Goal: Information Seeking & Learning: Learn about a topic

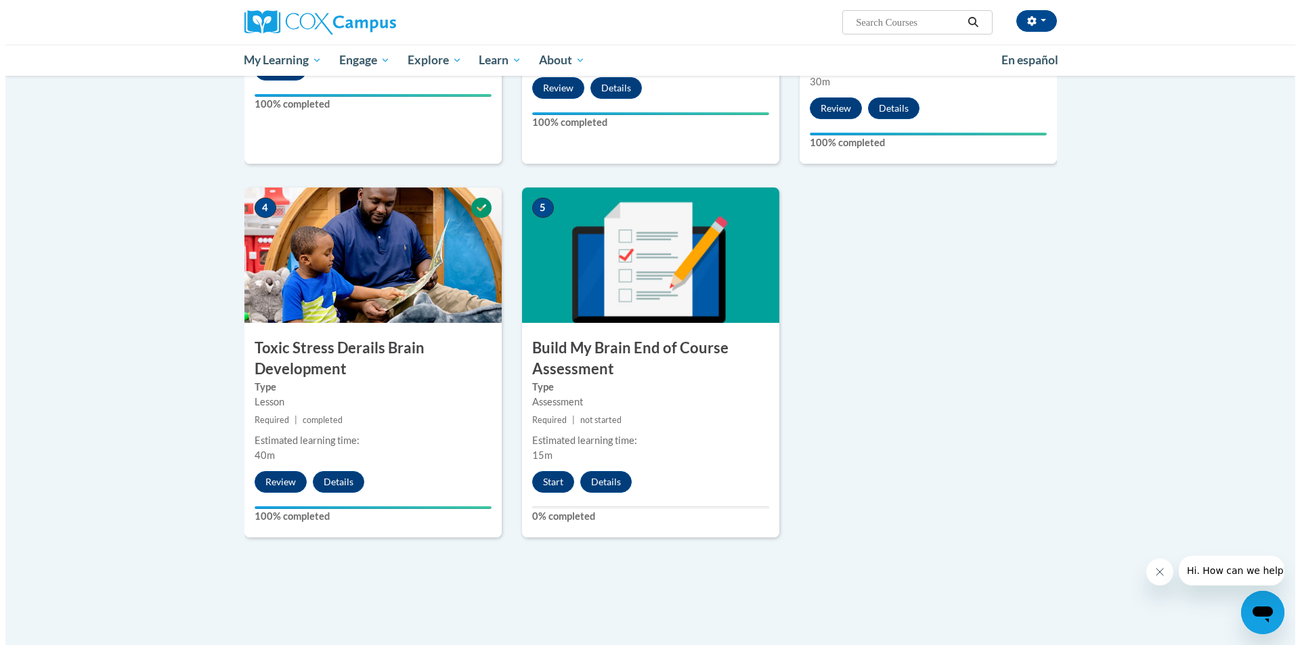
scroll to position [541, 0]
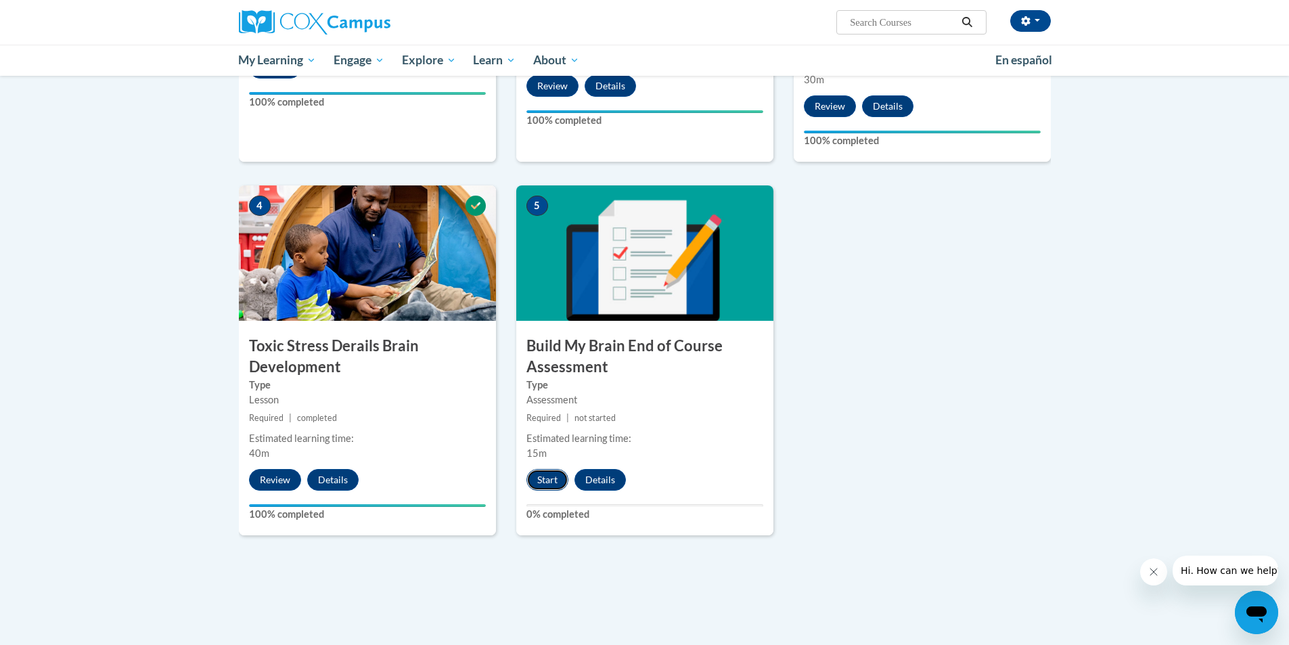
click at [552, 475] on button "Start" at bounding box center [548, 480] width 42 height 22
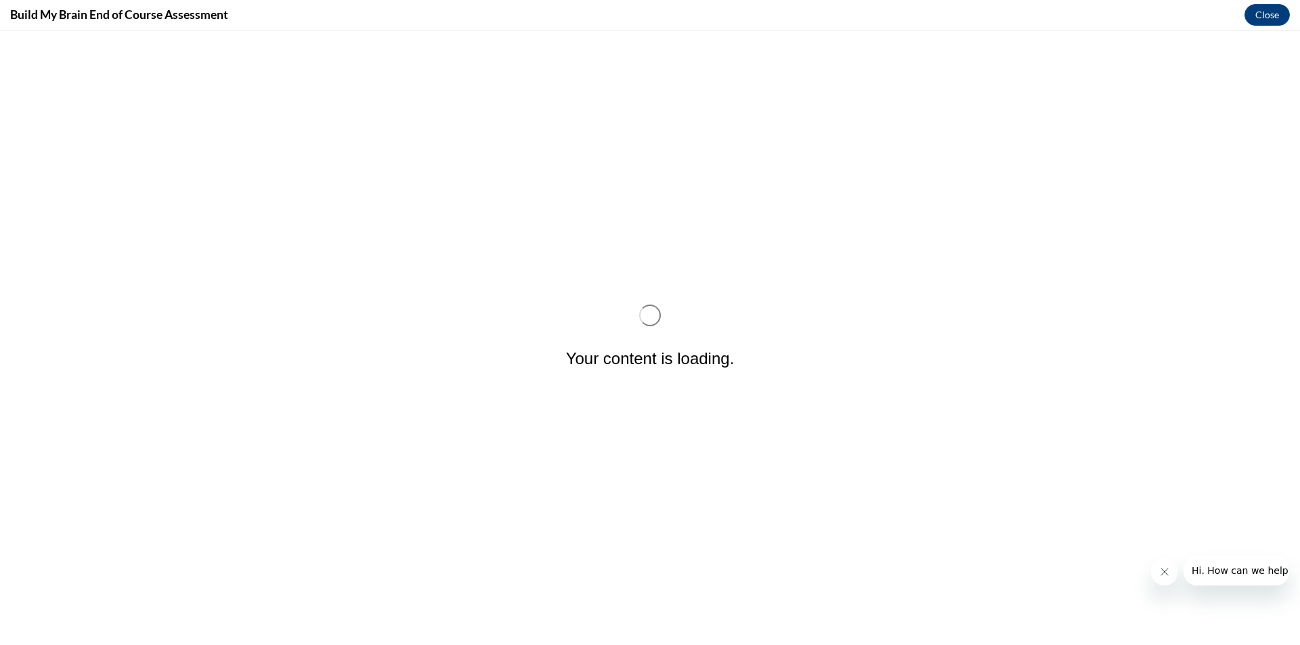
scroll to position [0, 0]
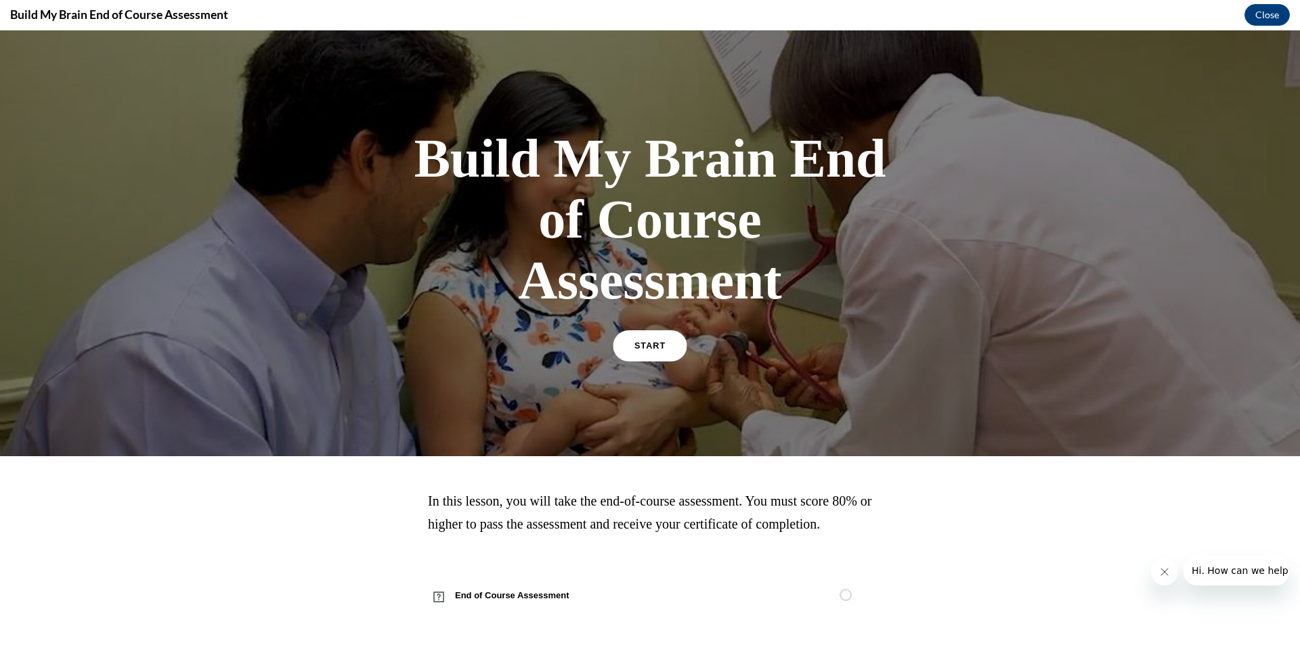
click at [655, 346] on span "START" at bounding box center [649, 346] width 31 height 10
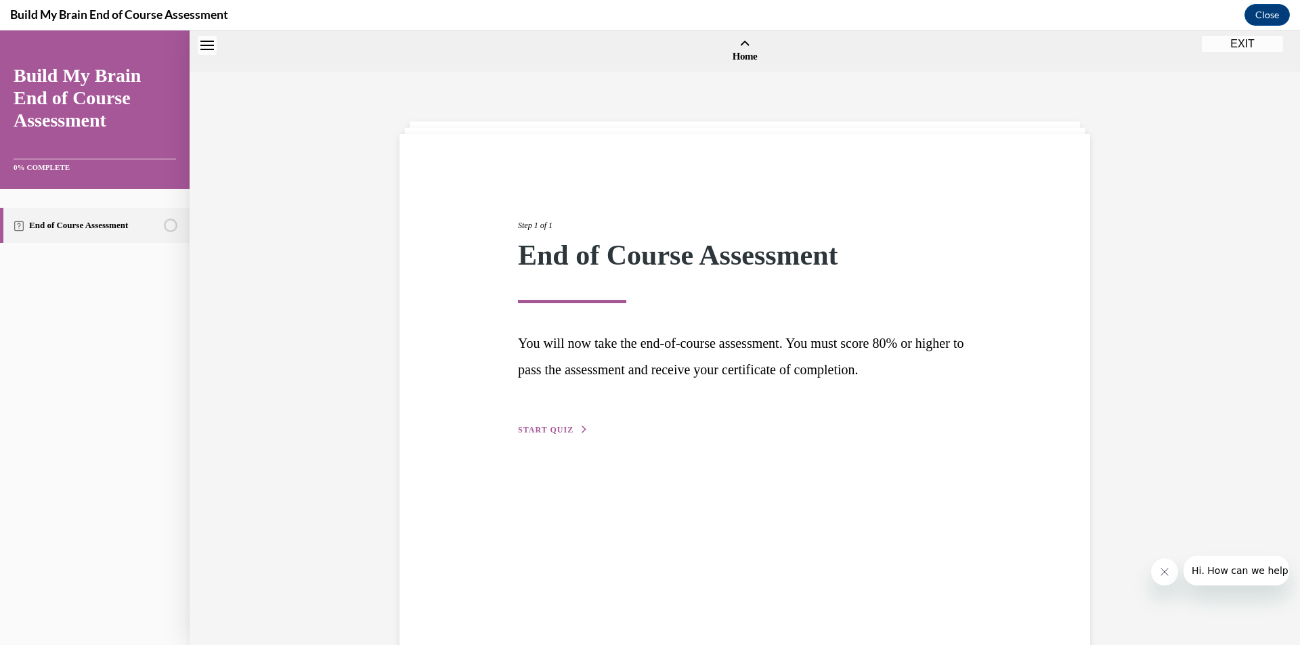
scroll to position [42, 0]
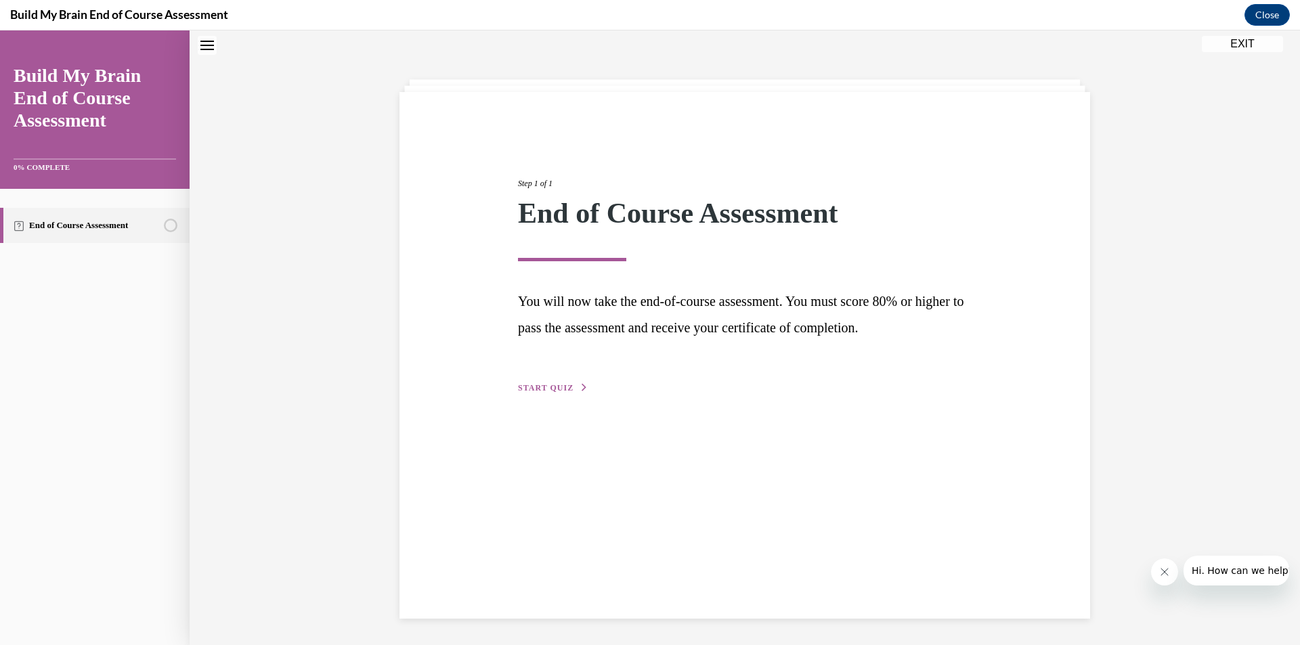
click at [565, 386] on span "START QUIZ" at bounding box center [546, 387] width 56 height 9
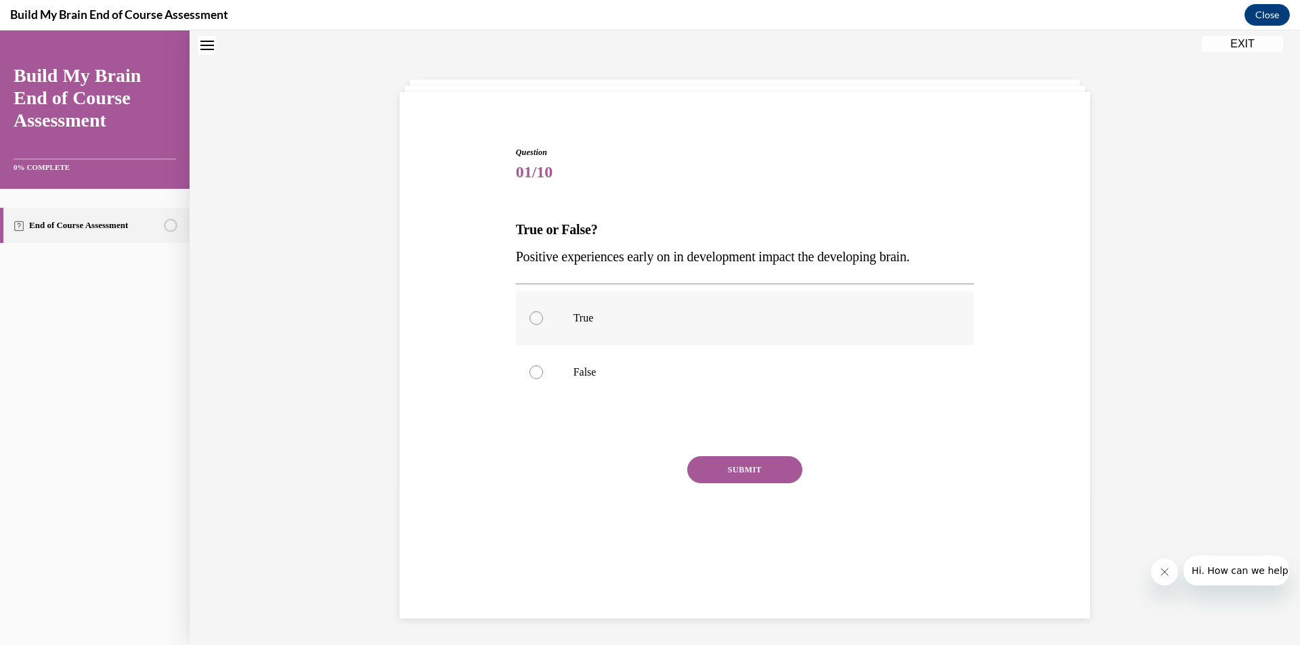
click at [530, 318] on div at bounding box center [536, 318] width 14 height 14
click at [530, 318] on input "True" at bounding box center [536, 318] width 14 height 14
radio input "true"
click at [729, 463] on button "SUBMIT" at bounding box center [744, 469] width 115 height 27
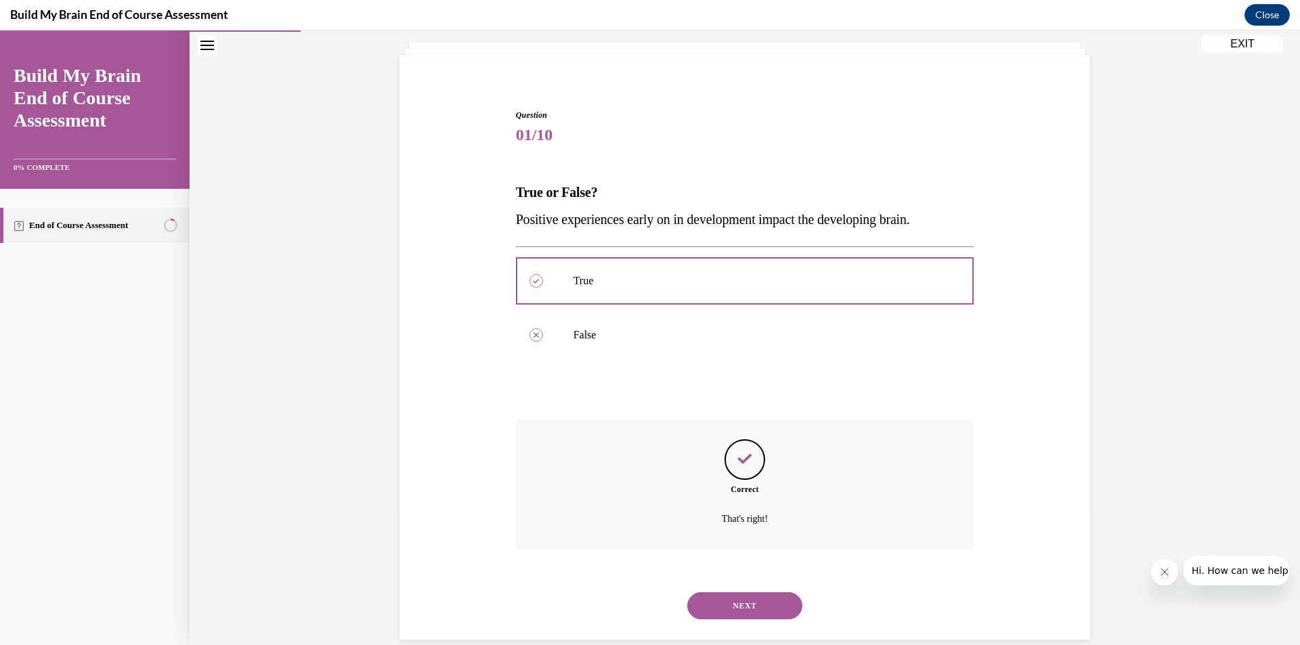
scroll to position [101, 0]
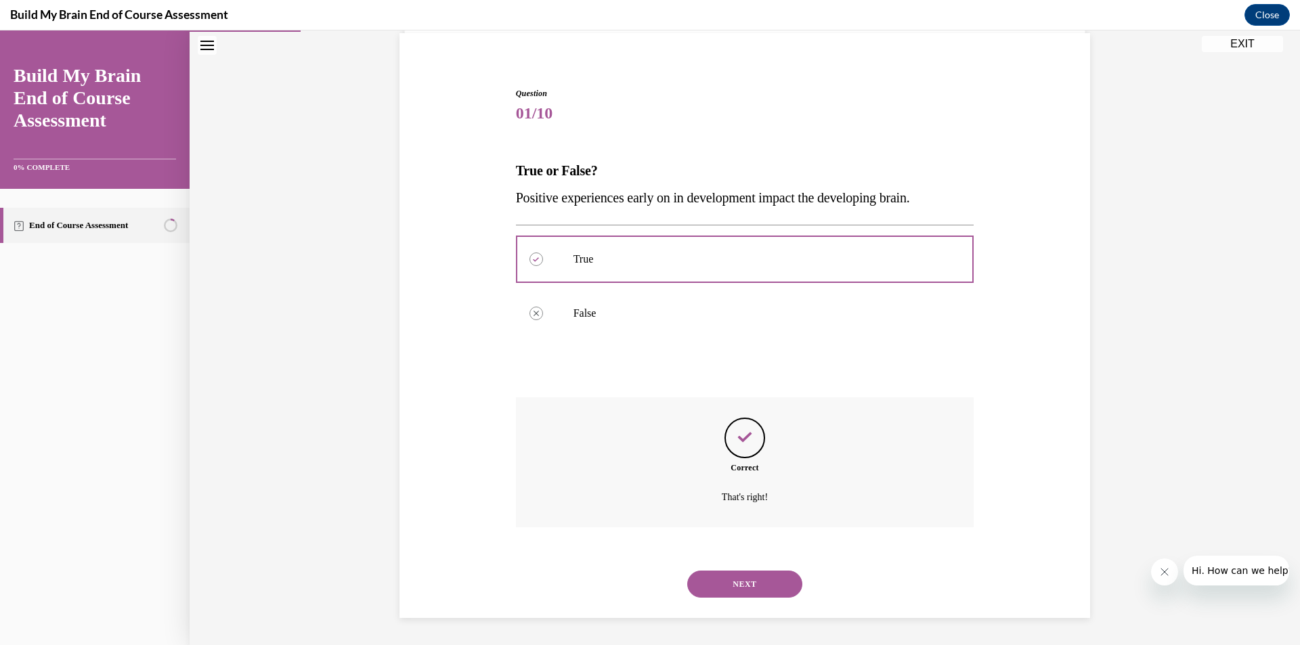
click at [744, 588] on button "NEXT" at bounding box center [744, 584] width 115 height 27
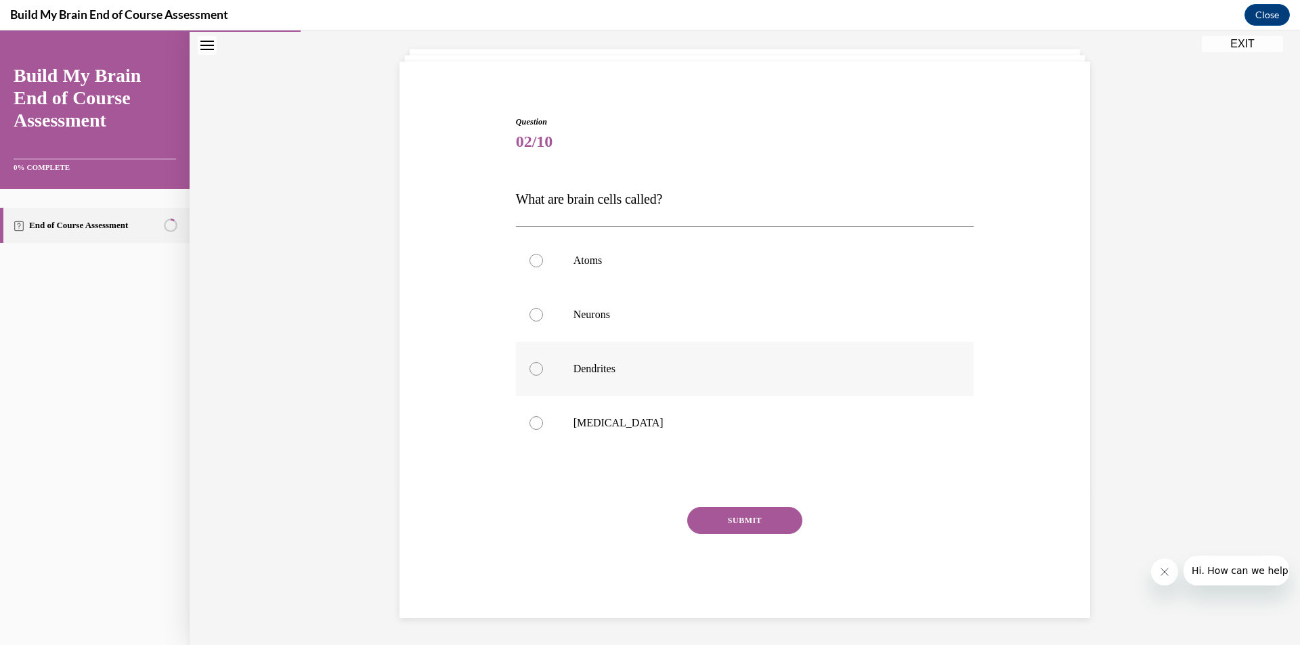
scroll to position [43, 0]
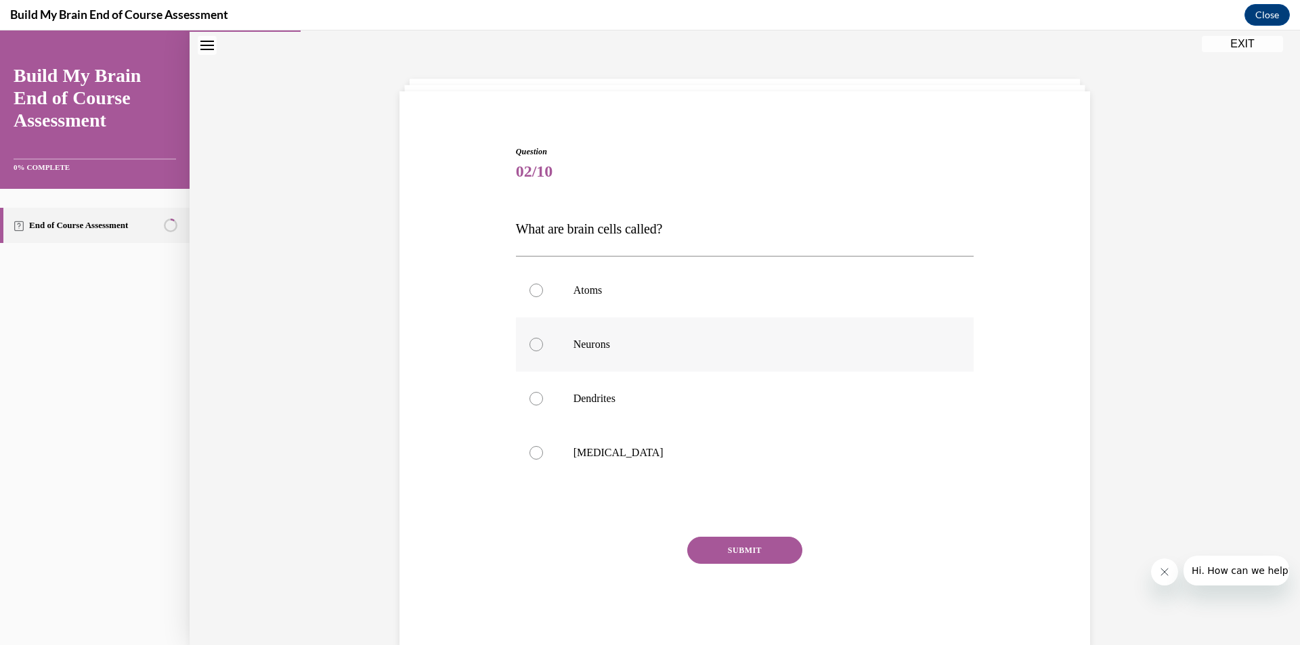
click at [534, 344] on div at bounding box center [536, 345] width 14 height 14
click at [534, 344] on input "Neurons" at bounding box center [536, 345] width 14 height 14
radio input "true"
click at [736, 553] on button "SUBMIT" at bounding box center [744, 550] width 115 height 27
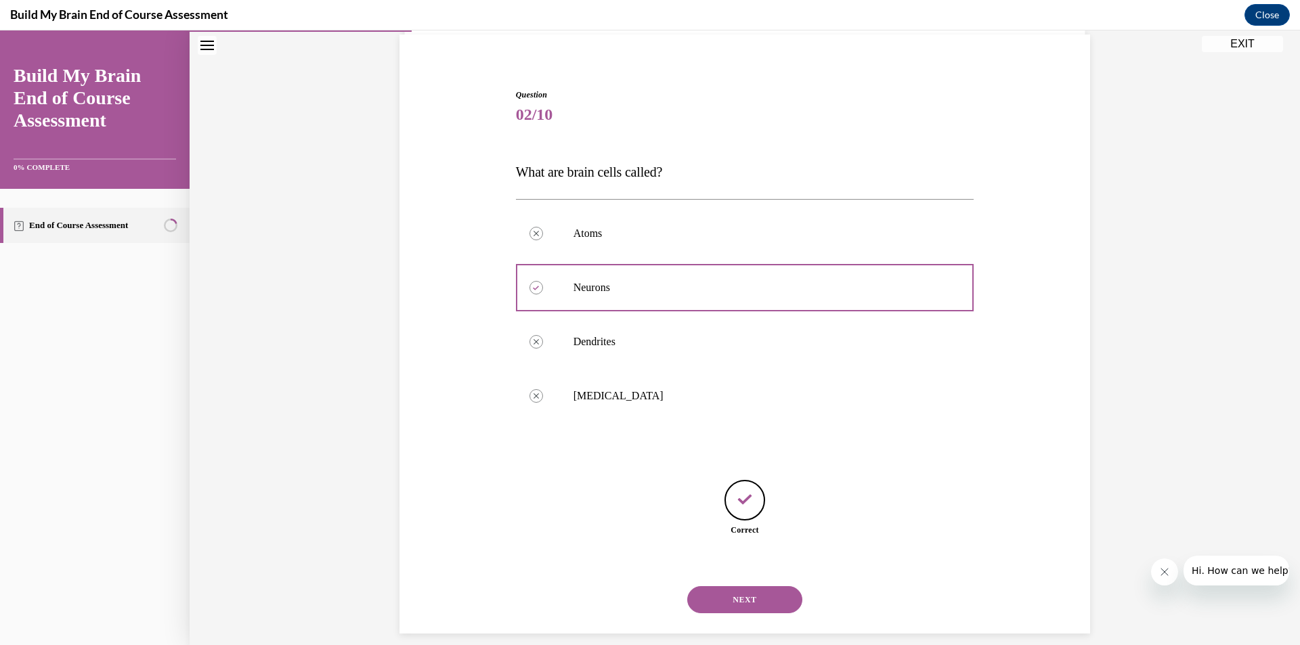
scroll to position [115, 0]
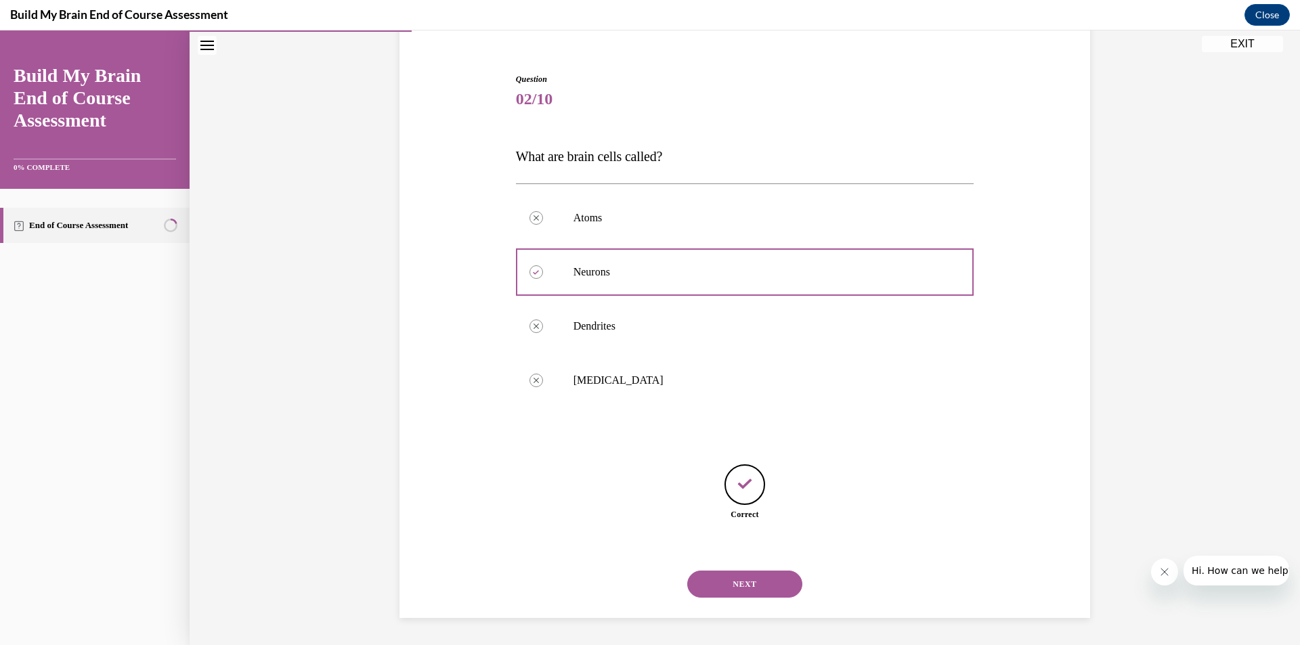
click at [762, 585] on button "NEXT" at bounding box center [744, 584] width 115 height 27
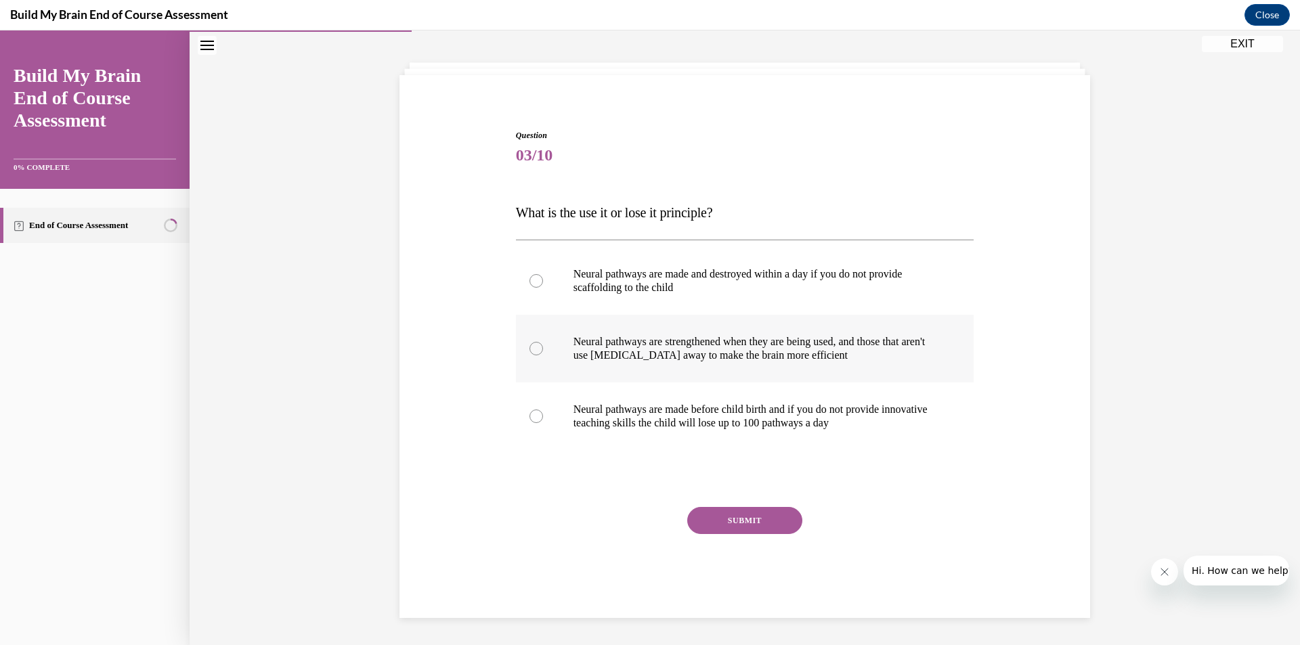
click at [827, 374] on label "Neural pathways are strengthened when they are being used, and those that aren'…" at bounding box center [745, 349] width 458 height 68
click at [543, 355] on input "Neural pathways are strengthened when they are being used, and those that aren'…" at bounding box center [536, 349] width 14 height 14
radio input "true"
click at [746, 519] on button "SUBMIT" at bounding box center [744, 520] width 115 height 27
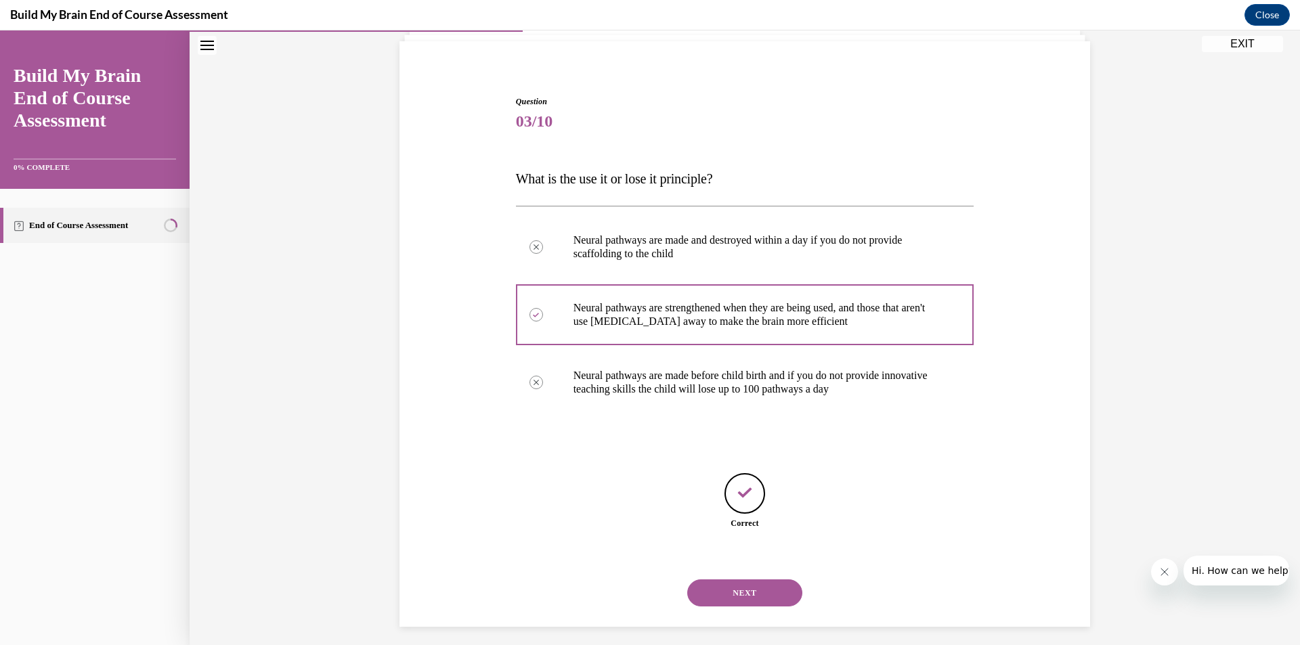
scroll to position [102, 0]
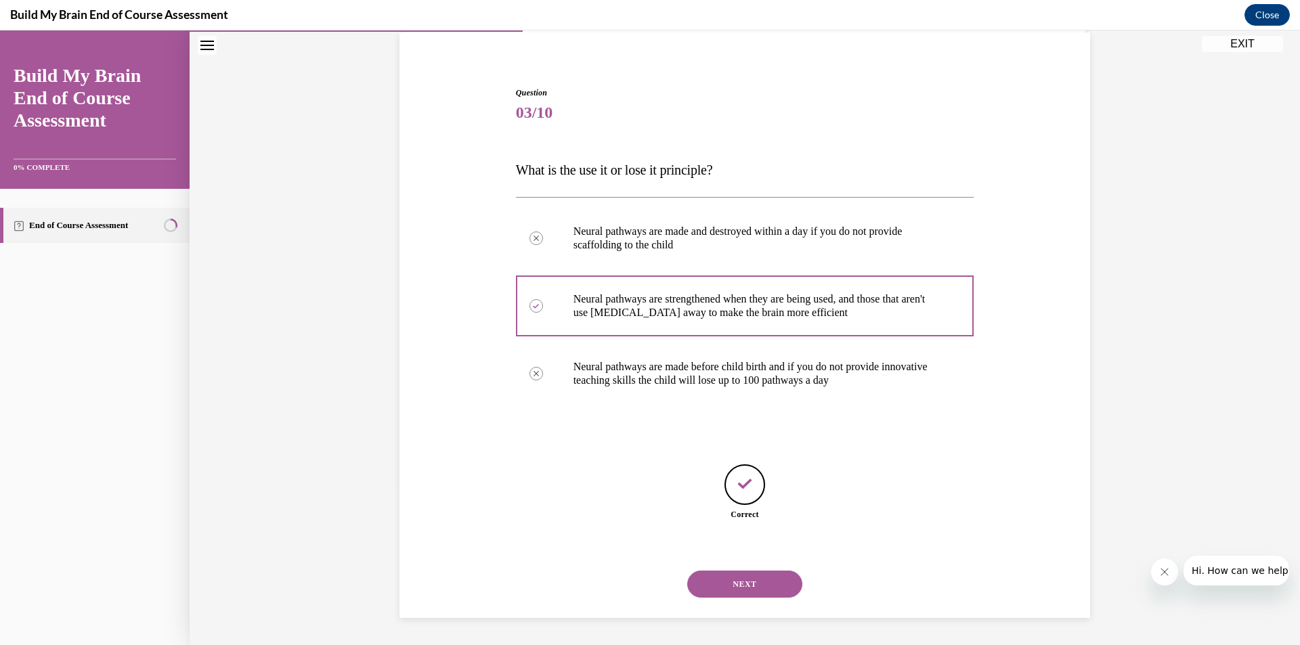
click at [761, 580] on button "NEXT" at bounding box center [744, 584] width 115 height 27
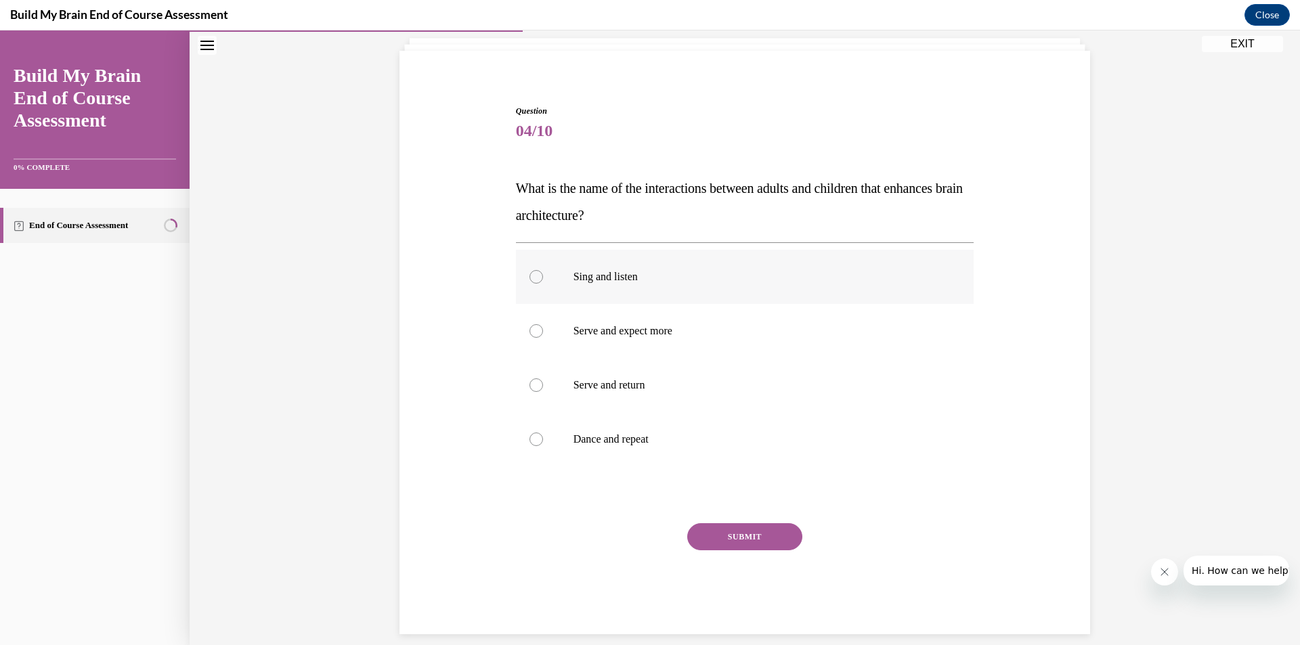
scroll to position [85, 0]
click at [530, 384] on div at bounding box center [536, 383] width 14 height 14
click at [530, 384] on input "Serve and return" at bounding box center [536, 383] width 14 height 14
radio input "true"
click at [749, 535] on button "SUBMIT" at bounding box center [744, 534] width 115 height 27
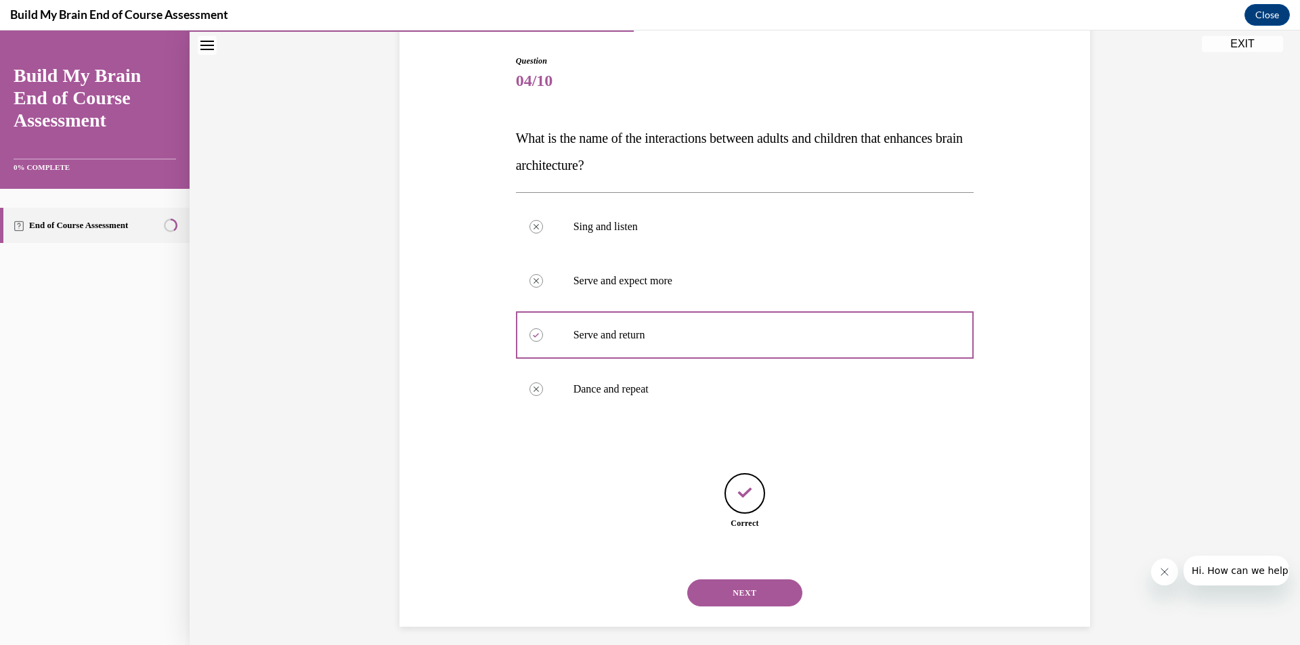
scroll to position [142, 0]
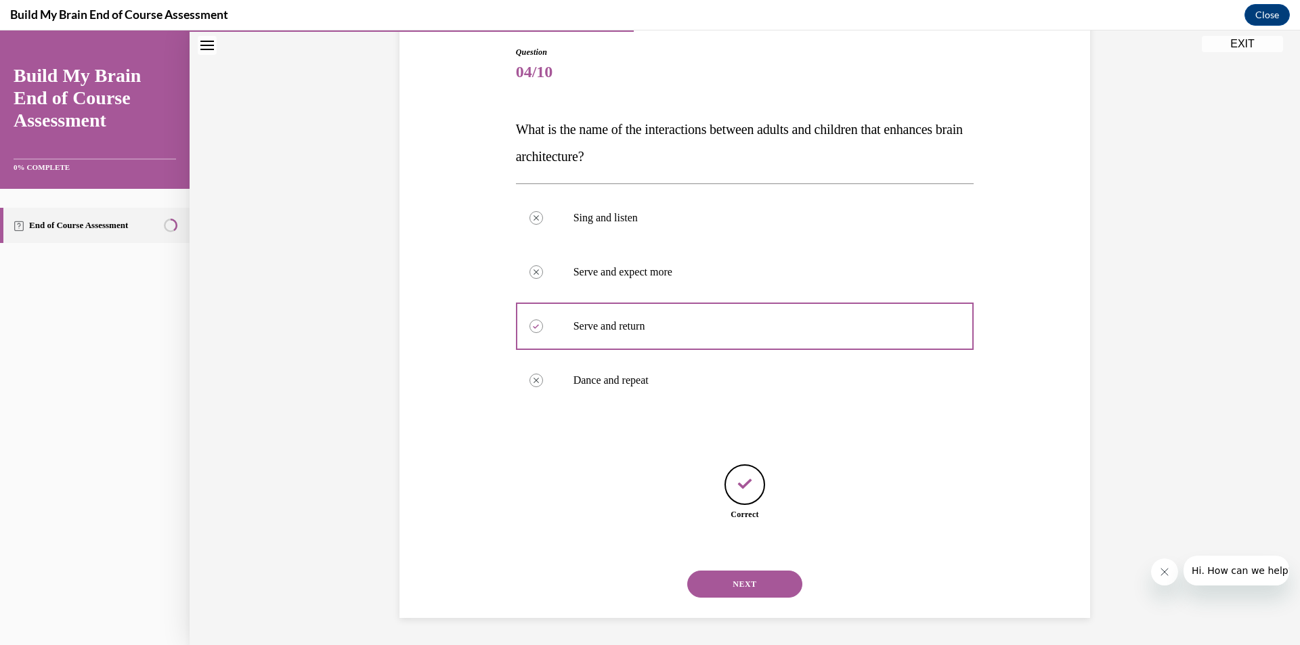
click at [733, 581] on button "NEXT" at bounding box center [744, 584] width 115 height 27
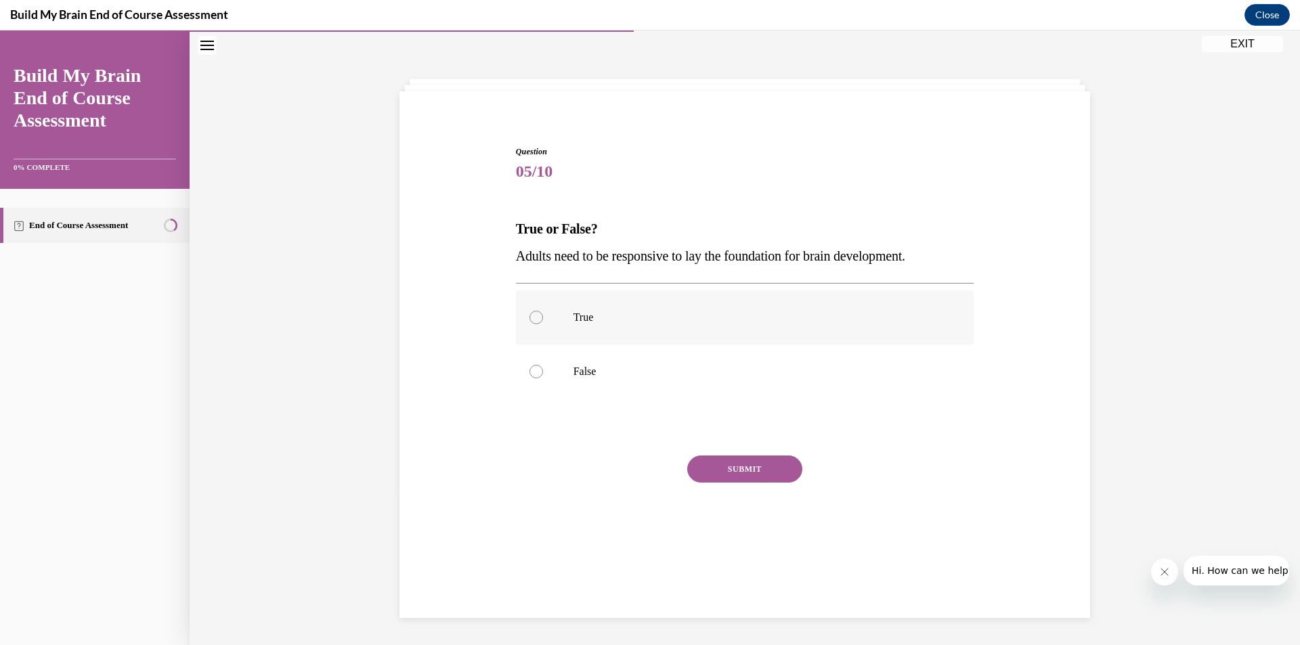
click at [529, 322] on div at bounding box center [536, 318] width 14 height 14
click at [529, 322] on input "True" at bounding box center [536, 318] width 14 height 14
radio input "true"
click at [755, 474] on button "SUBMIT" at bounding box center [744, 469] width 115 height 27
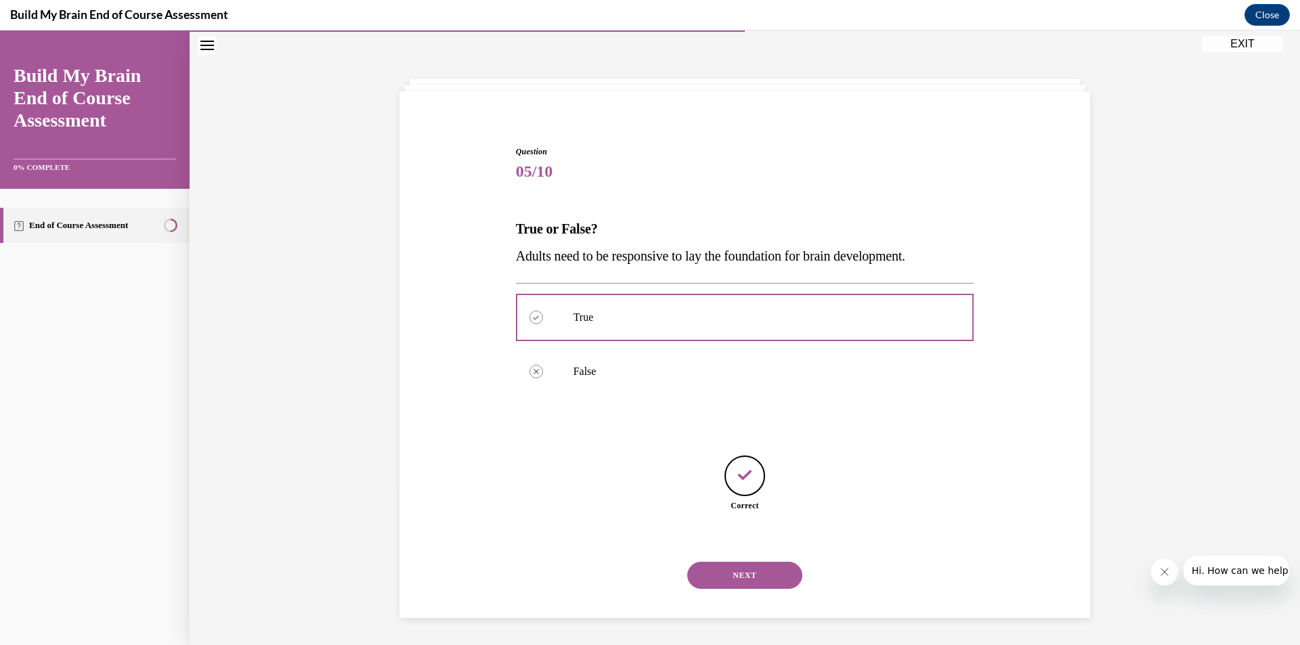
click at [753, 575] on button "NEXT" at bounding box center [744, 575] width 115 height 27
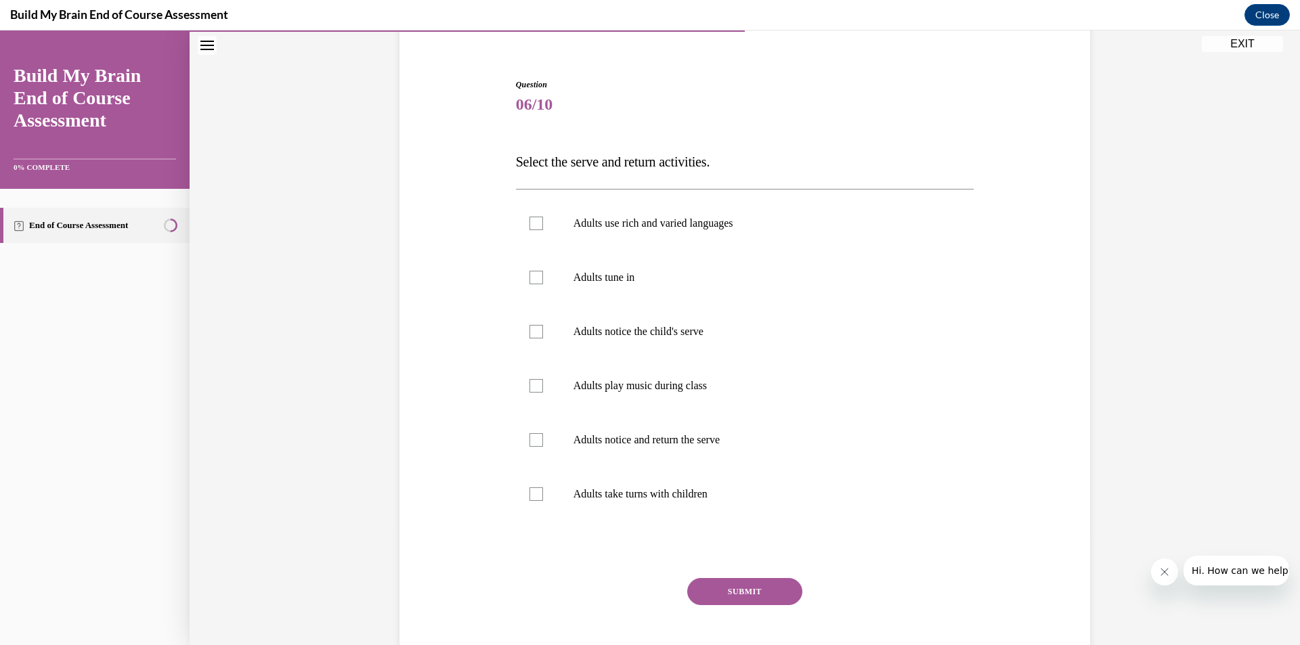
scroll to position [110, 0]
click at [531, 223] on div at bounding box center [536, 223] width 14 height 14
click at [531, 223] on input "Adults use rich and varied languages" at bounding box center [536, 223] width 14 height 14
checkbox input "true"
click at [531, 280] on div at bounding box center [536, 277] width 14 height 14
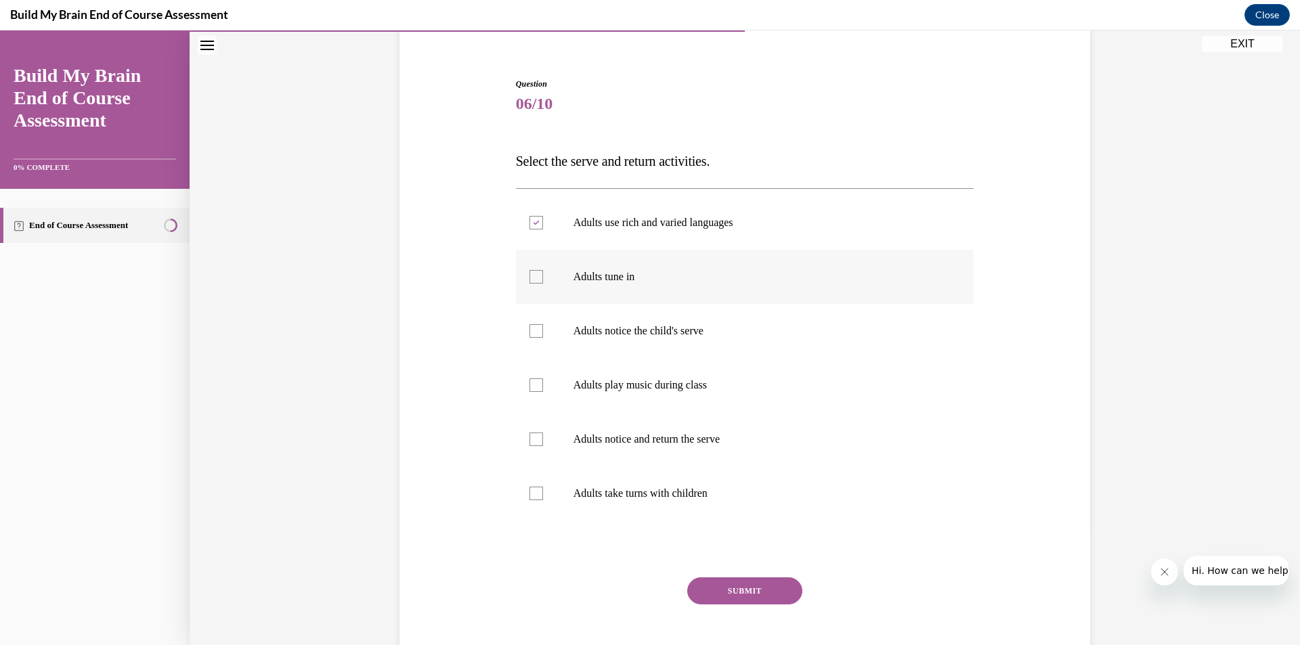
click at [531, 280] on input "Adults tune in" at bounding box center [536, 277] width 14 height 14
checkbox input "true"
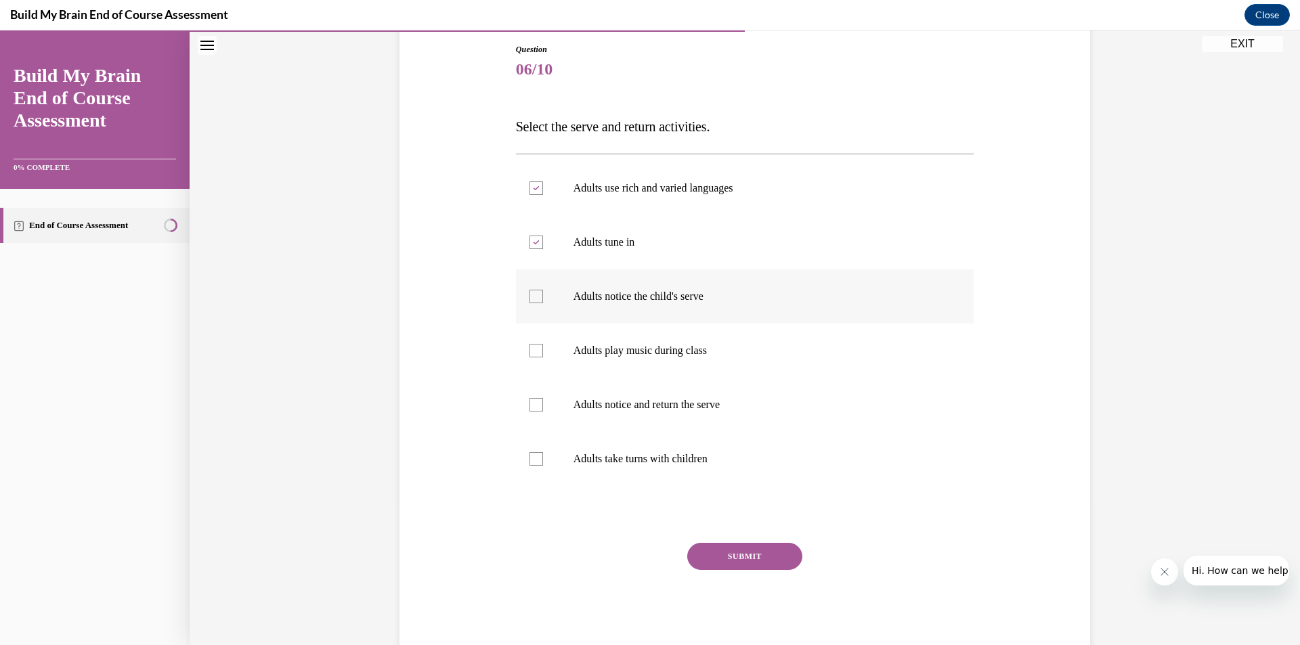
scroll to position [178, 0]
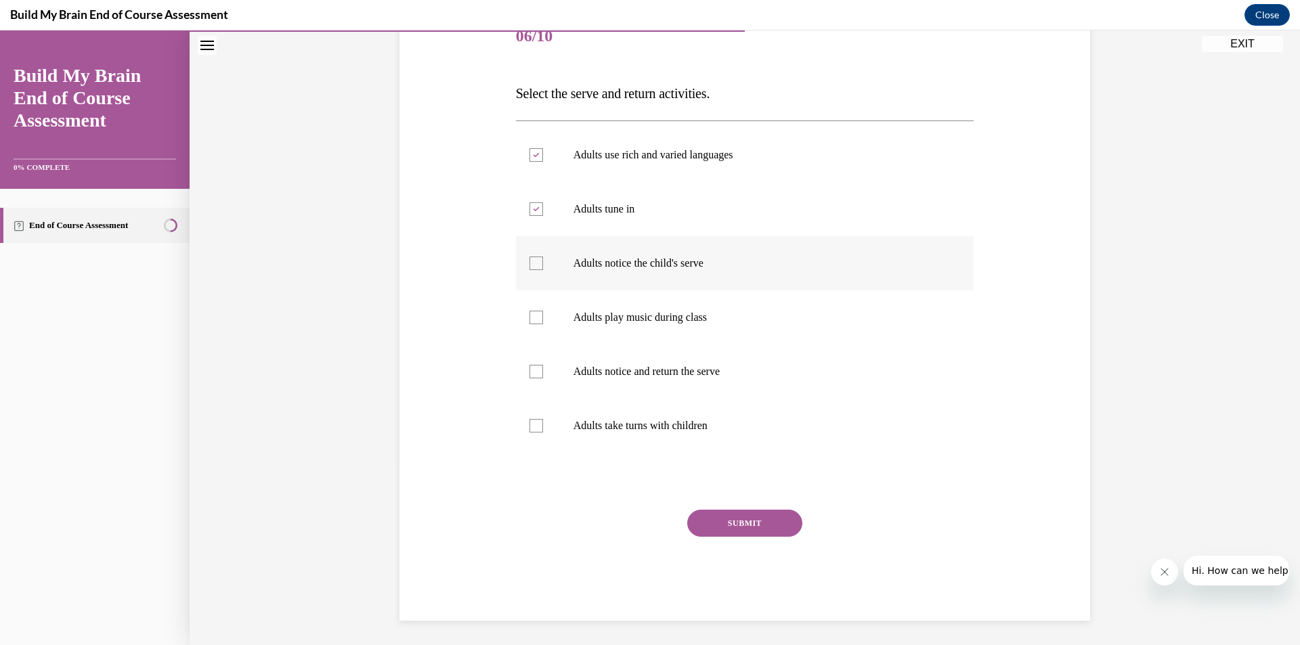
click at [531, 267] on div at bounding box center [536, 264] width 14 height 14
click at [531, 267] on input "Adults notice the child's serve" at bounding box center [536, 264] width 14 height 14
checkbox input "true"
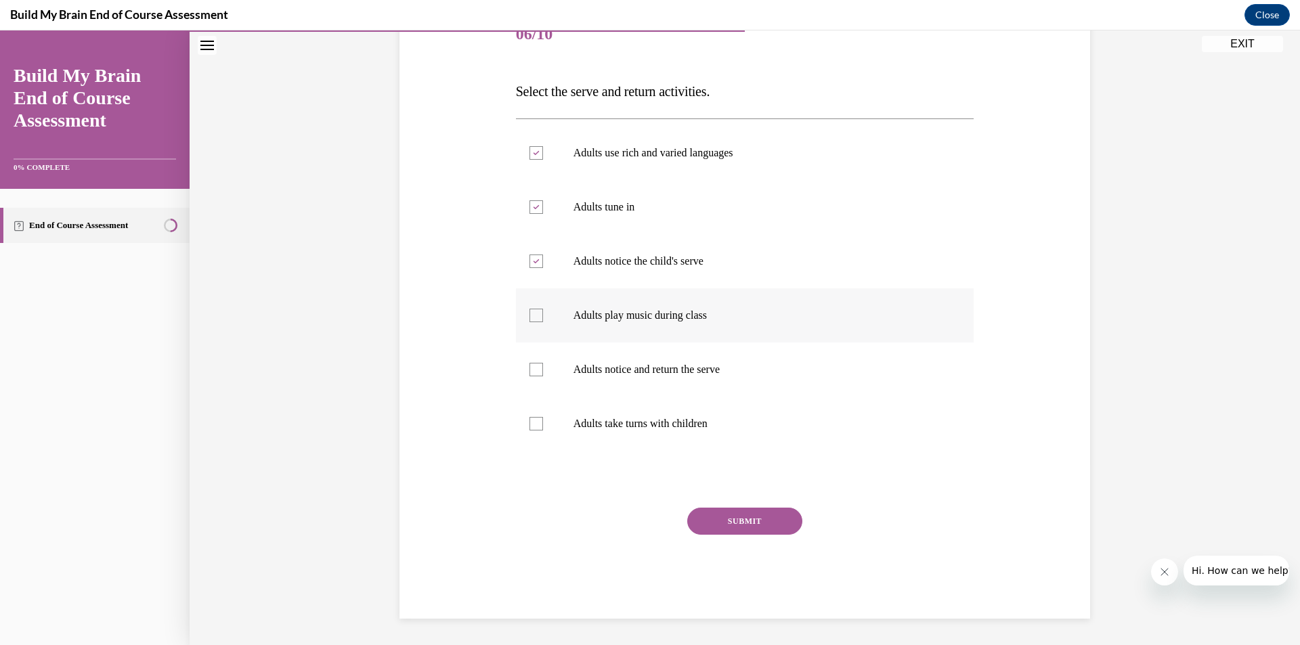
scroll to position [181, 0]
click at [529, 371] on div at bounding box center [536, 369] width 14 height 14
click at [529, 371] on input "Adults notice and return the serve" at bounding box center [536, 369] width 14 height 14
checkbox input "true"
click at [535, 422] on div at bounding box center [536, 423] width 14 height 14
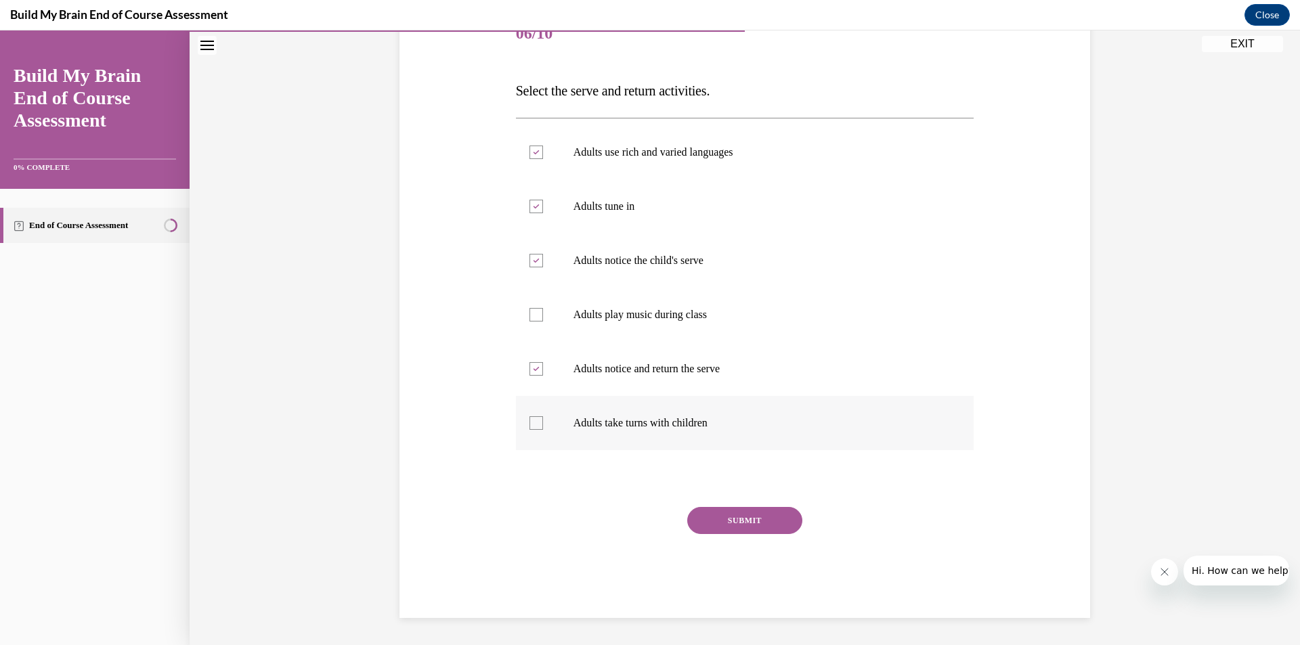
click at [535, 422] on input "Adults take turns with children" at bounding box center [536, 423] width 14 height 14
checkbox input "true"
click at [735, 525] on button "SUBMIT" at bounding box center [744, 520] width 115 height 27
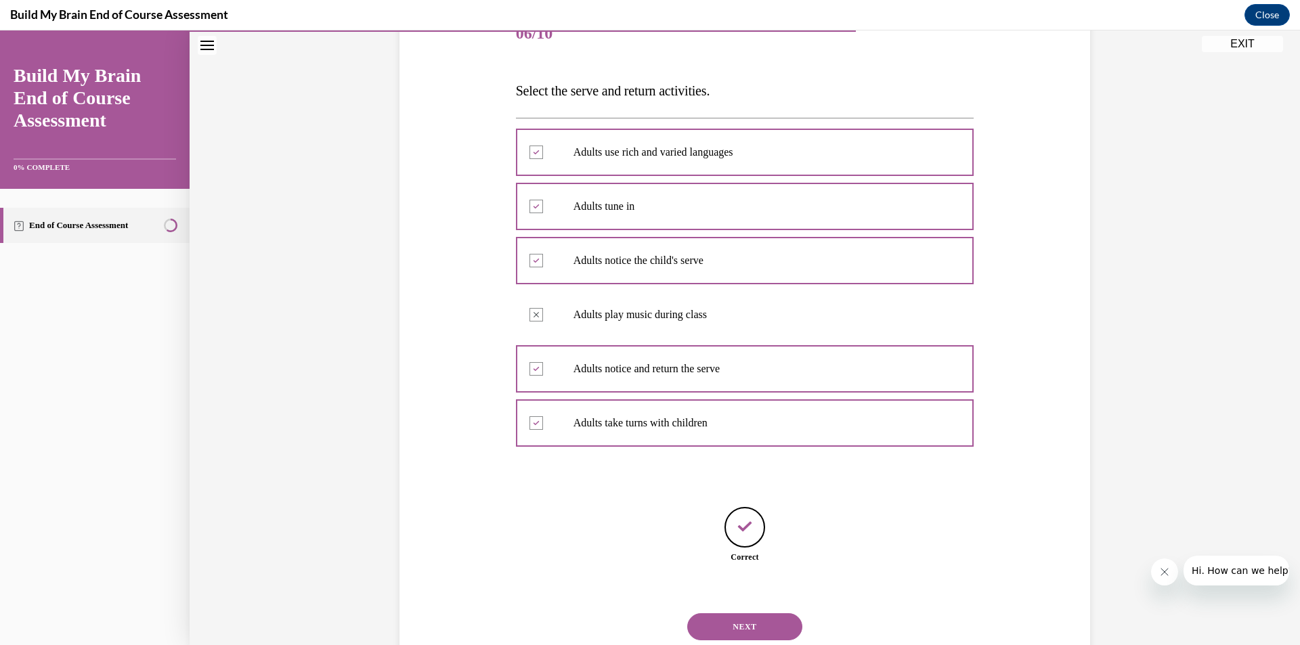
scroll to position [223, 0]
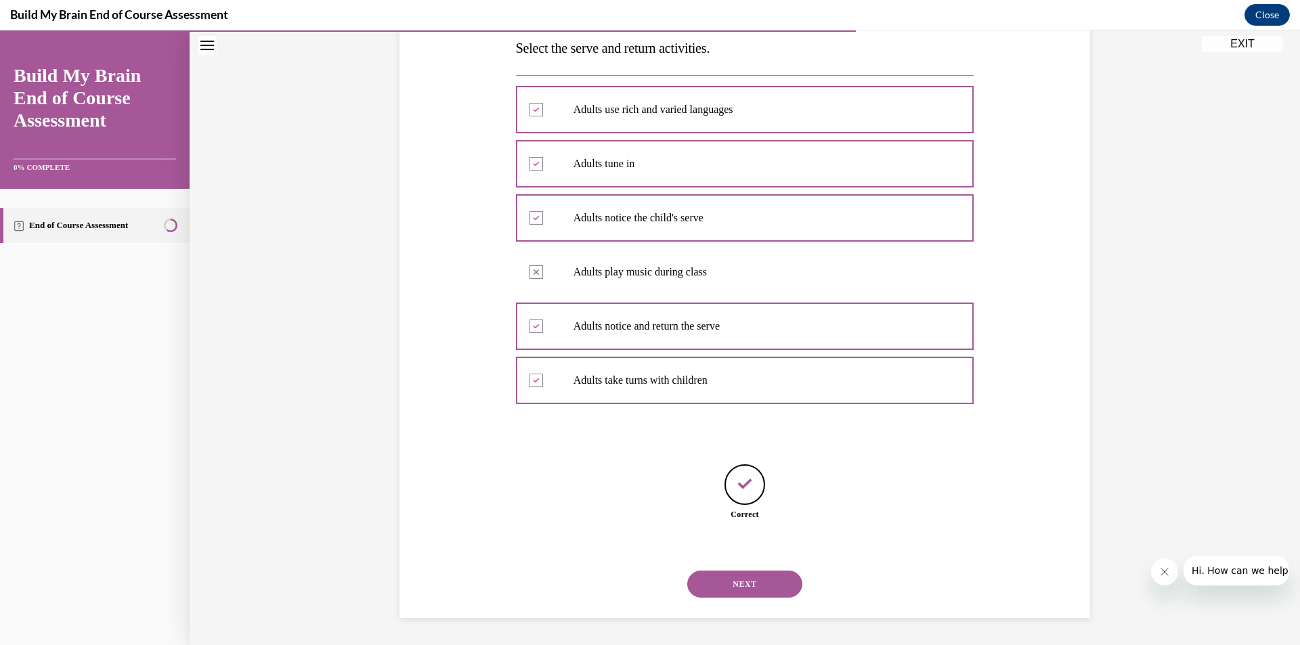
click at [746, 583] on button "NEXT" at bounding box center [744, 584] width 115 height 27
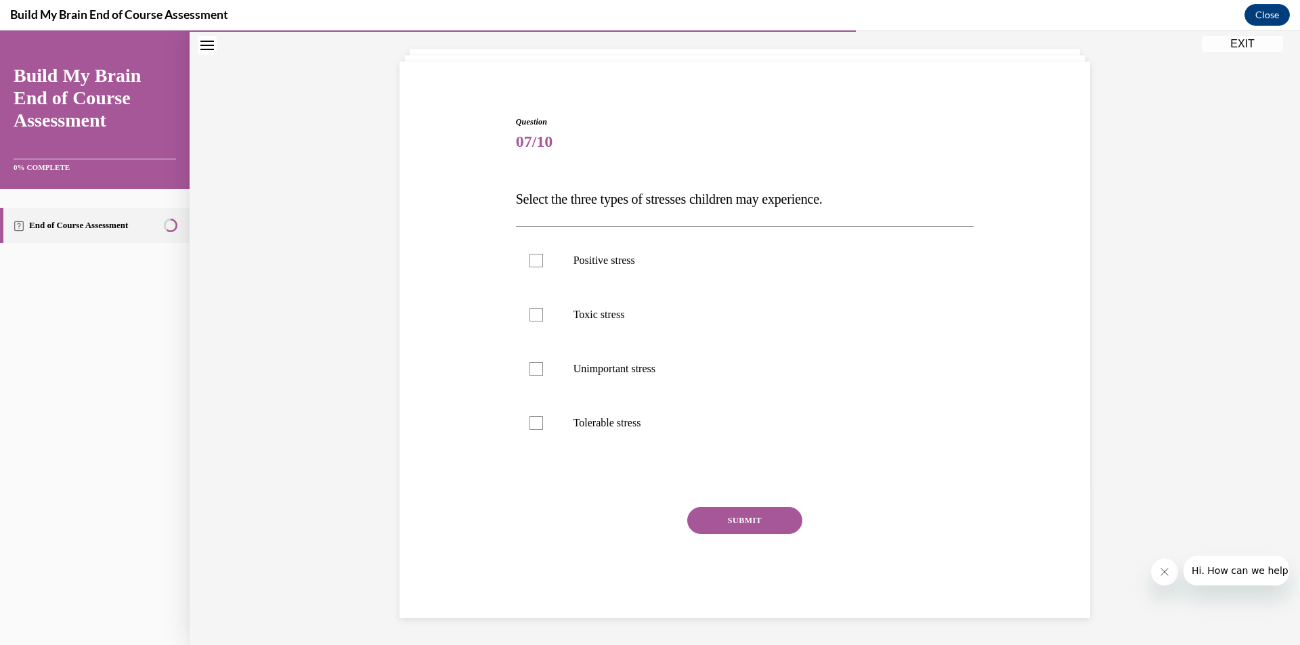
scroll to position [72, 0]
click at [533, 259] on div at bounding box center [536, 261] width 14 height 14
click at [533, 259] on input "Positive stress" at bounding box center [536, 261] width 14 height 14
checkbox input "true"
click at [531, 315] on div at bounding box center [536, 315] width 14 height 14
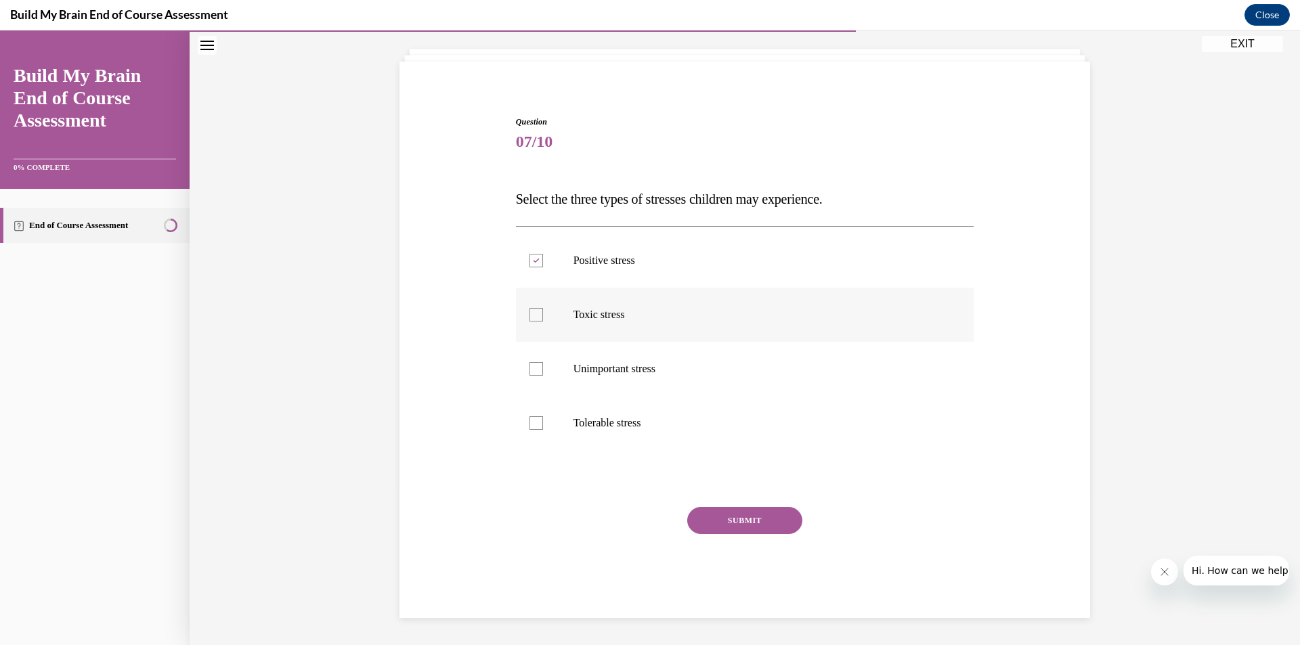
click at [531, 315] on input "Toxic stress" at bounding box center [536, 315] width 14 height 14
checkbox input "true"
click at [535, 425] on div at bounding box center [536, 423] width 14 height 14
click at [535, 425] on input "Tolerable stress" at bounding box center [536, 423] width 14 height 14
checkbox input "true"
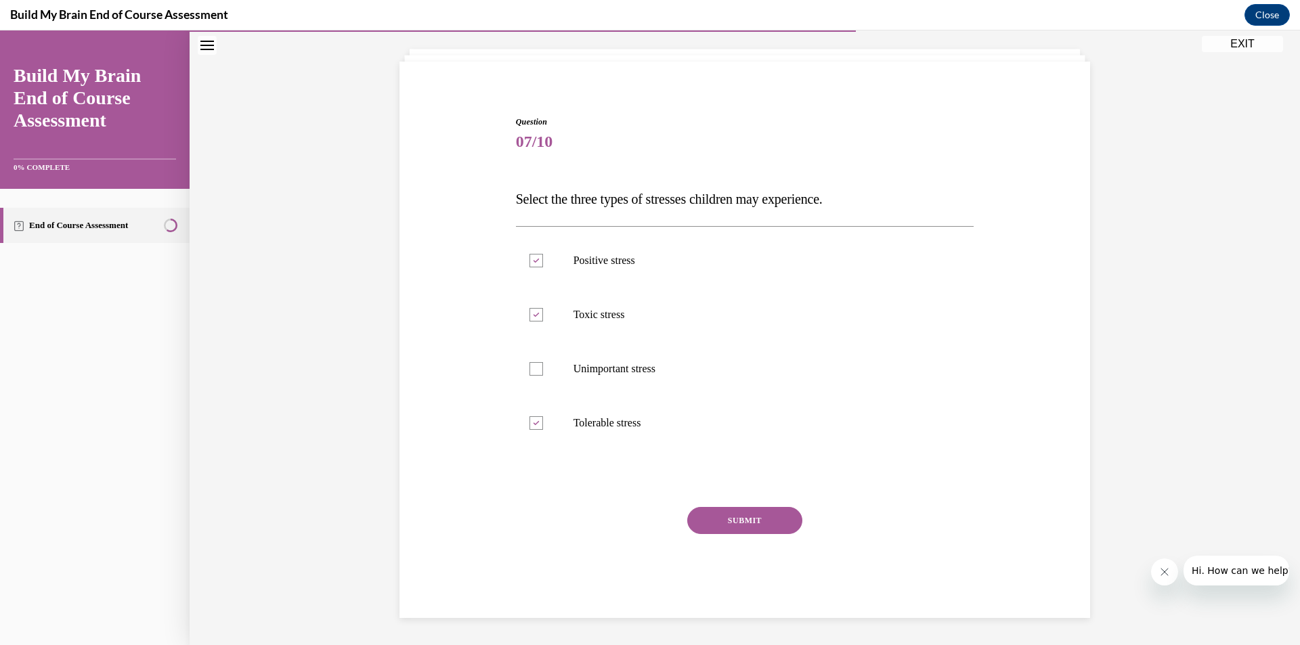
click at [724, 521] on button "SUBMIT" at bounding box center [744, 520] width 115 height 27
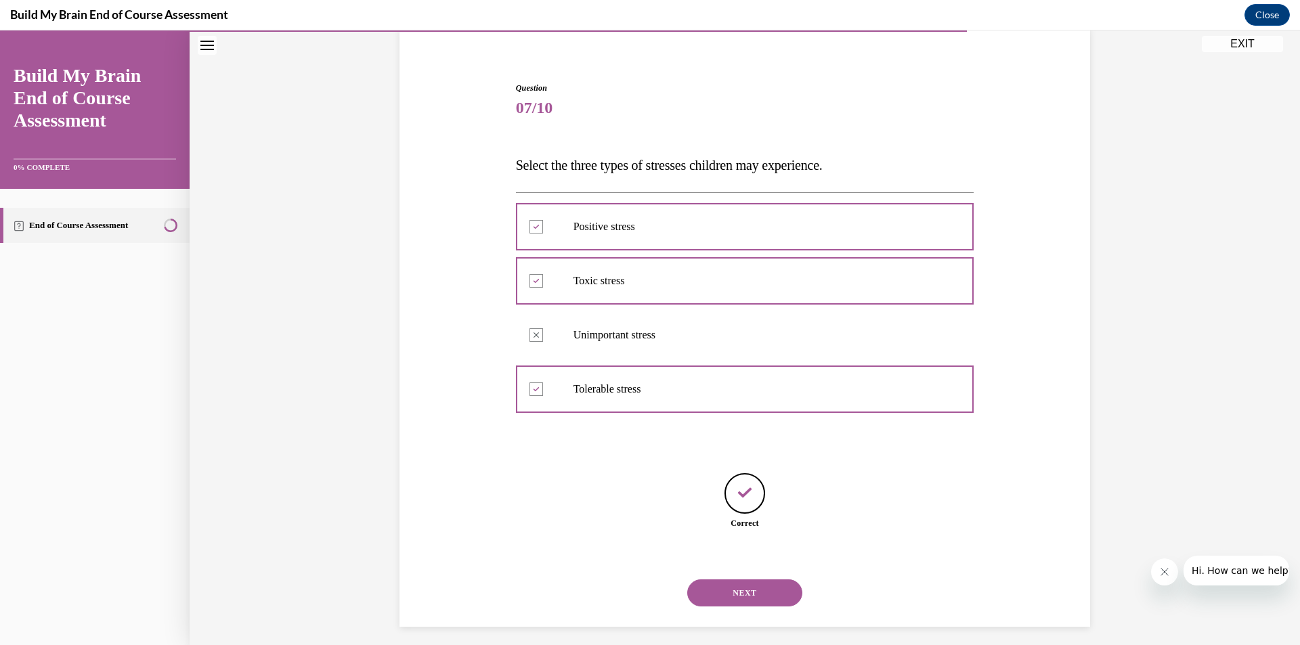
scroll to position [115, 0]
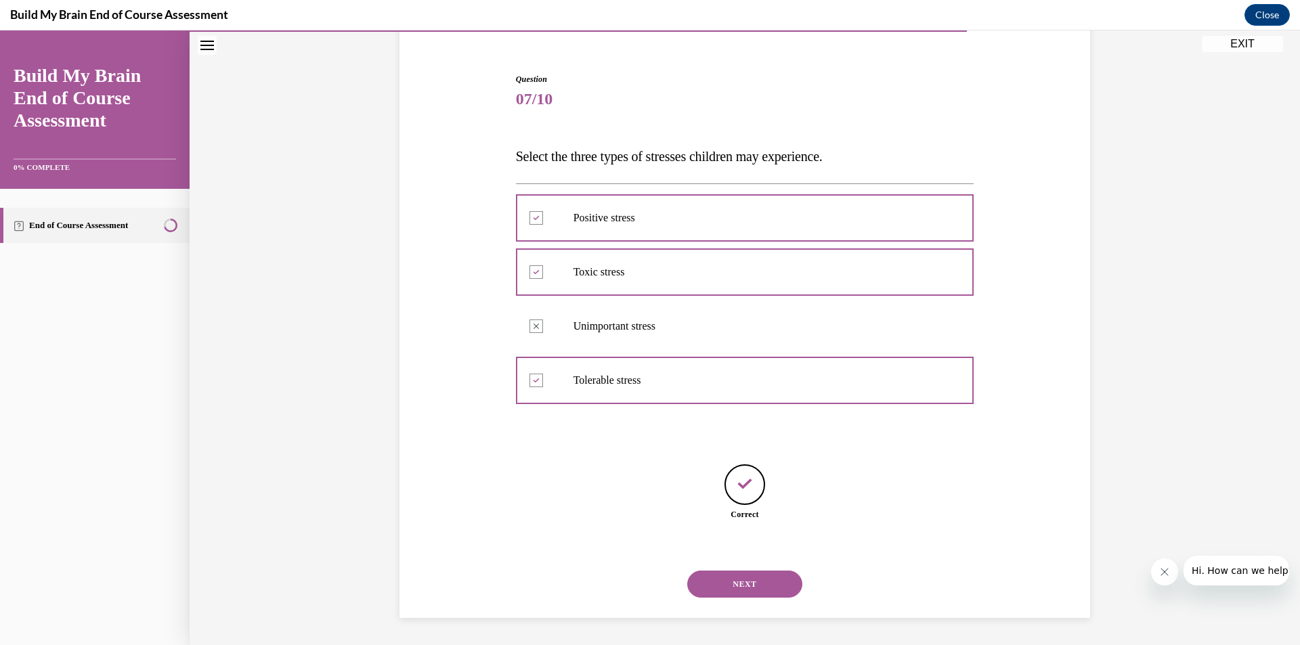
click at [763, 592] on button "NEXT" at bounding box center [744, 584] width 115 height 27
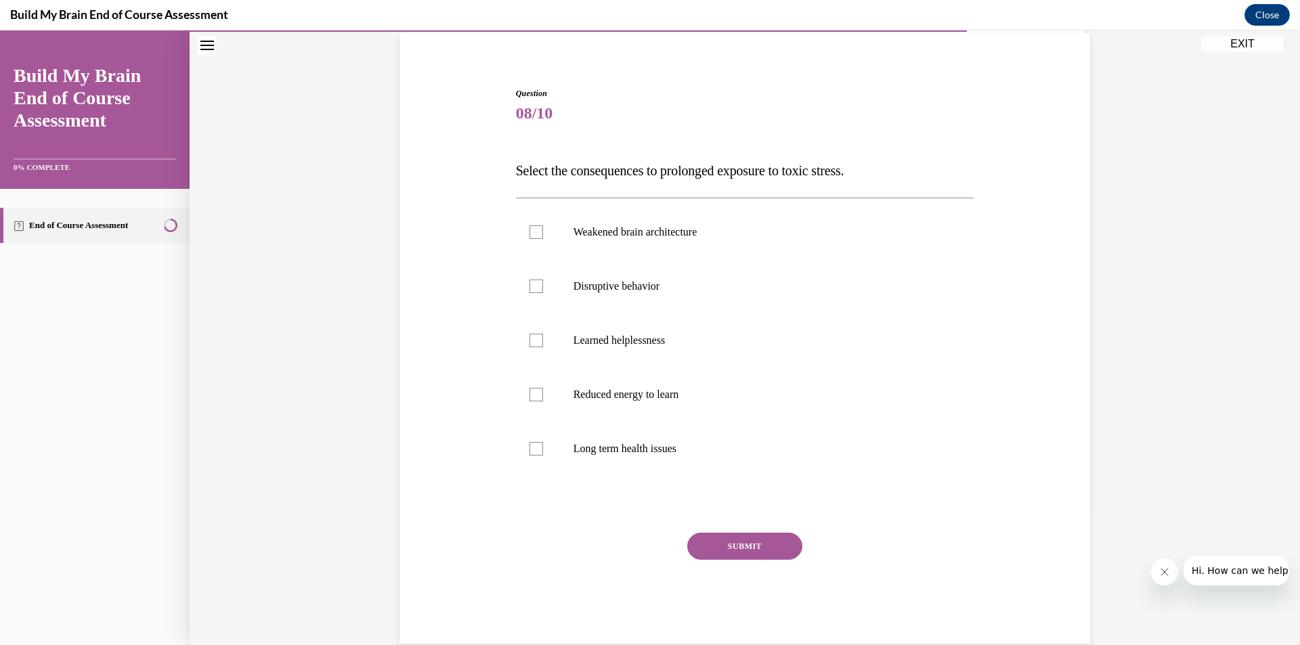
scroll to position [101, 0]
click at [531, 237] on div at bounding box center [536, 232] width 14 height 14
click at [531, 237] on input "Weakened brain architecture" at bounding box center [536, 232] width 14 height 14
checkbox input "true"
click at [529, 288] on div at bounding box center [536, 287] width 14 height 14
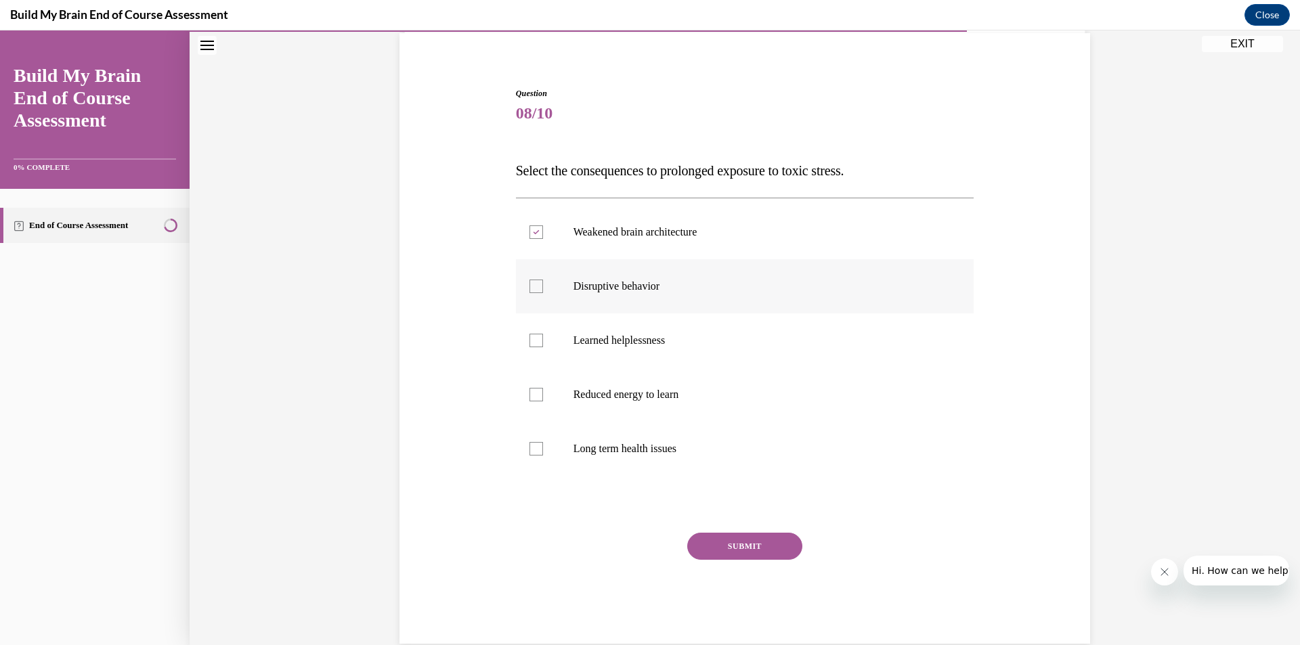
click at [529, 288] on input "Disruptive behavior" at bounding box center [536, 287] width 14 height 14
checkbox input "true"
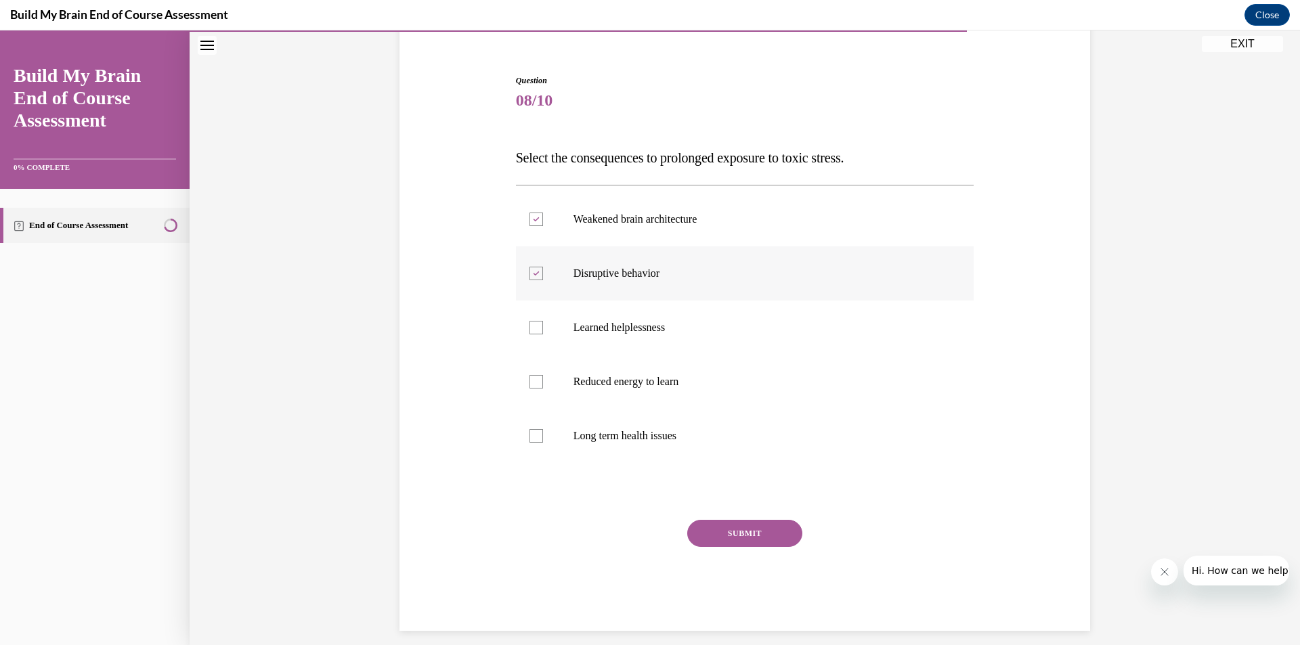
scroll to position [127, 0]
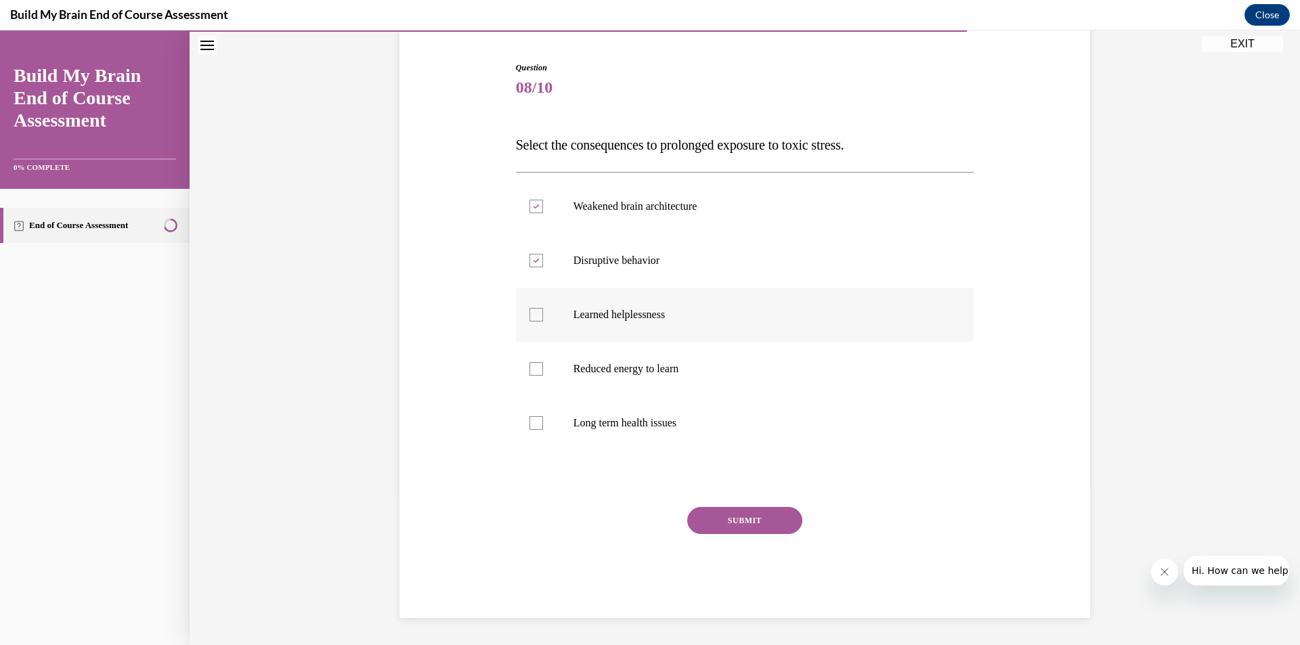
click at [529, 317] on div at bounding box center [536, 315] width 14 height 14
click at [529, 317] on input "Learned helplessness" at bounding box center [536, 315] width 14 height 14
checkbox input "true"
click at [530, 374] on div at bounding box center [536, 369] width 14 height 14
click at [530, 374] on input "Reduced energy to learn" at bounding box center [536, 369] width 14 height 14
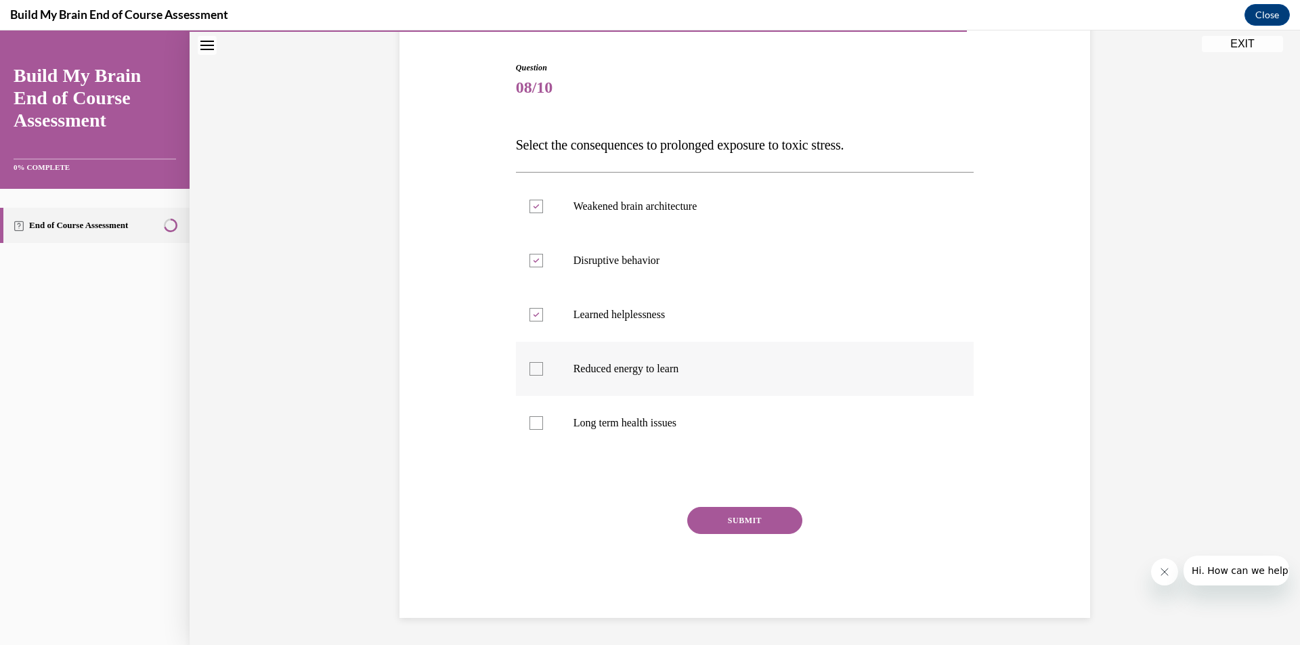
checkbox input "true"
click at [529, 428] on div at bounding box center [536, 423] width 14 height 14
click at [529, 428] on input "Long term health issues" at bounding box center [536, 423] width 14 height 14
checkbox input "true"
click at [725, 516] on button "SUBMIT" at bounding box center [744, 520] width 115 height 27
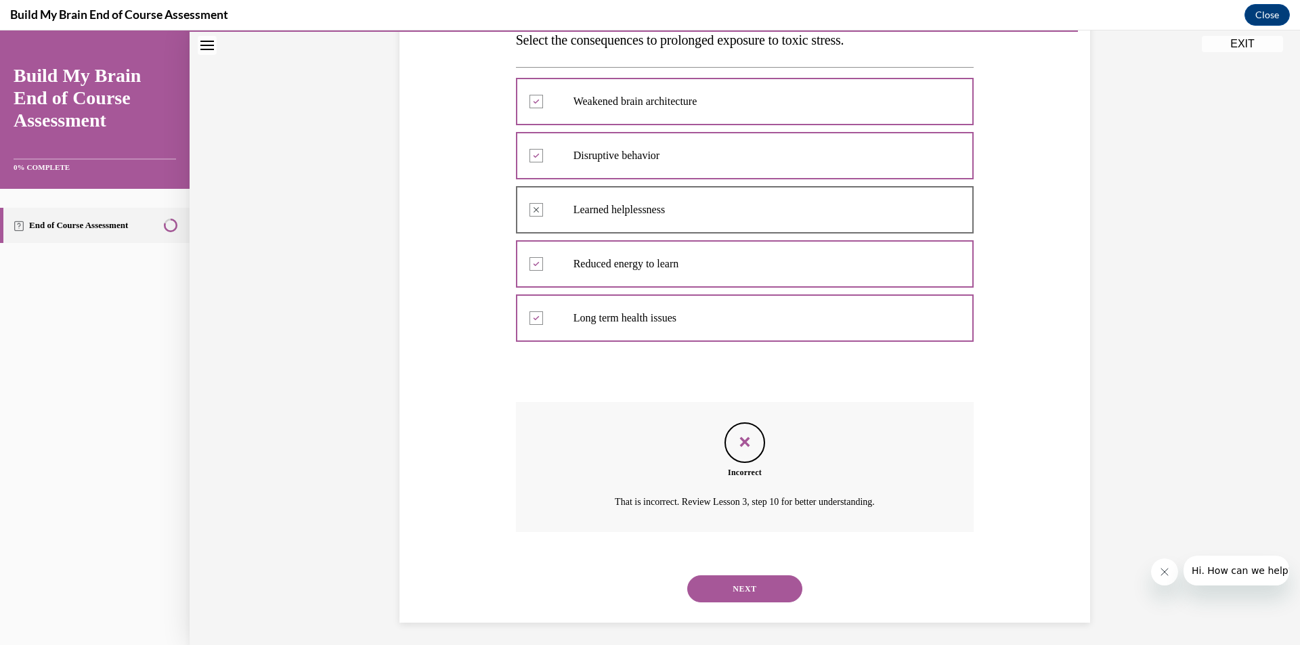
scroll to position [236, 0]
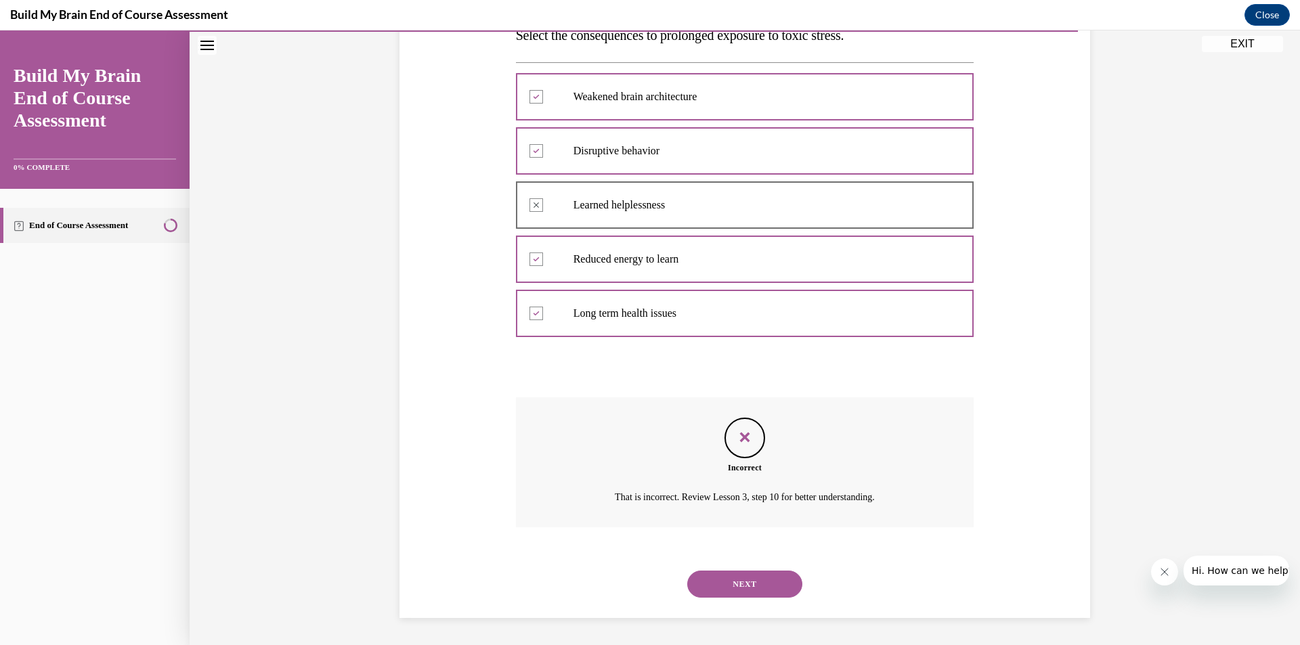
click at [750, 592] on button "NEXT" at bounding box center [744, 584] width 115 height 27
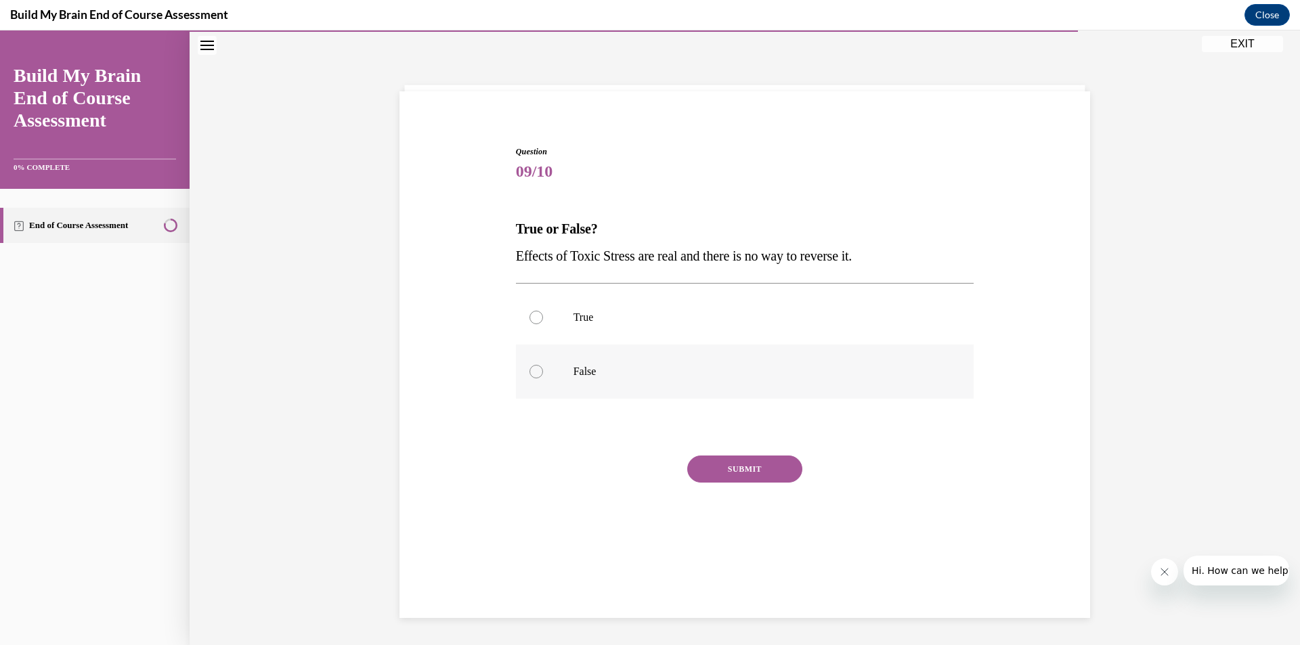
click at [534, 371] on div at bounding box center [536, 372] width 14 height 14
click at [534, 371] on input "False" at bounding box center [536, 372] width 14 height 14
radio input "true"
click at [731, 465] on button "SUBMIT" at bounding box center [744, 469] width 115 height 27
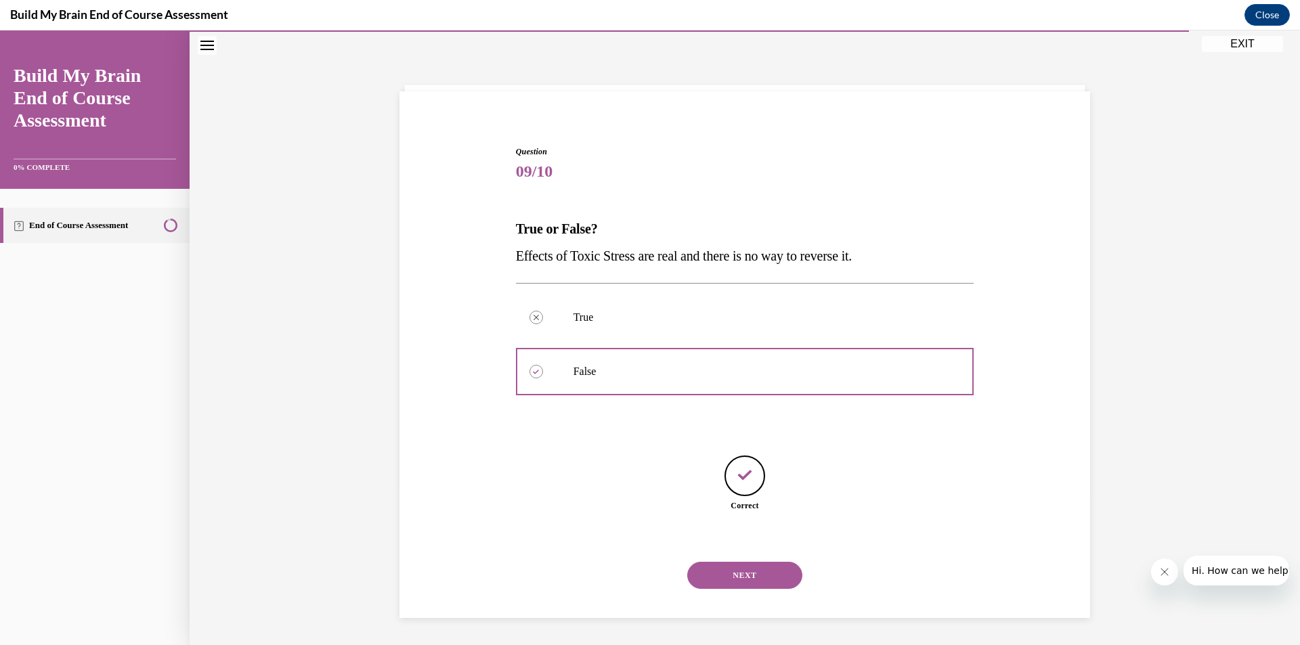
click at [734, 582] on button "NEXT" at bounding box center [744, 575] width 115 height 27
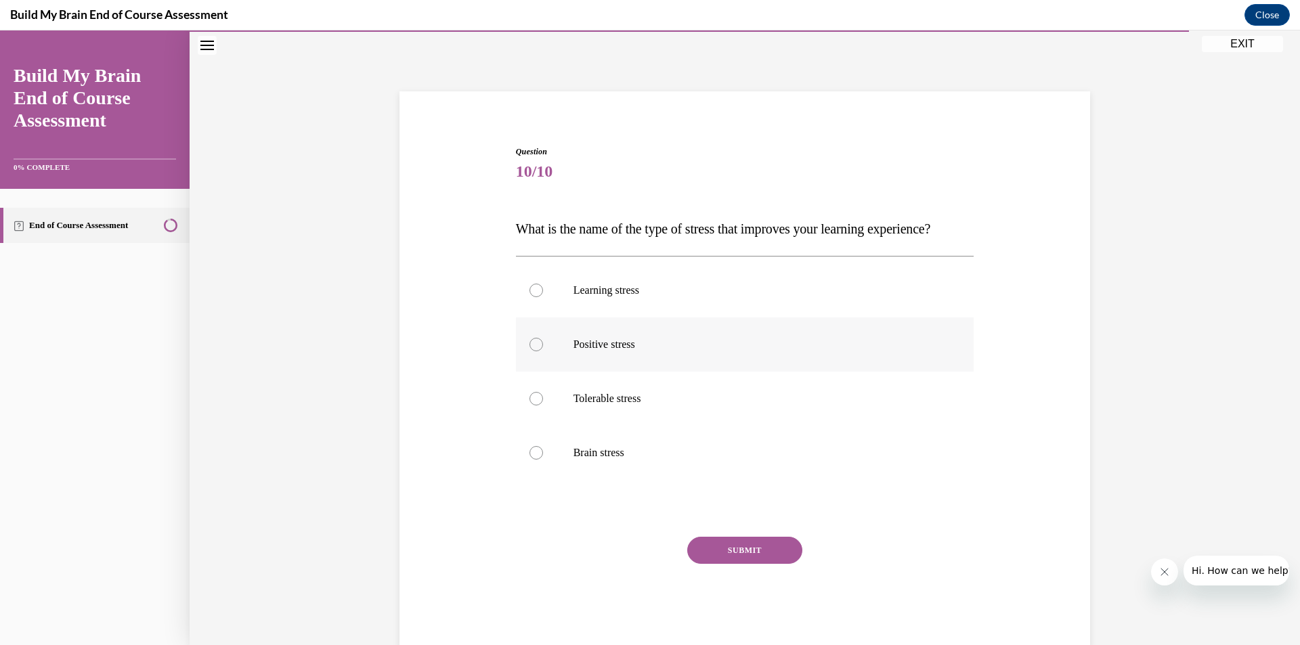
click at [578, 351] on p "Positive stress" at bounding box center [756, 345] width 367 height 14
click at [543, 351] on input "Positive stress" at bounding box center [536, 345] width 14 height 14
radio input "true"
click at [747, 564] on button "SUBMIT" at bounding box center [744, 550] width 115 height 27
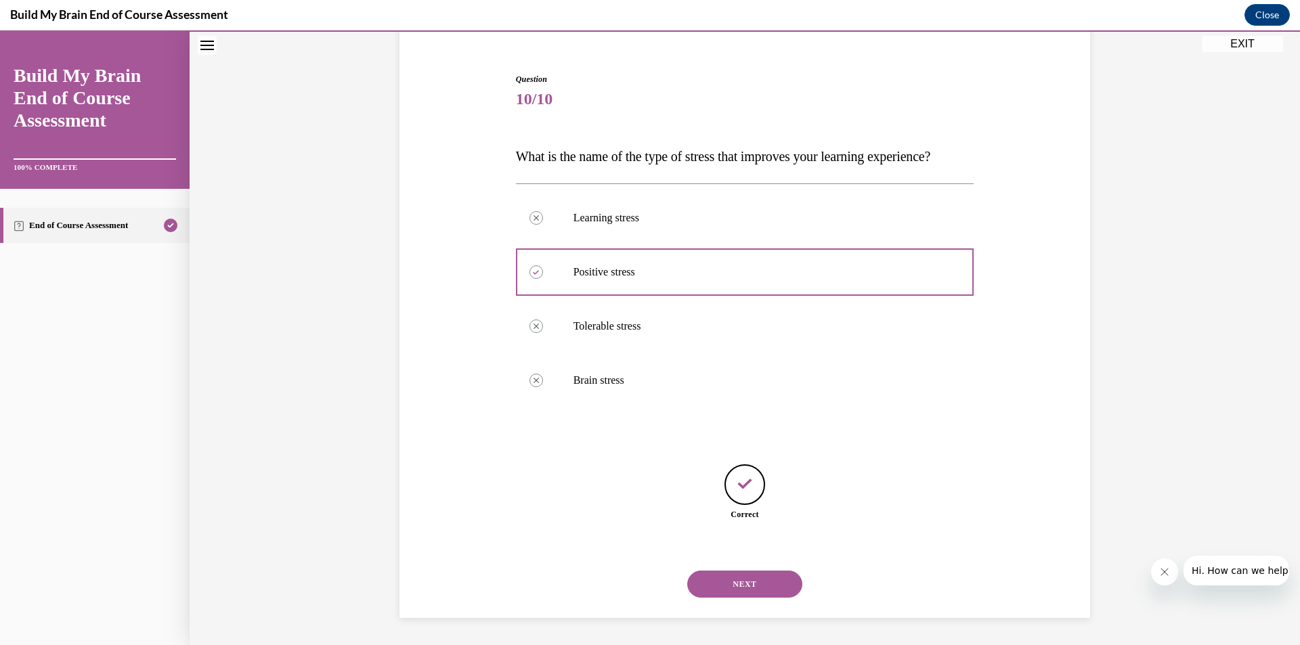
scroll to position [142, 0]
click at [754, 591] on button "NEXT" at bounding box center [744, 584] width 115 height 27
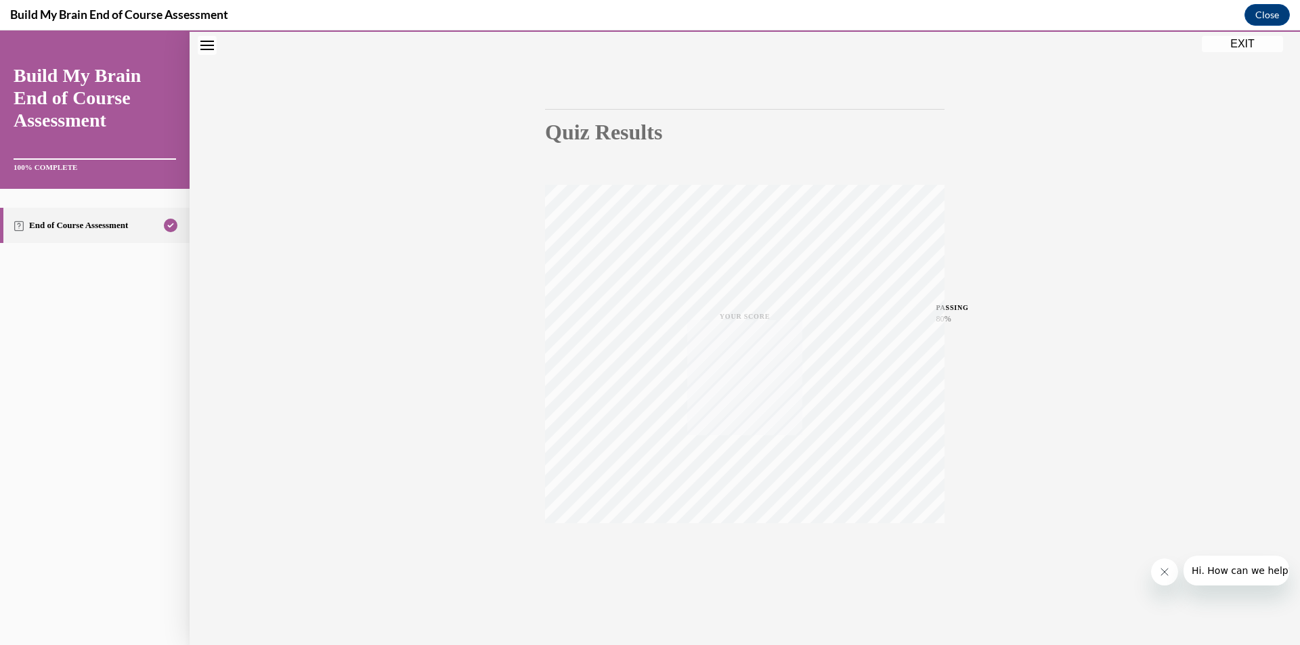
scroll to position [79, 0]
click at [736, 544] on span "TAKE AGAIN" at bounding box center [745, 542] width 48 height 7
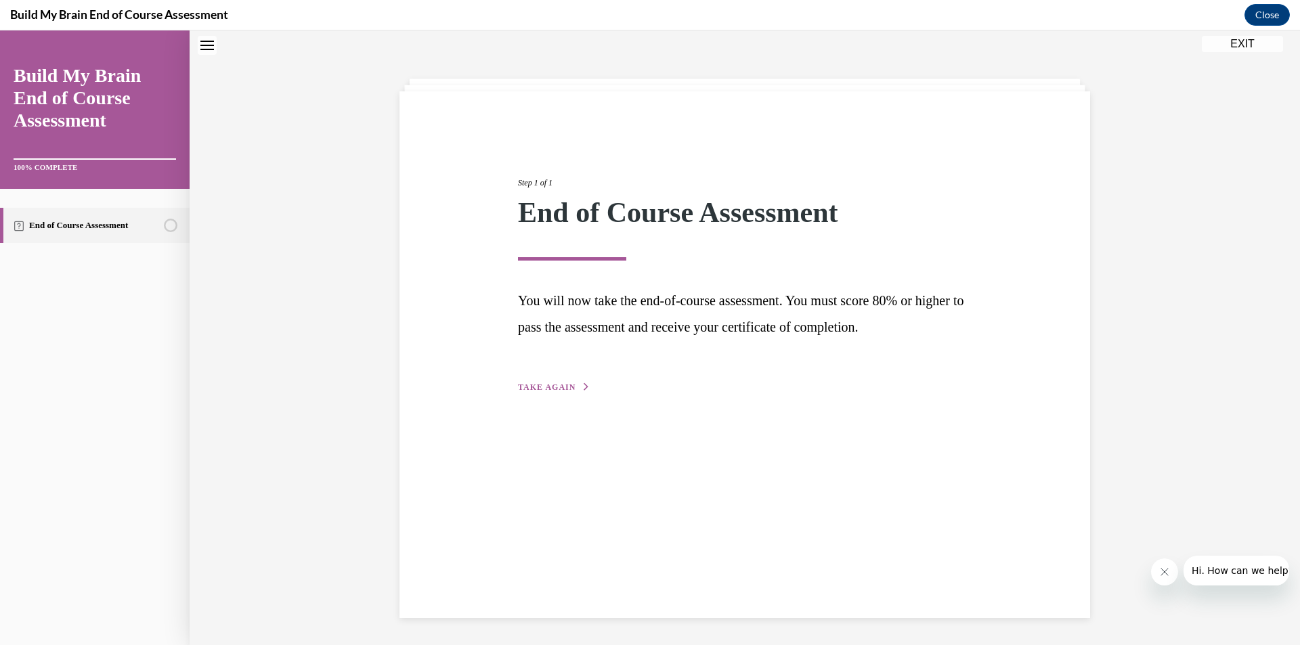
click at [537, 386] on span "TAKE AGAIN" at bounding box center [547, 386] width 58 height 9
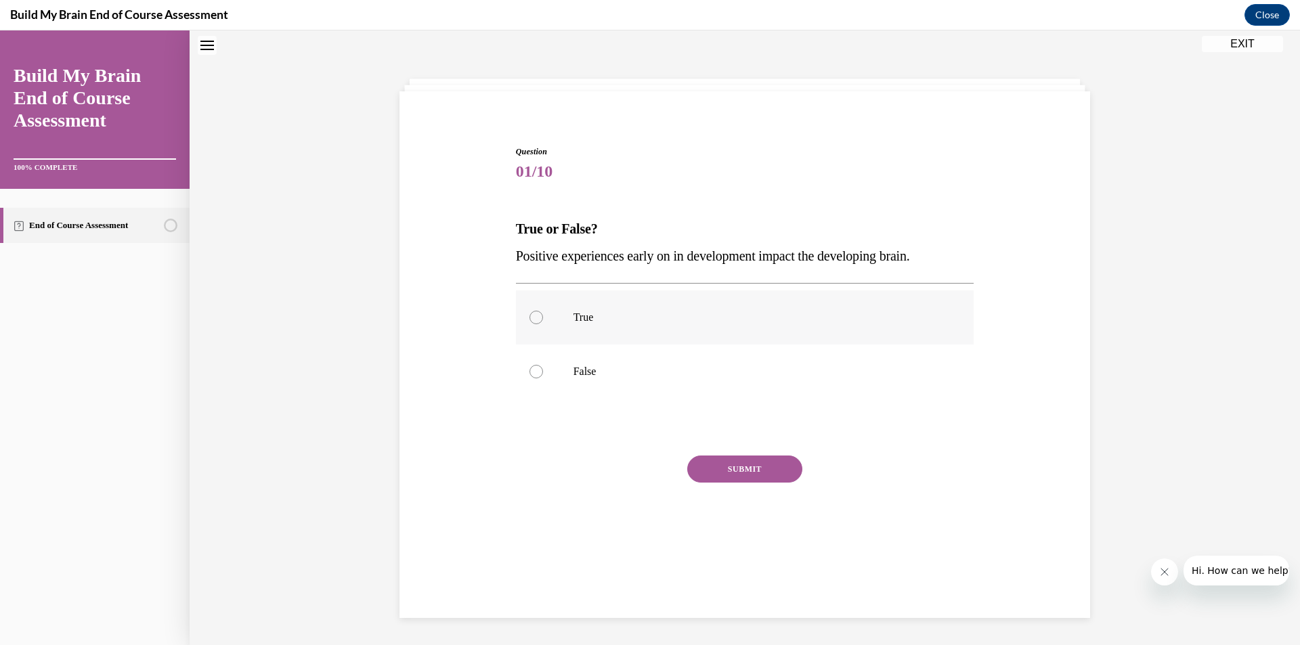
click at [548, 333] on label "True" at bounding box center [745, 317] width 458 height 54
click at [543, 324] on input "True" at bounding box center [536, 318] width 14 height 14
radio input "true"
click at [713, 466] on button "SUBMIT" at bounding box center [744, 469] width 115 height 27
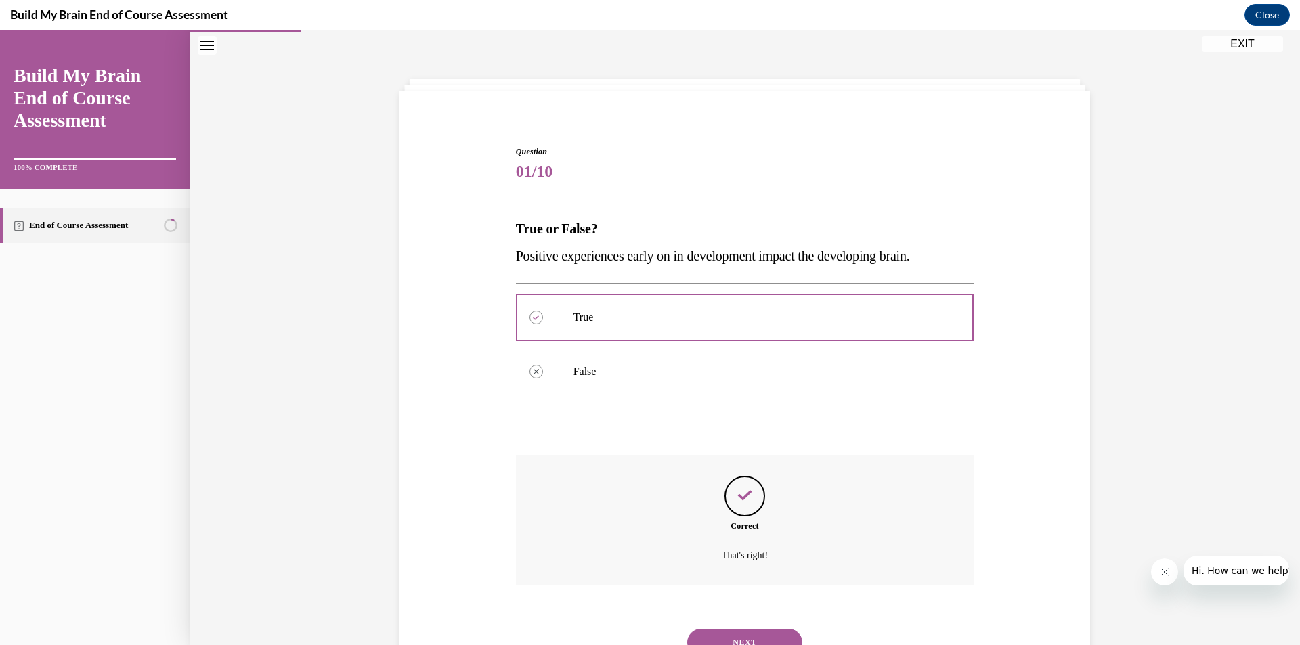
scroll to position [101, 0]
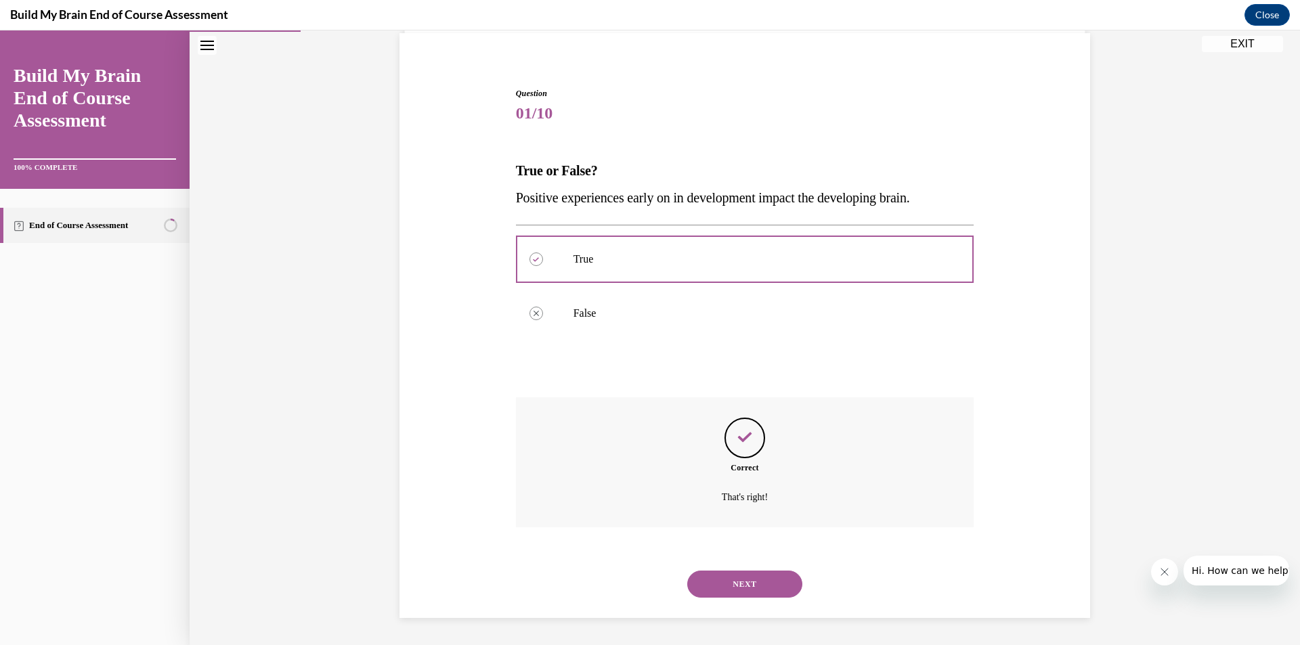
click at [740, 592] on button "NEXT" at bounding box center [744, 584] width 115 height 27
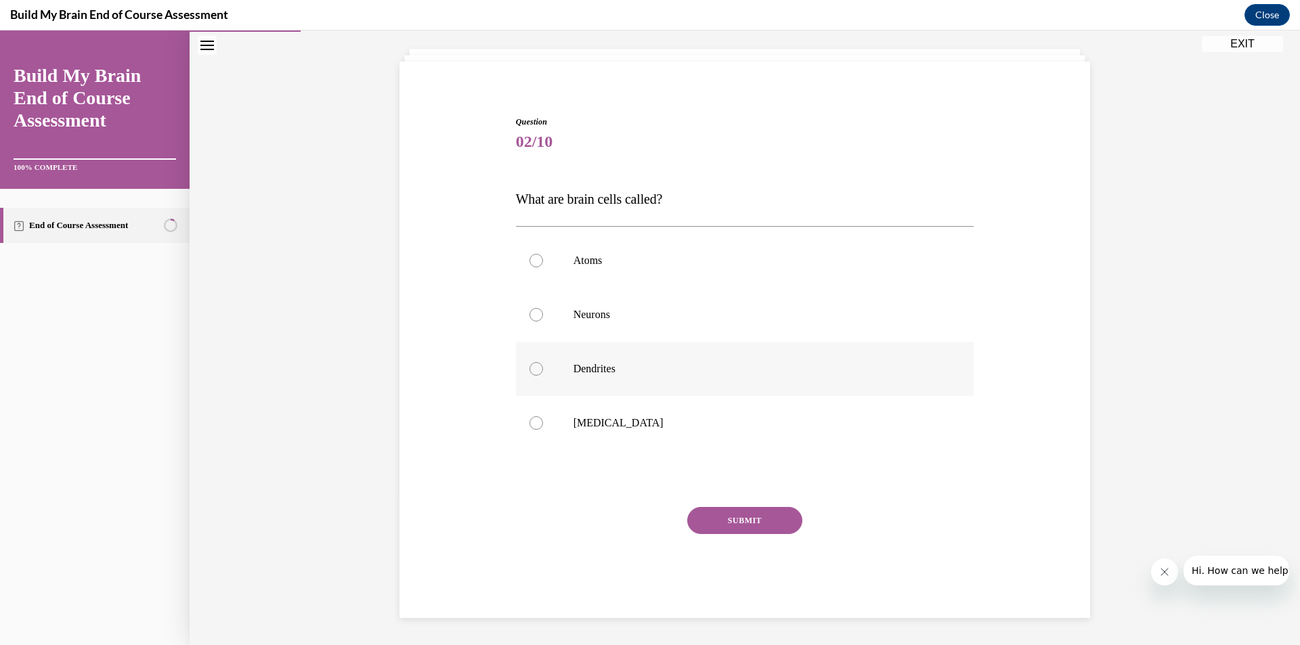
scroll to position [43, 0]
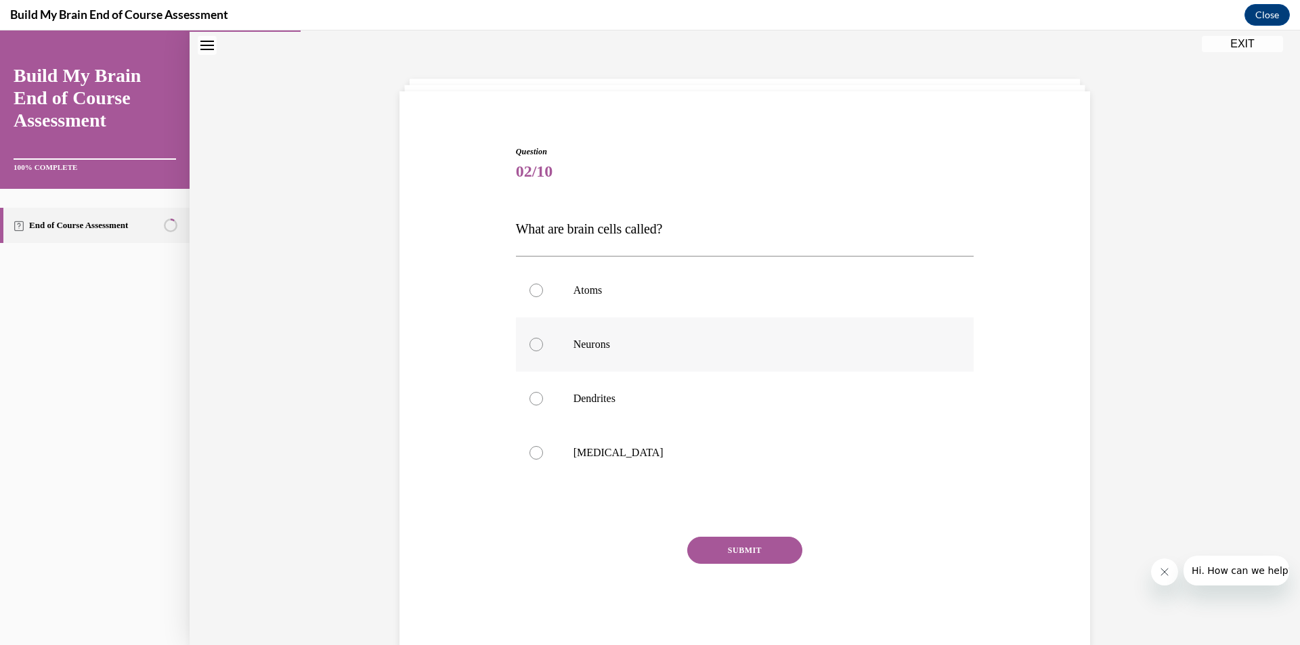
click at [618, 349] on p "Neurons" at bounding box center [756, 345] width 367 height 14
click at [543, 349] on input "Neurons" at bounding box center [536, 345] width 14 height 14
radio input "true"
click at [752, 548] on button "SUBMIT" at bounding box center [744, 550] width 115 height 27
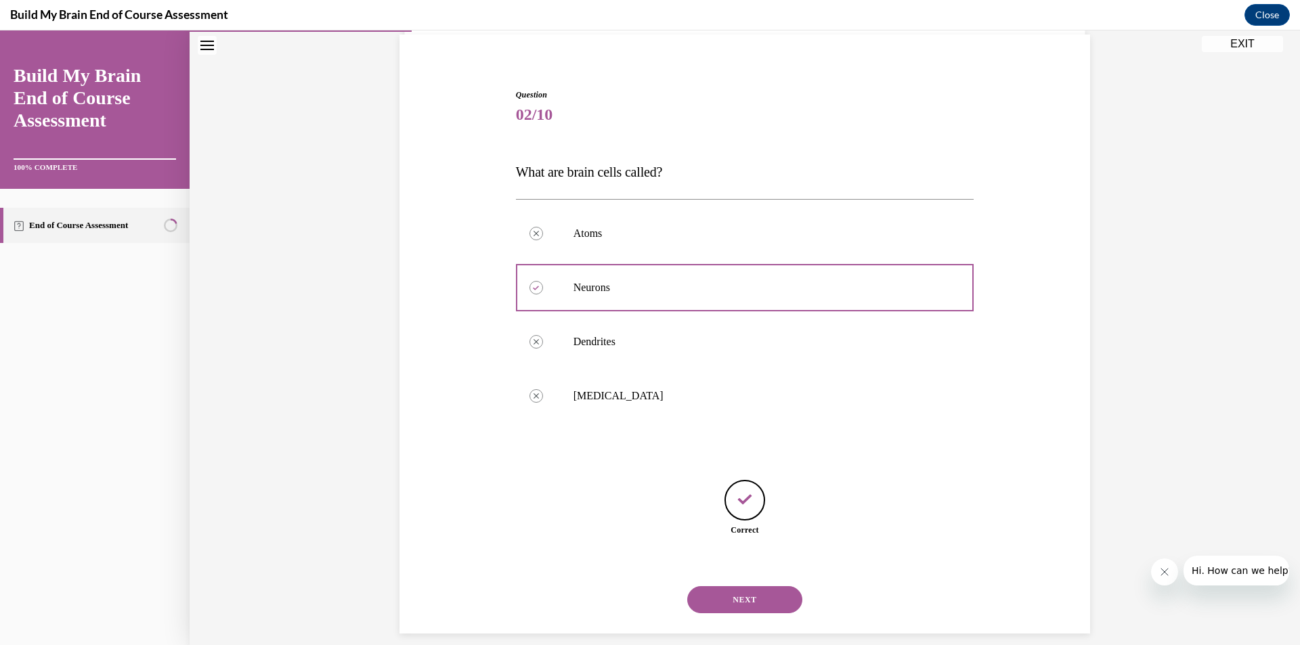
scroll to position [115, 0]
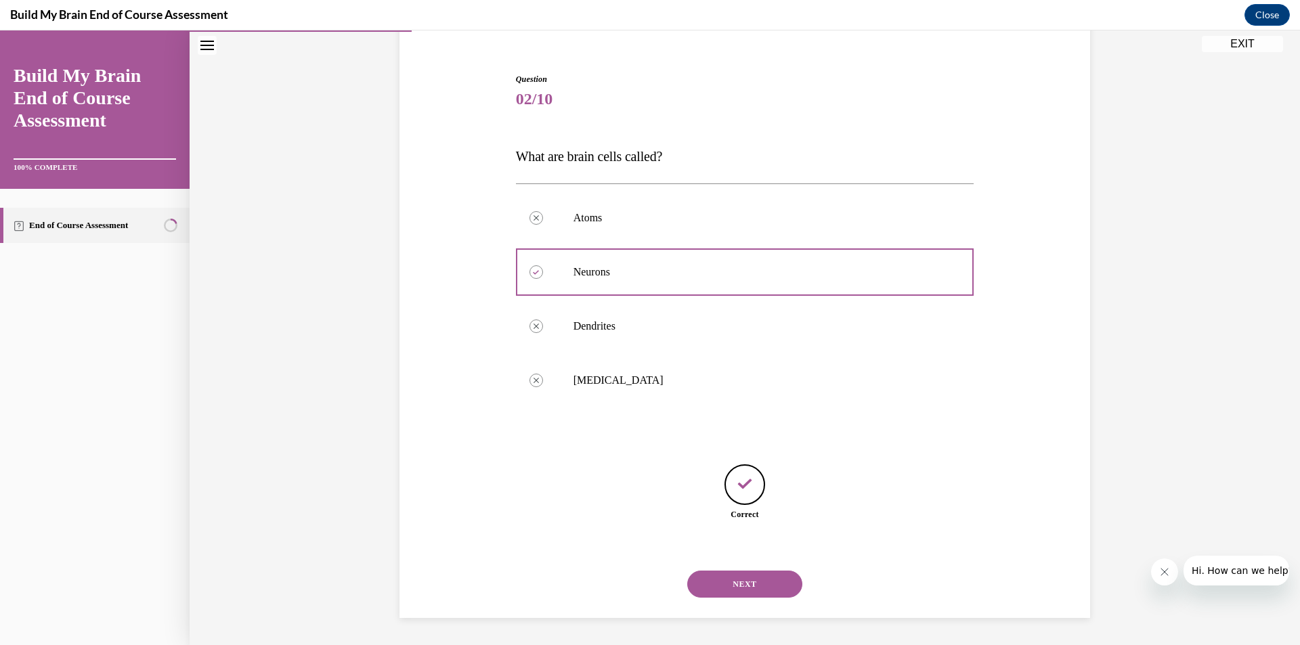
click at [757, 578] on button "NEXT" at bounding box center [744, 584] width 115 height 27
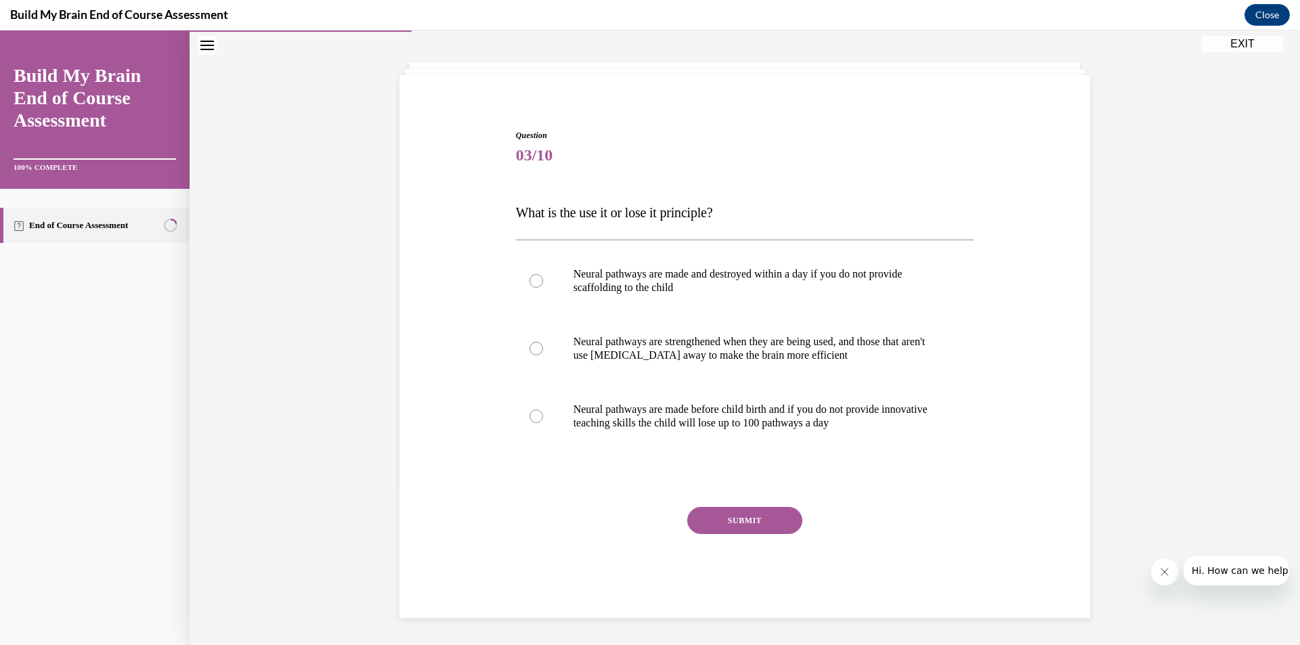
scroll to position [59, 0]
click at [679, 344] on p "Neural pathways are strengthened when they are being used, and those that aren'…" at bounding box center [756, 348] width 367 height 27
click at [543, 344] on input "Neural pathways are strengthened when they are being used, and those that aren'…" at bounding box center [536, 349] width 14 height 14
radio input "true"
click at [743, 521] on button "SUBMIT" at bounding box center [744, 520] width 115 height 27
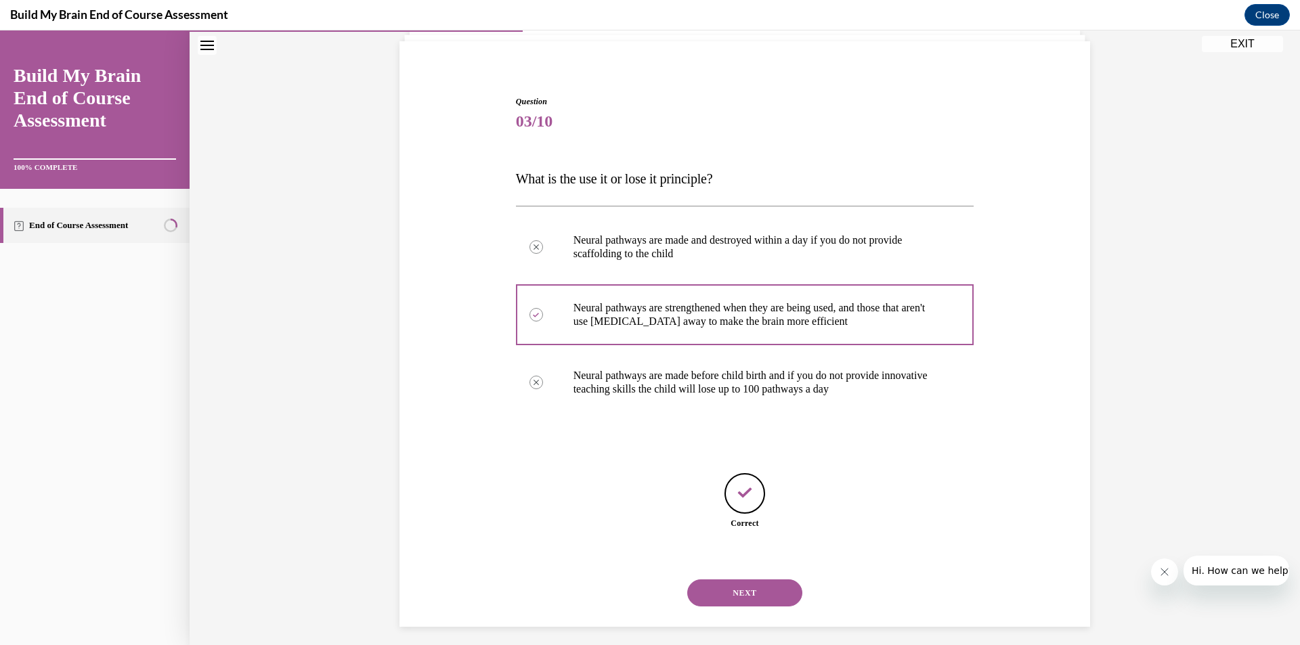
scroll to position [102, 0]
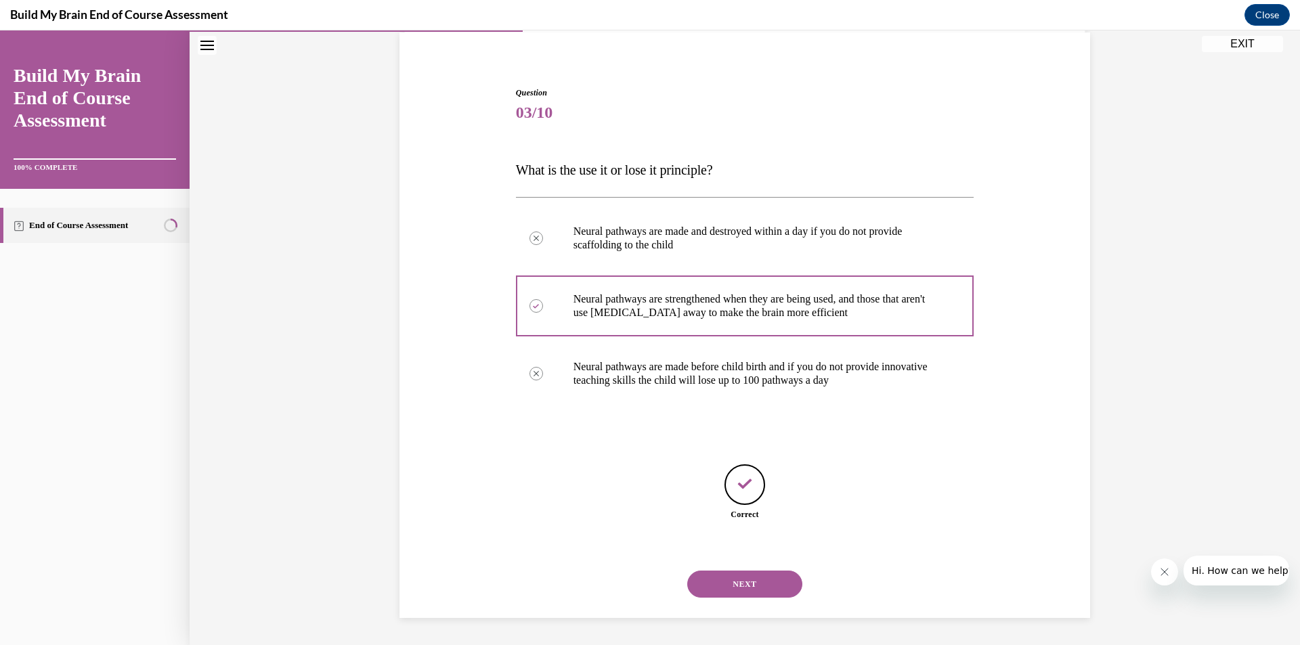
click at [766, 581] on button "NEXT" at bounding box center [744, 584] width 115 height 27
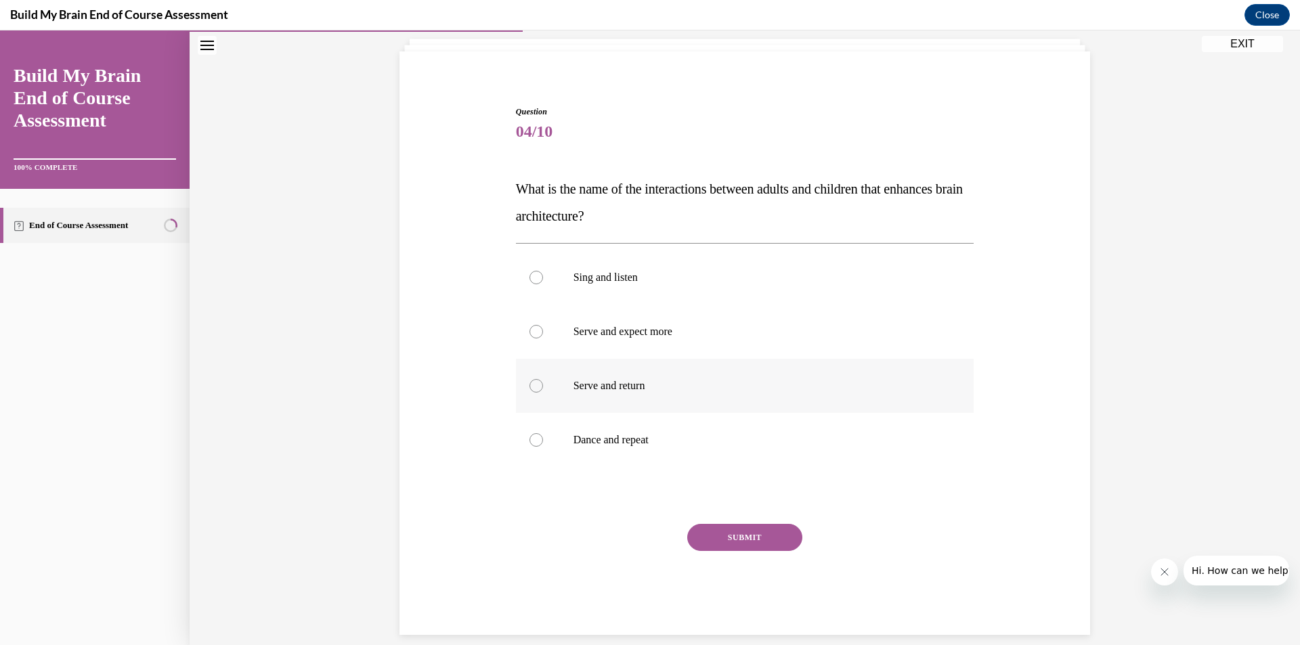
scroll to position [85, 0]
click at [618, 388] on p "Serve and return" at bounding box center [756, 383] width 367 height 14
click at [543, 388] on input "Serve and return" at bounding box center [536, 383] width 14 height 14
radio input "true"
click at [749, 530] on button "SUBMIT" at bounding box center [744, 534] width 115 height 27
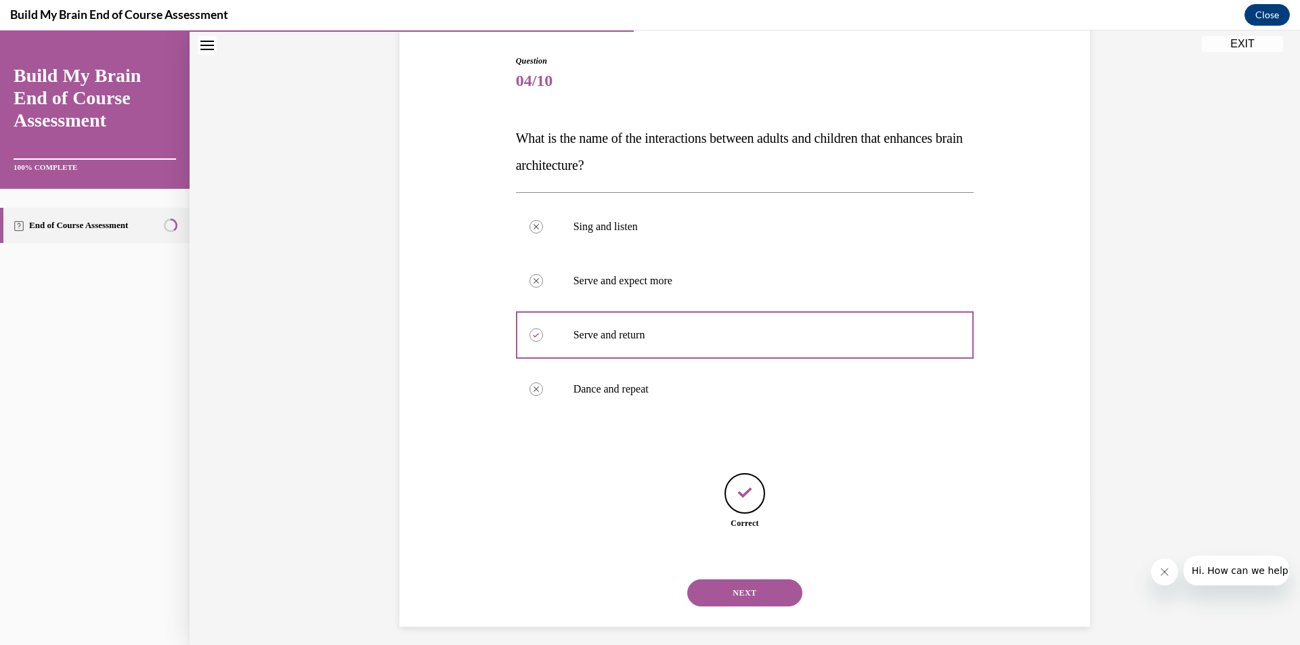
scroll to position [142, 0]
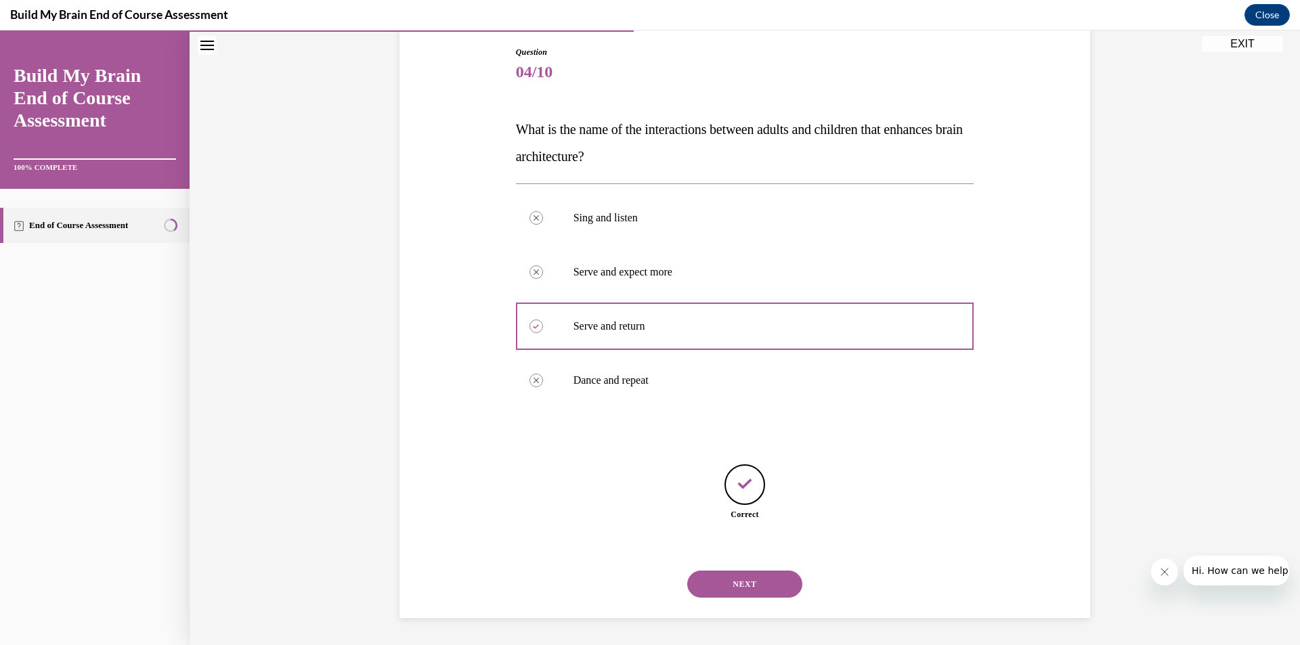
click at [734, 581] on button "NEXT" at bounding box center [744, 584] width 115 height 27
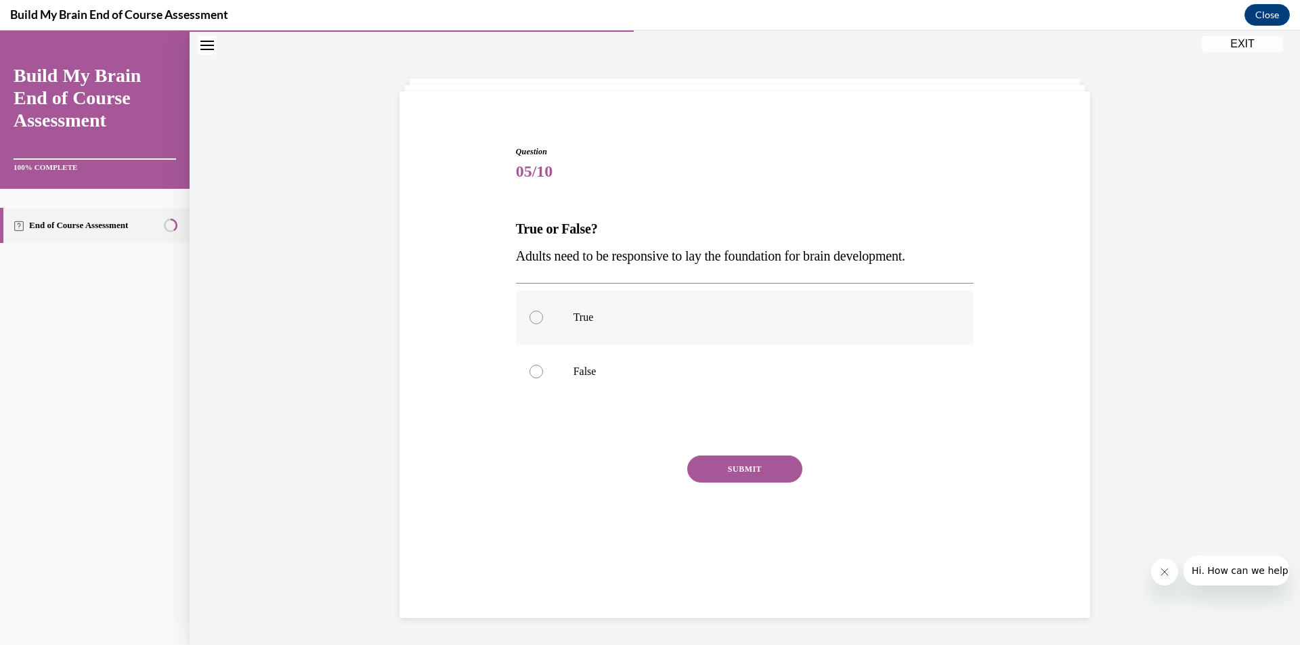
click at [534, 314] on div at bounding box center [536, 318] width 14 height 14
click at [534, 314] on input "True" at bounding box center [536, 318] width 14 height 14
radio input "true"
click at [717, 454] on div "Question 05/10 True or False? Adults need to be responsive to lay the foundatio…" at bounding box center [745, 356] width 458 height 421
click at [729, 466] on button "SUBMIT" at bounding box center [744, 469] width 115 height 27
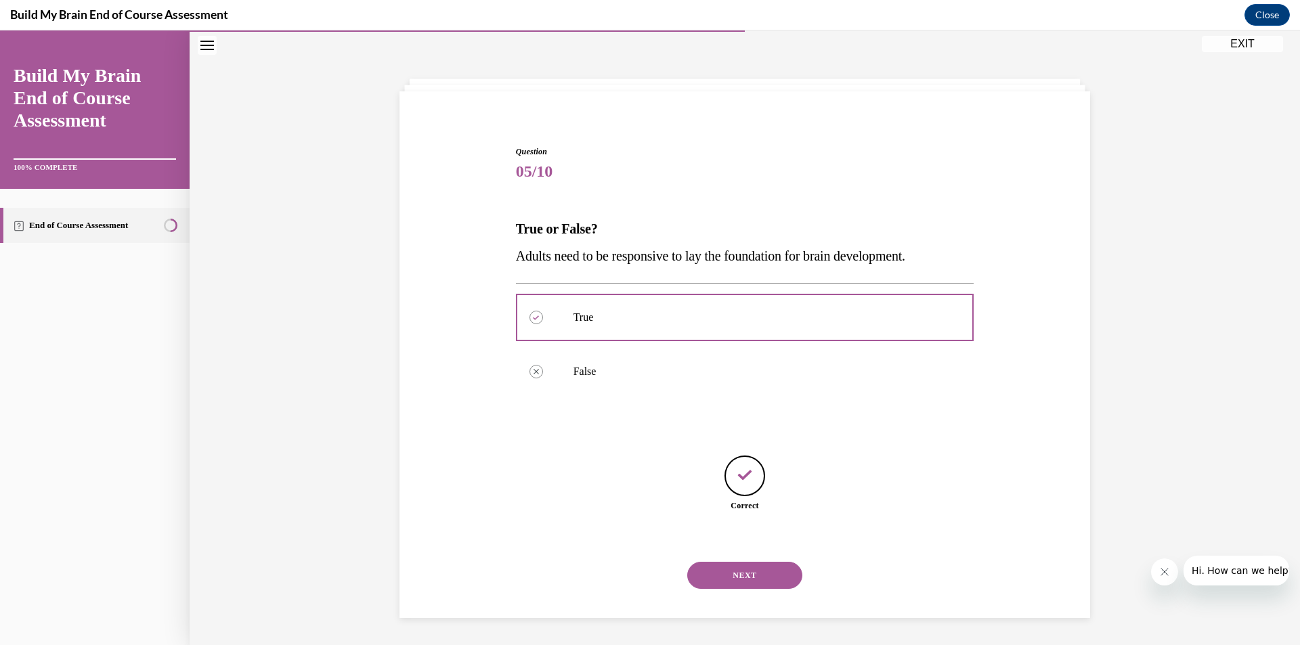
click at [728, 582] on button "NEXT" at bounding box center [744, 575] width 115 height 27
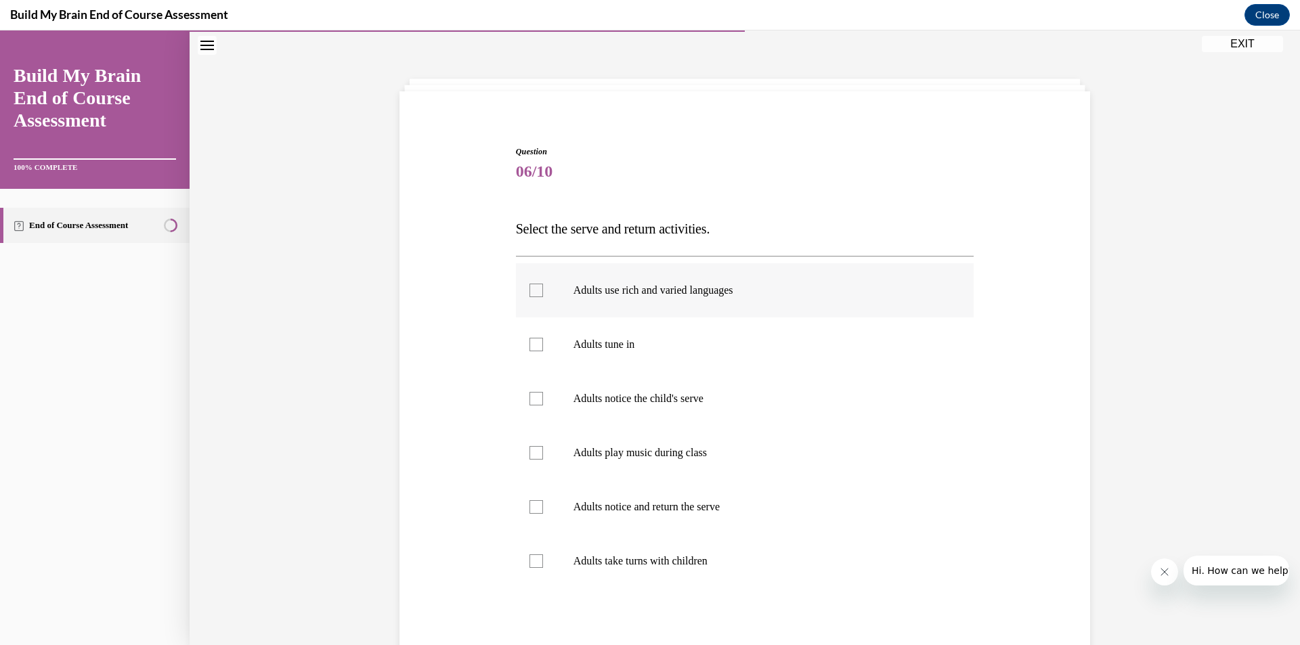
click at [538, 290] on label "Adults use rich and varied languages" at bounding box center [745, 290] width 458 height 54
click at [538, 290] on input "Adults use rich and varied languages" at bounding box center [536, 291] width 14 height 14
checkbox input "true"
click at [535, 344] on div at bounding box center [536, 345] width 14 height 14
click at [535, 344] on input "Adults tune in" at bounding box center [536, 345] width 14 height 14
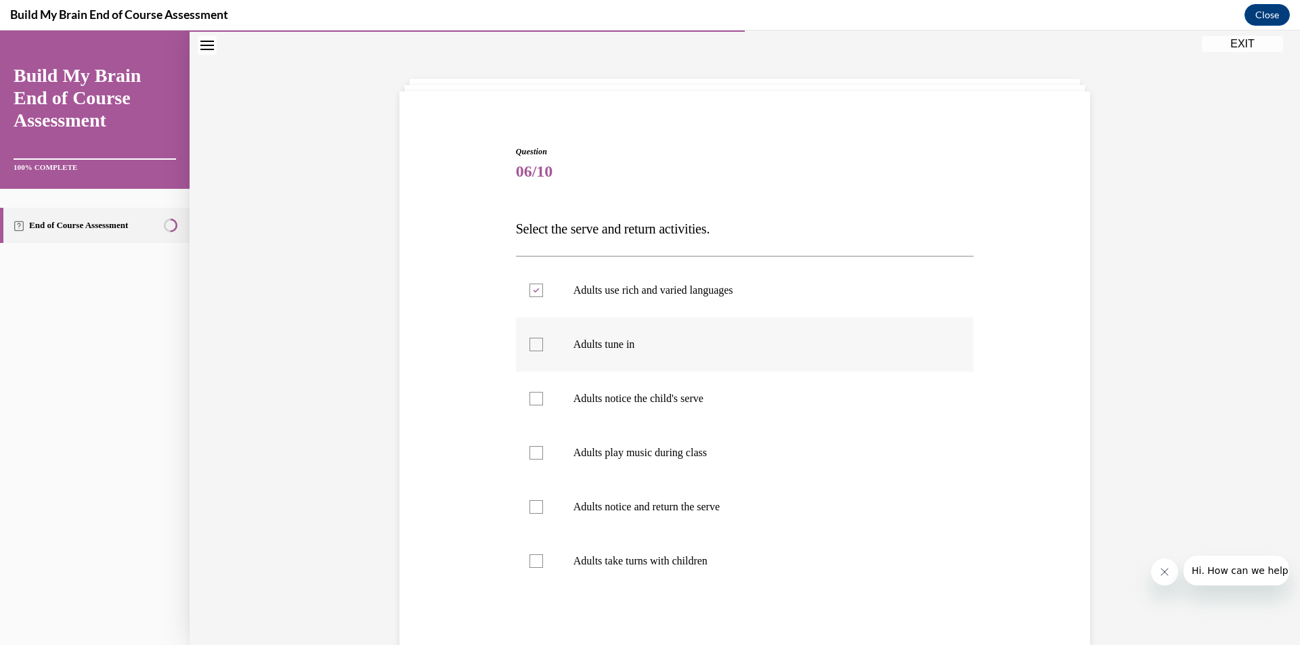
checkbox input "true"
click at [535, 399] on div at bounding box center [536, 399] width 14 height 14
click at [535, 399] on input "Adults notice the child's serve" at bounding box center [536, 399] width 14 height 14
checkbox input "true"
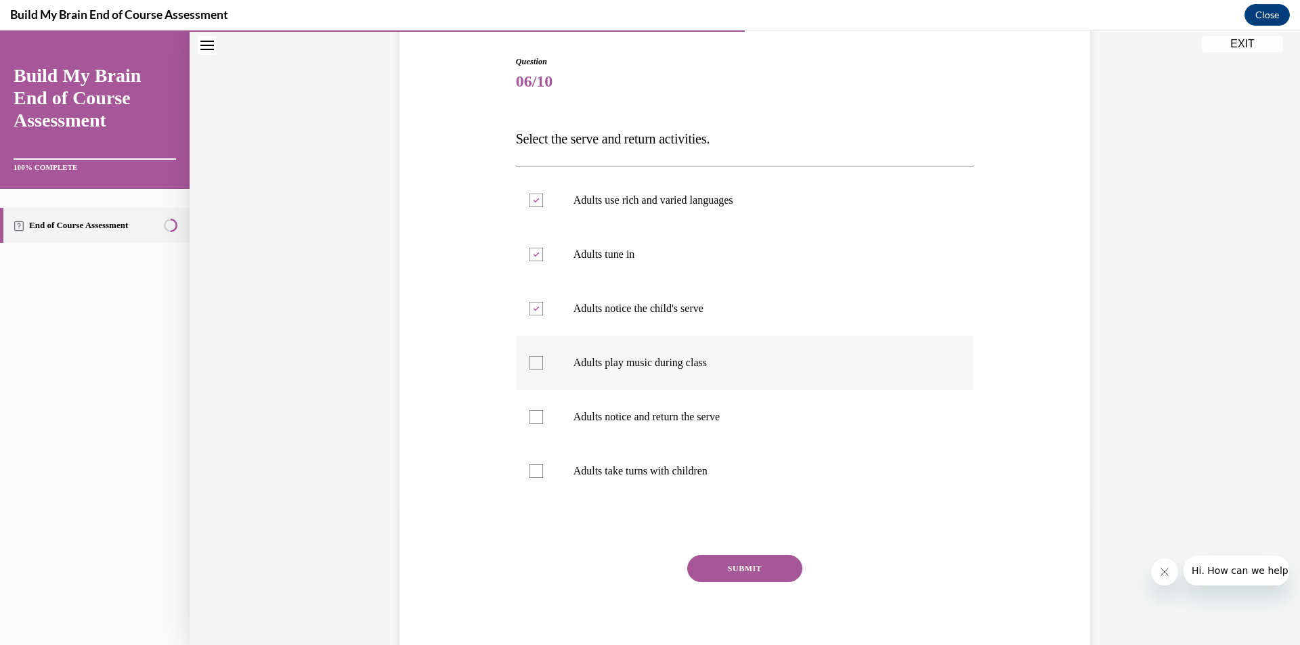
scroll to position [178, 0]
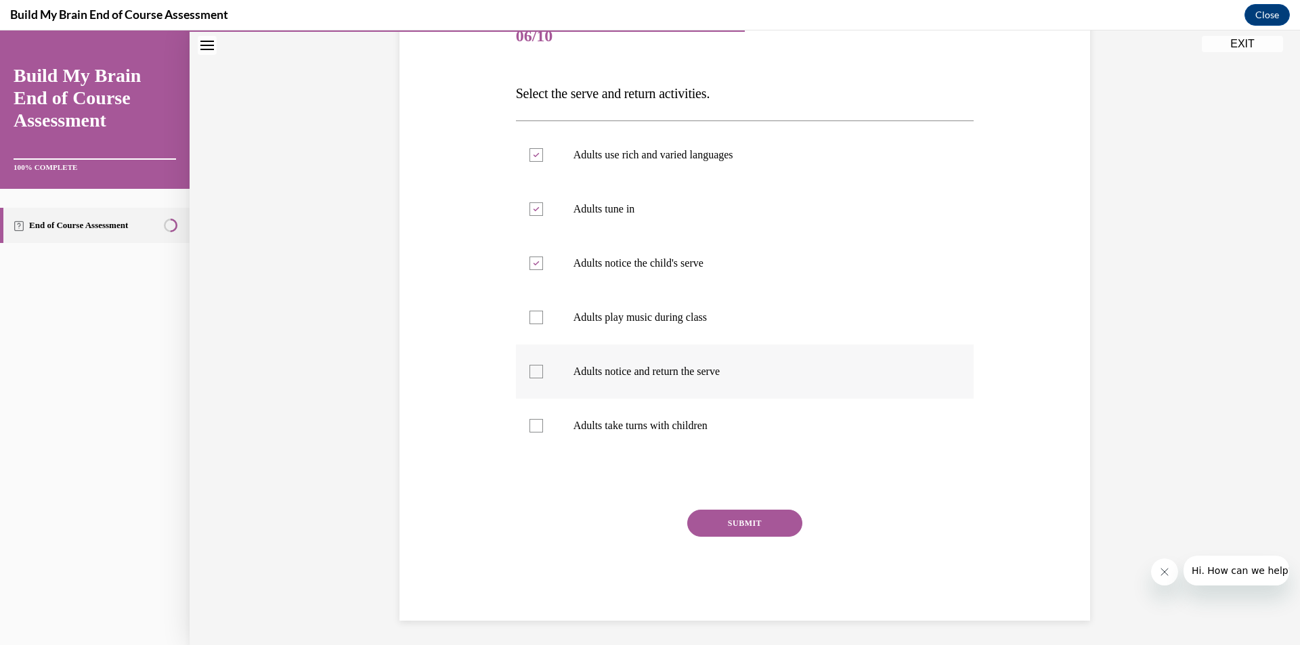
click at [535, 372] on div at bounding box center [536, 372] width 14 height 14
click at [535, 372] on input "Adults notice and return the serve" at bounding box center [536, 372] width 14 height 14
checkbox input "true"
click at [531, 430] on div at bounding box center [536, 426] width 14 height 14
click at [531, 430] on input "Adults take turns with children" at bounding box center [536, 426] width 14 height 14
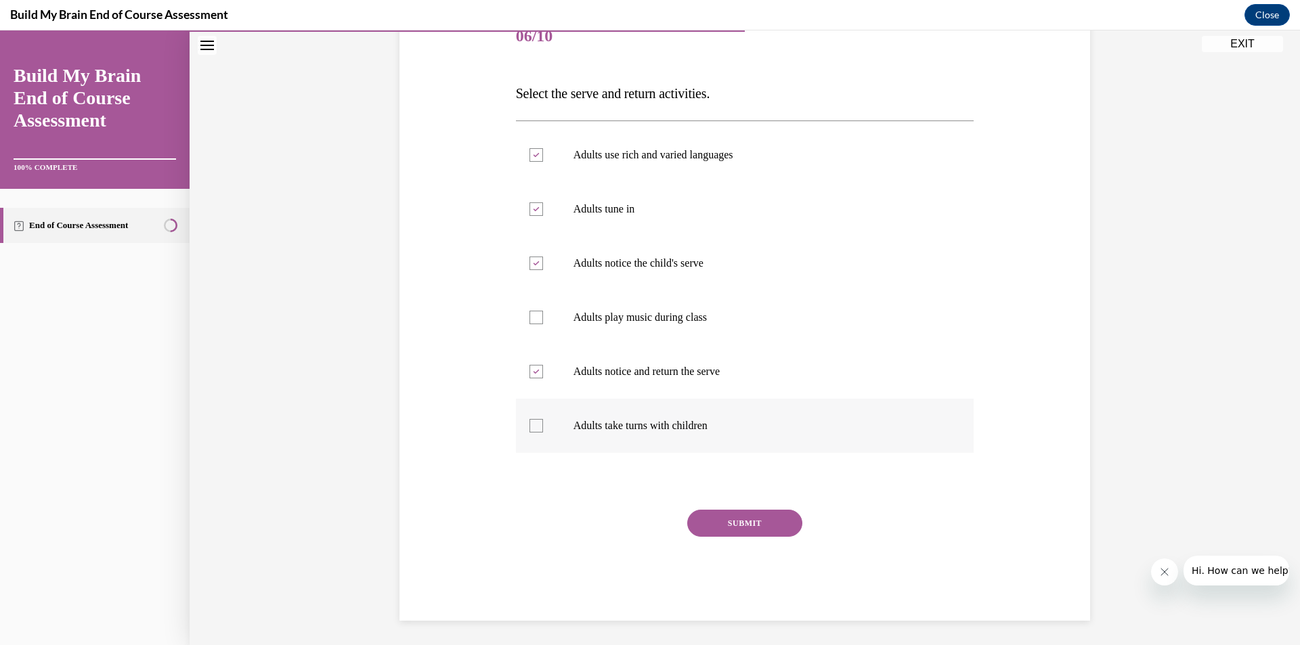
checkbox input "true"
click at [745, 531] on button "SUBMIT" at bounding box center [744, 523] width 115 height 27
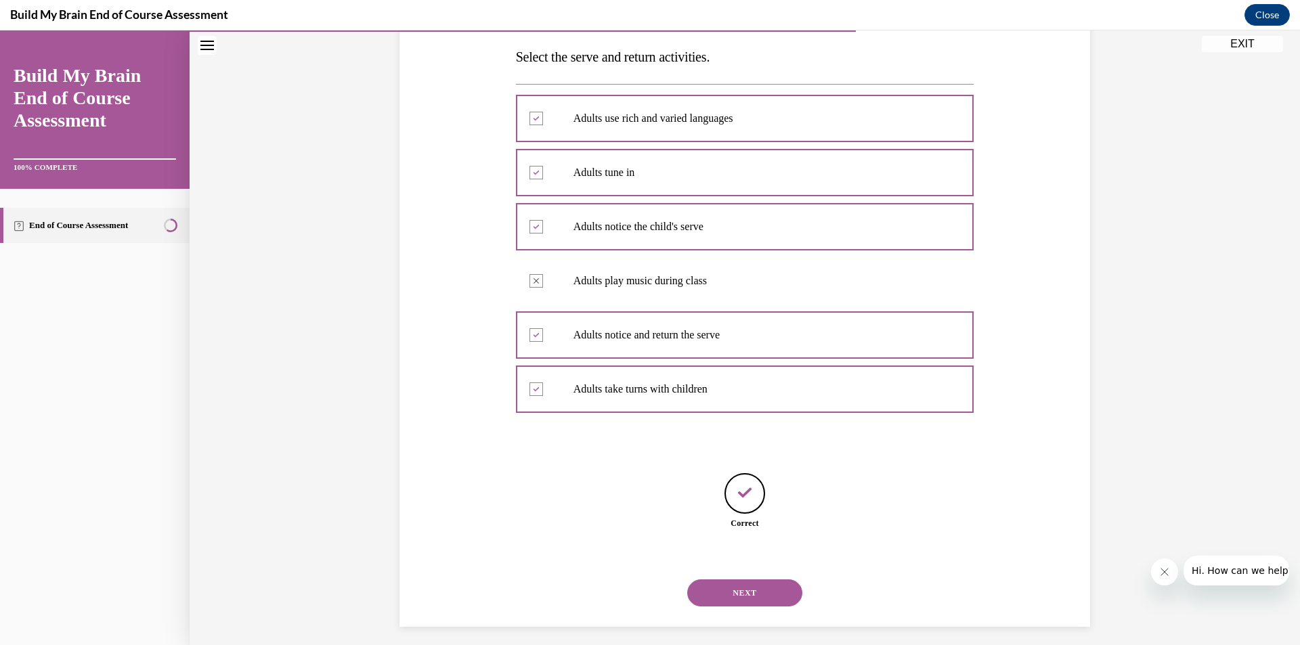
scroll to position [223, 0]
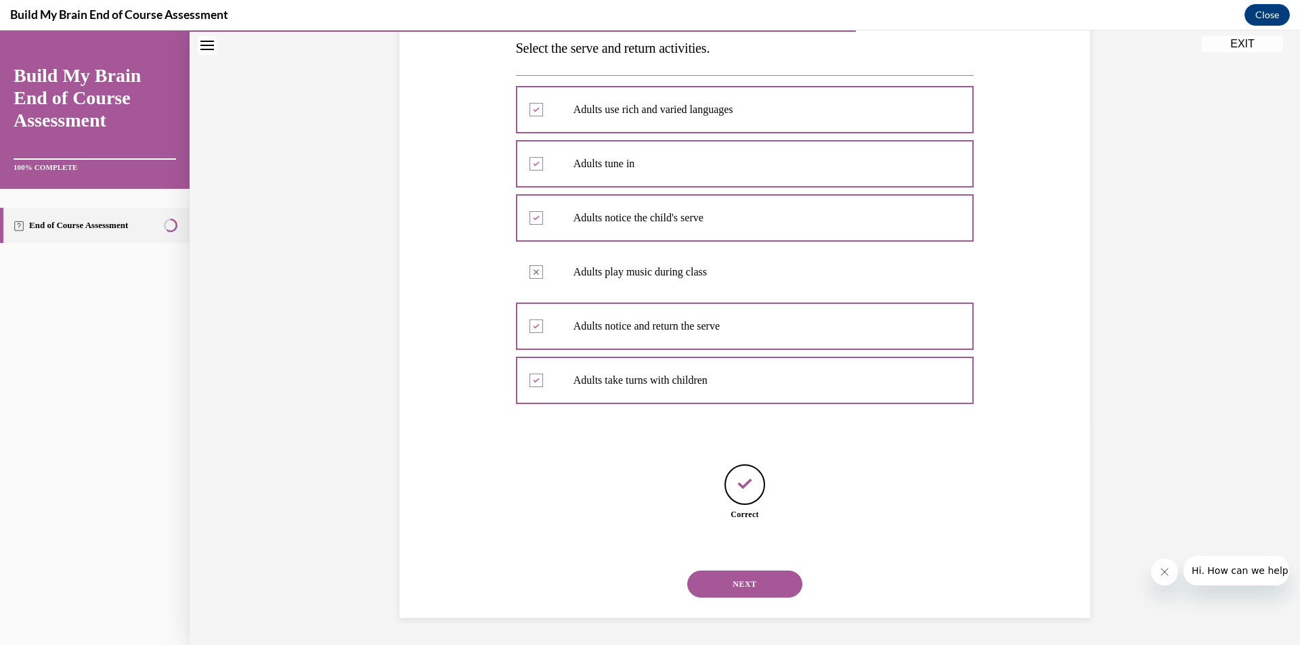
click at [732, 577] on button "NEXT" at bounding box center [744, 584] width 115 height 27
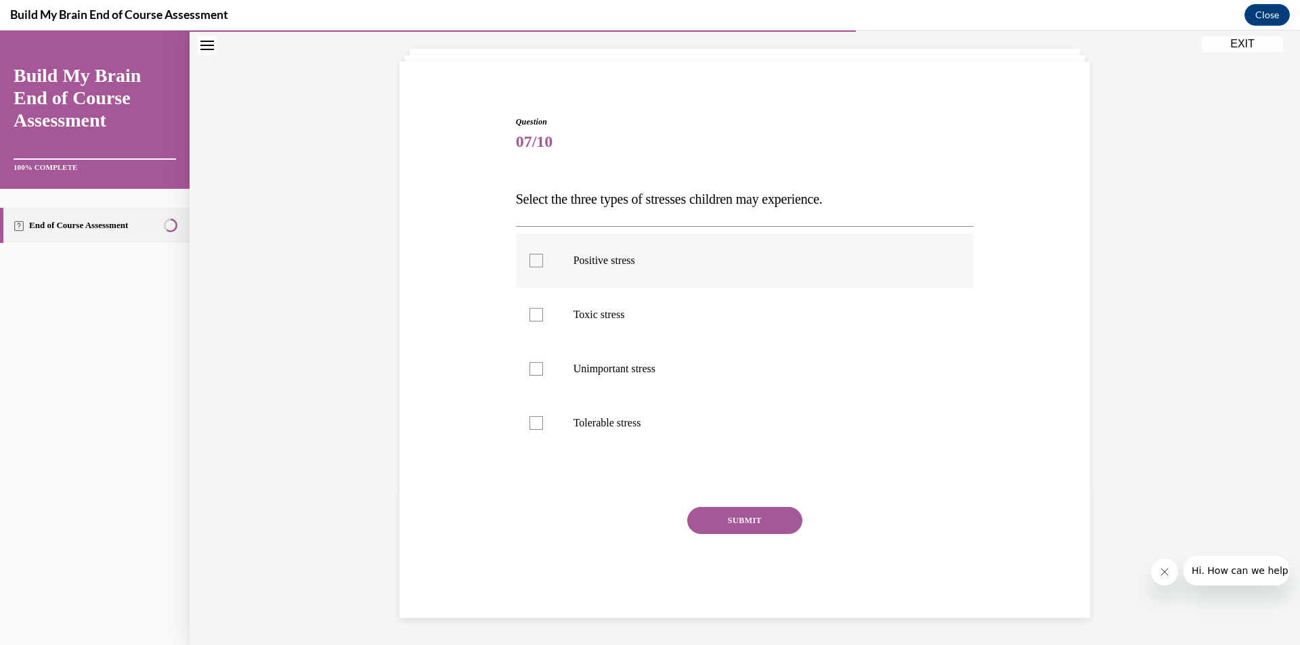
click at [610, 259] on p "Positive stress" at bounding box center [756, 261] width 367 height 14
click at [543, 259] on input "Positive stress" at bounding box center [536, 261] width 14 height 14
checkbox input "true"
click at [602, 311] on p "Toxic stress" at bounding box center [756, 315] width 367 height 14
click at [543, 311] on input "Toxic stress" at bounding box center [536, 315] width 14 height 14
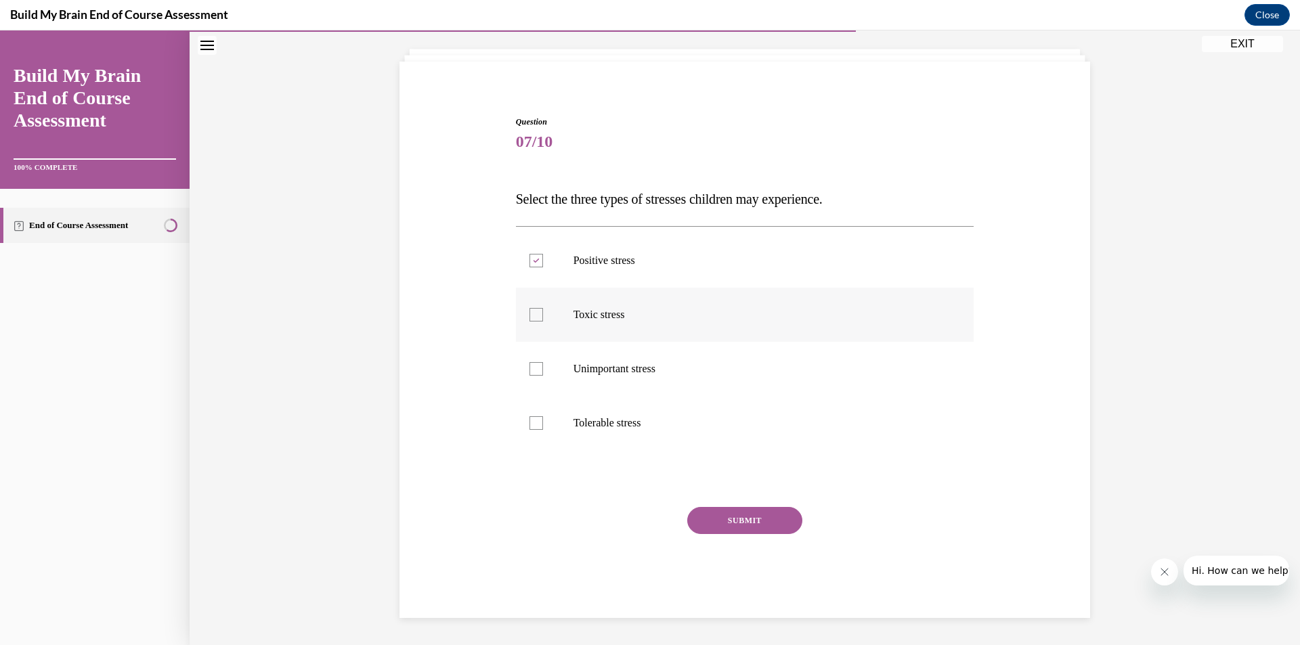
checkbox input "true"
click at [609, 418] on p "Tolerable stress" at bounding box center [756, 423] width 367 height 14
click at [543, 418] on input "Tolerable stress" at bounding box center [536, 423] width 14 height 14
checkbox input "true"
click at [754, 530] on button "SUBMIT" at bounding box center [744, 520] width 115 height 27
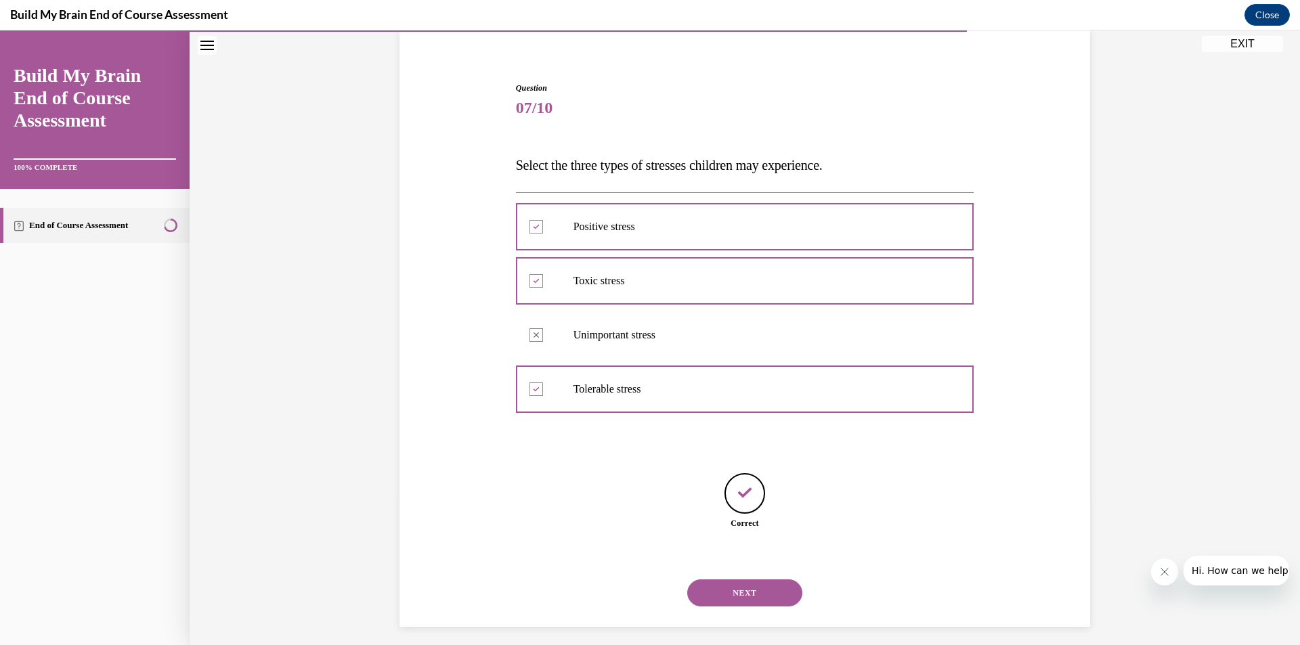
scroll to position [115, 0]
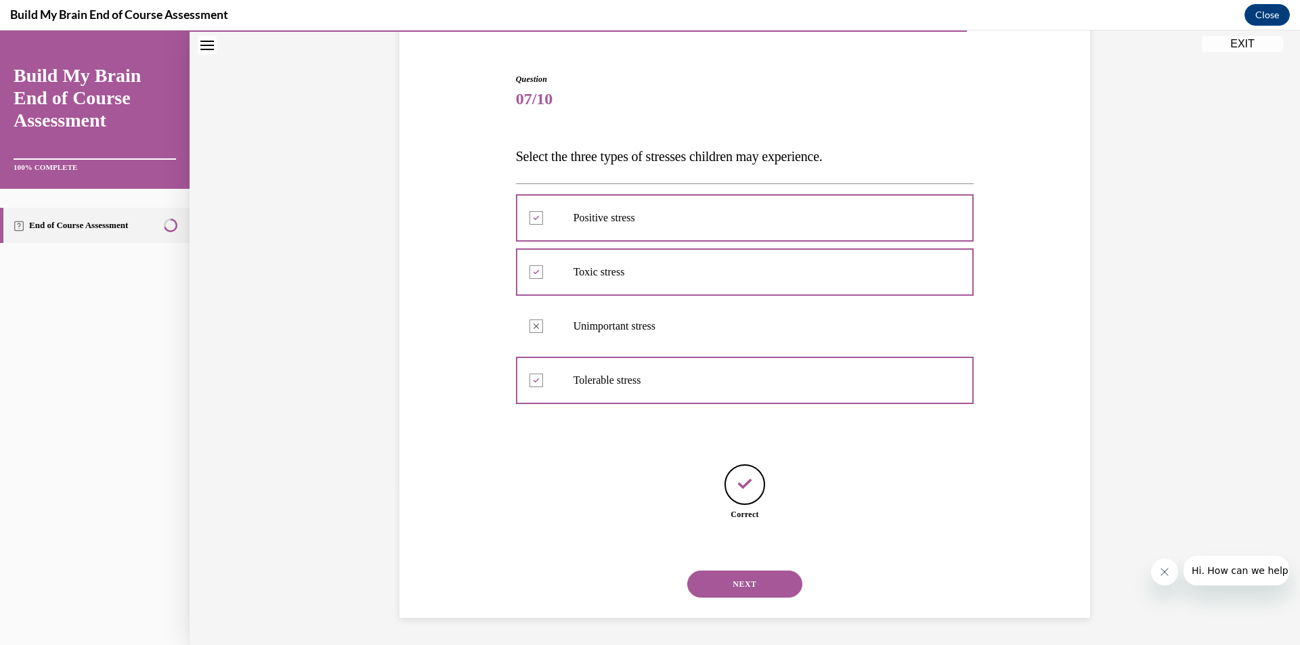
click at [747, 585] on button "NEXT" at bounding box center [744, 584] width 115 height 27
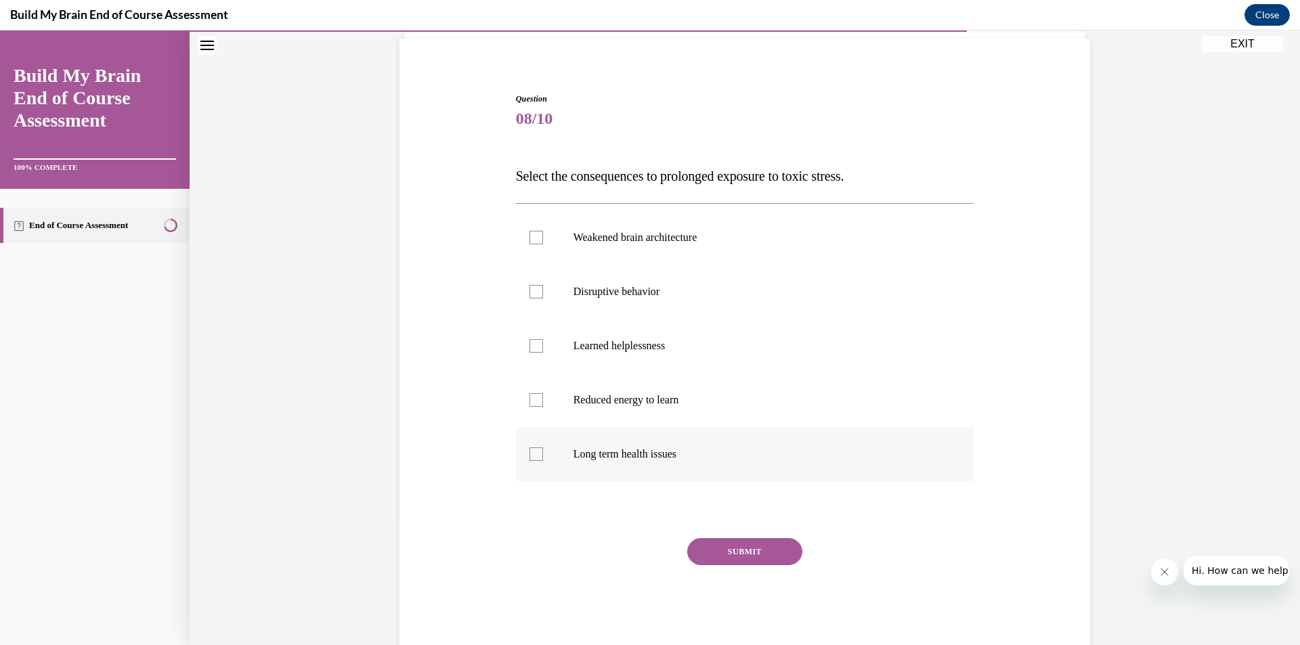
scroll to position [101, 0]
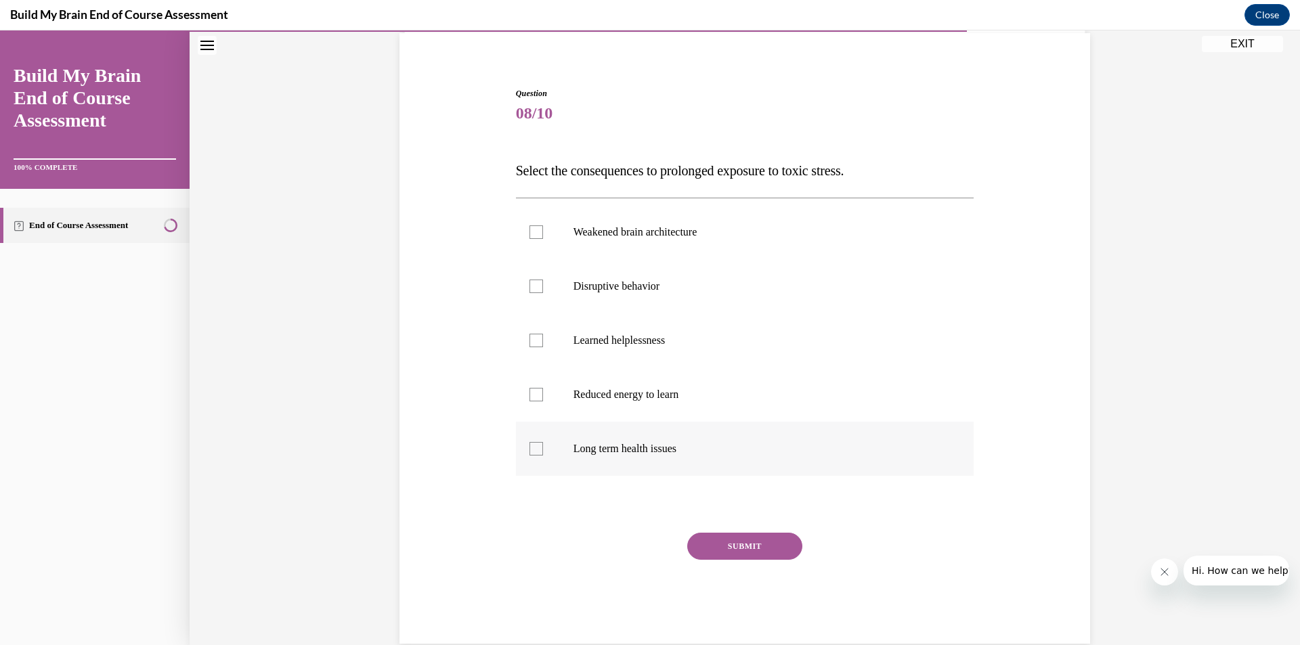
click at [530, 449] on div at bounding box center [536, 449] width 14 height 14
click at [530, 449] on input "Long term health issues" at bounding box center [536, 449] width 14 height 14
checkbox input "true"
click at [533, 397] on div at bounding box center [536, 395] width 14 height 14
click at [533, 397] on input "Reduced energy to learn" at bounding box center [536, 395] width 14 height 14
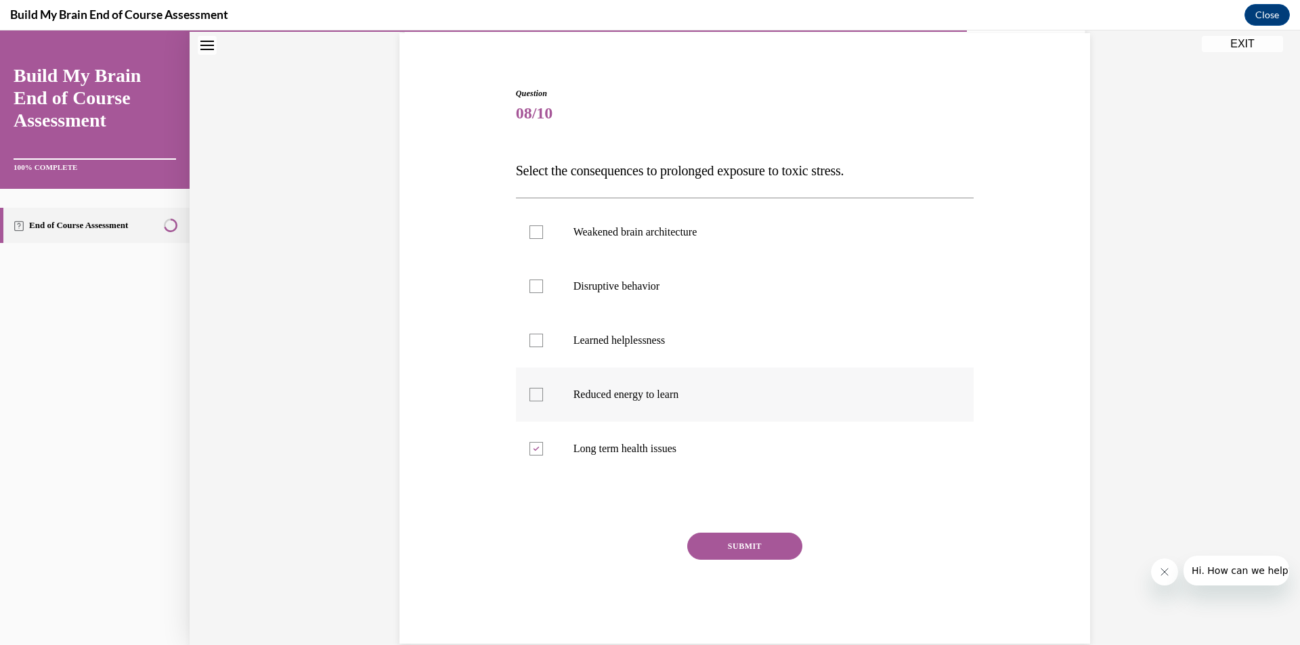
checkbox input "true"
click at [579, 290] on p "Disruptive behavior" at bounding box center [756, 287] width 367 height 14
click at [543, 290] on input "Disruptive behavior" at bounding box center [536, 287] width 14 height 14
checkbox input "true"
click at [619, 246] on label "Weakened brain architecture" at bounding box center [745, 232] width 458 height 54
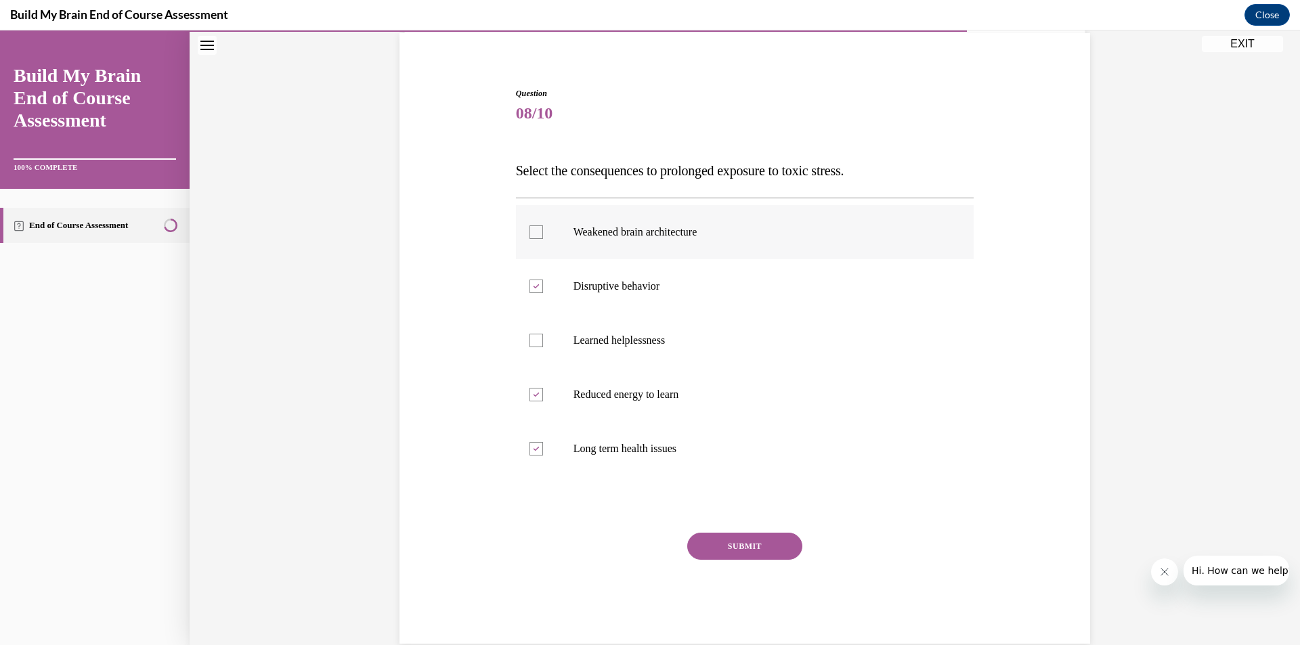
click at [543, 239] on input "Weakened brain architecture" at bounding box center [536, 232] width 14 height 14
checkbox input "true"
click at [746, 543] on button "SUBMIT" at bounding box center [744, 546] width 115 height 27
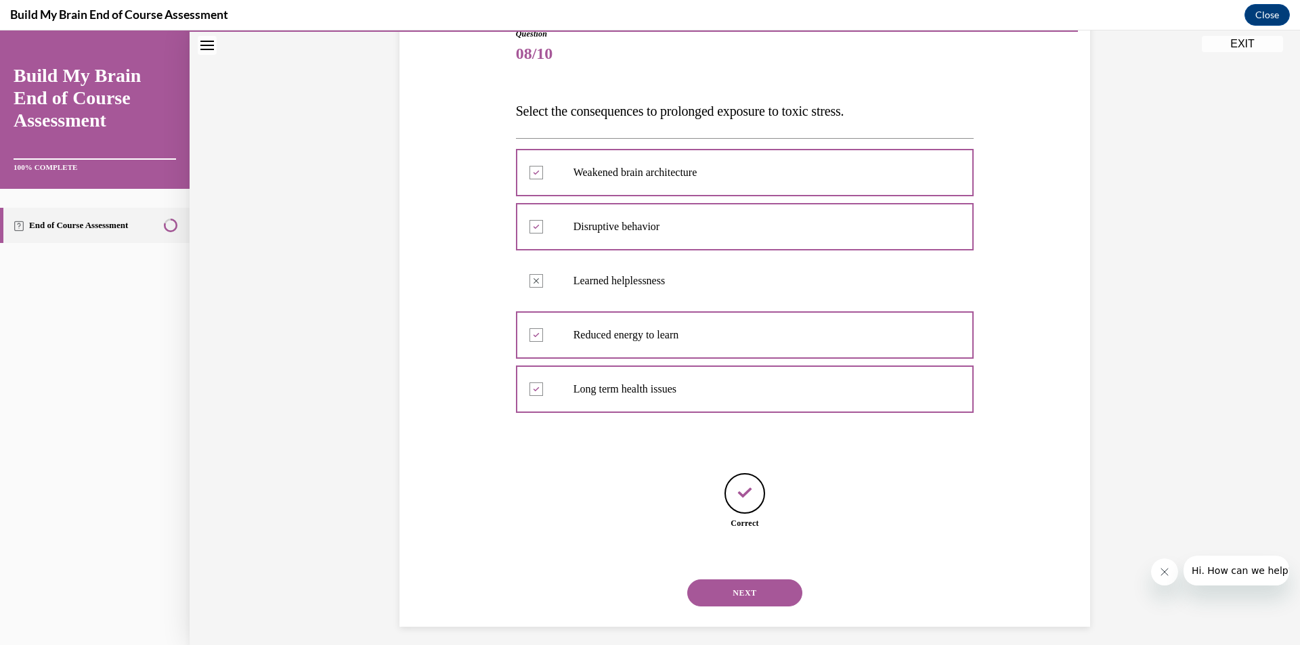
scroll to position [169, 0]
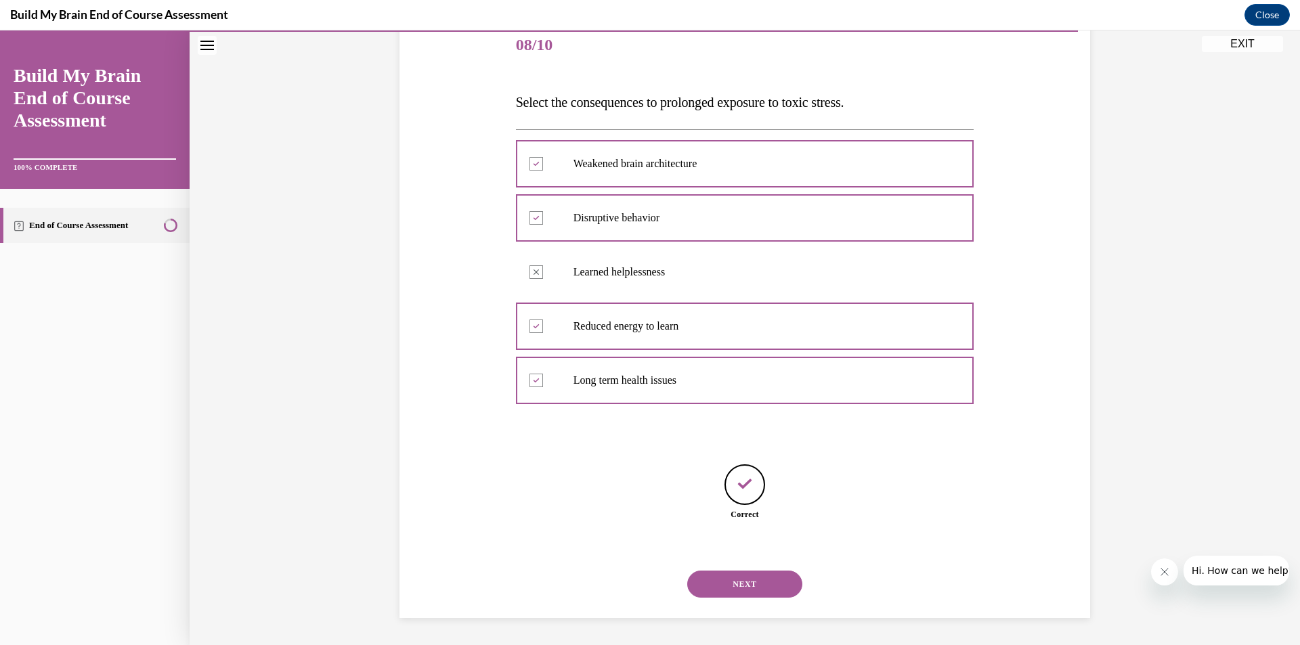
click at [755, 581] on button "NEXT" at bounding box center [744, 584] width 115 height 27
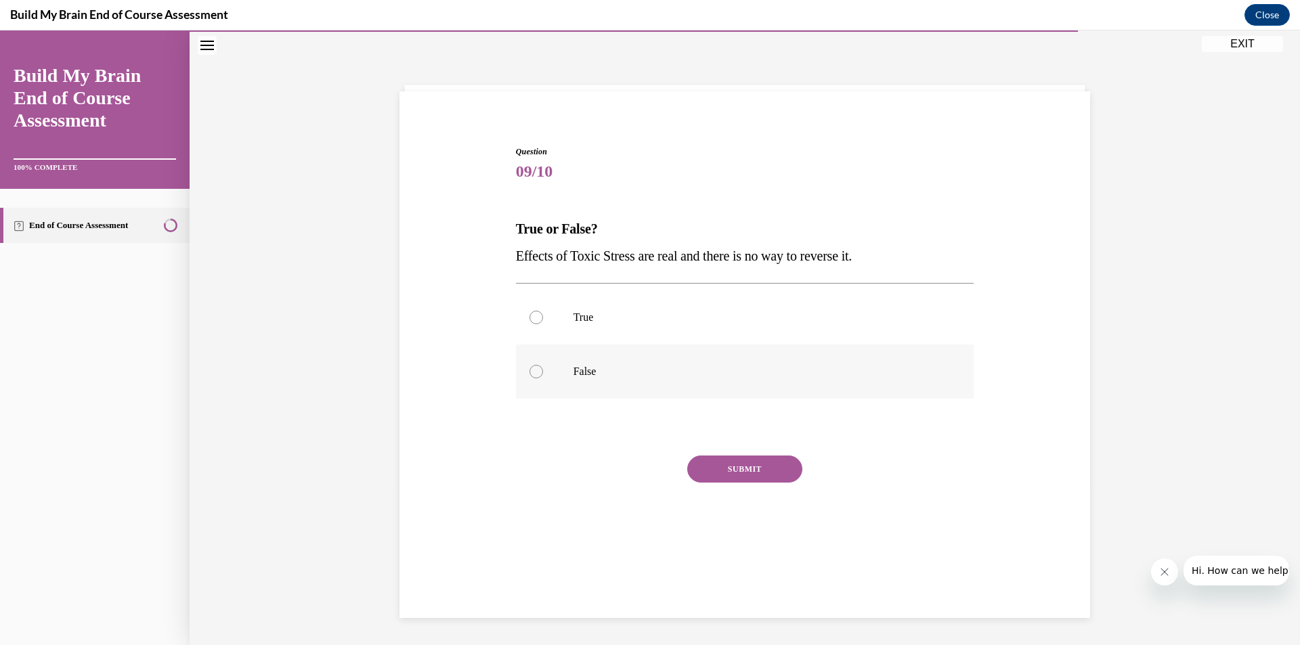
click at [573, 373] on p "False" at bounding box center [756, 372] width 367 height 14
click at [543, 373] on input "False" at bounding box center [536, 372] width 14 height 14
radio input "true"
click at [721, 477] on button "SUBMIT" at bounding box center [744, 469] width 115 height 27
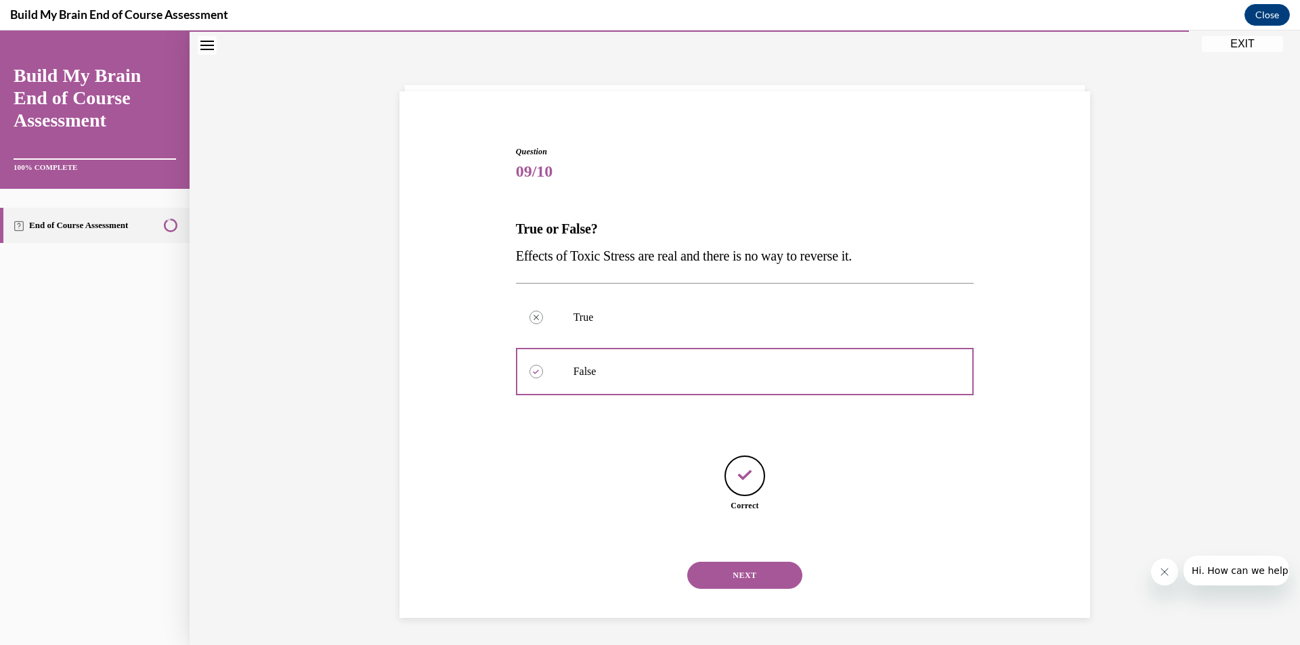
click at [772, 575] on button "NEXT" at bounding box center [744, 575] width 115 height 27
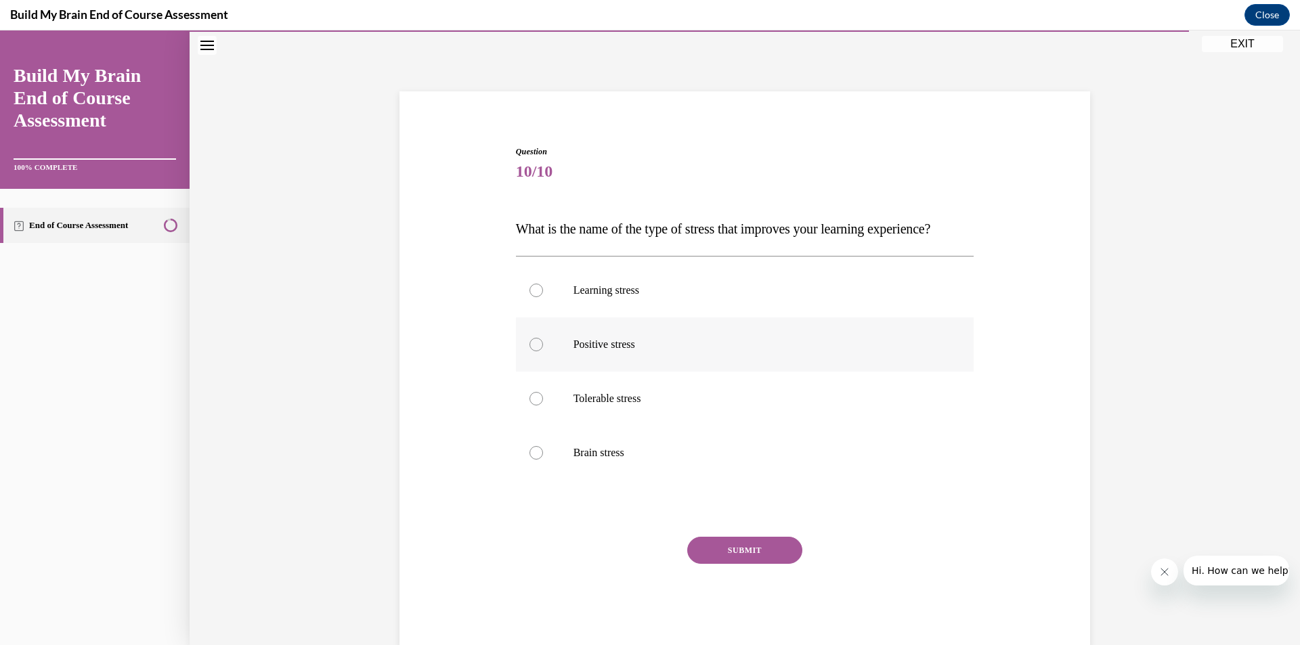
click at [644, 363] on label "Positive stress" at bounding box center [745, 344] width 458 height 54
click at [543, 351] on input "Positive stress" at bounding box center [536, 345] width 14 height 14
radio input "true"
click at [780, 564] on button "SUBMIT" at bounding box center [744, 550] width 115 height 27
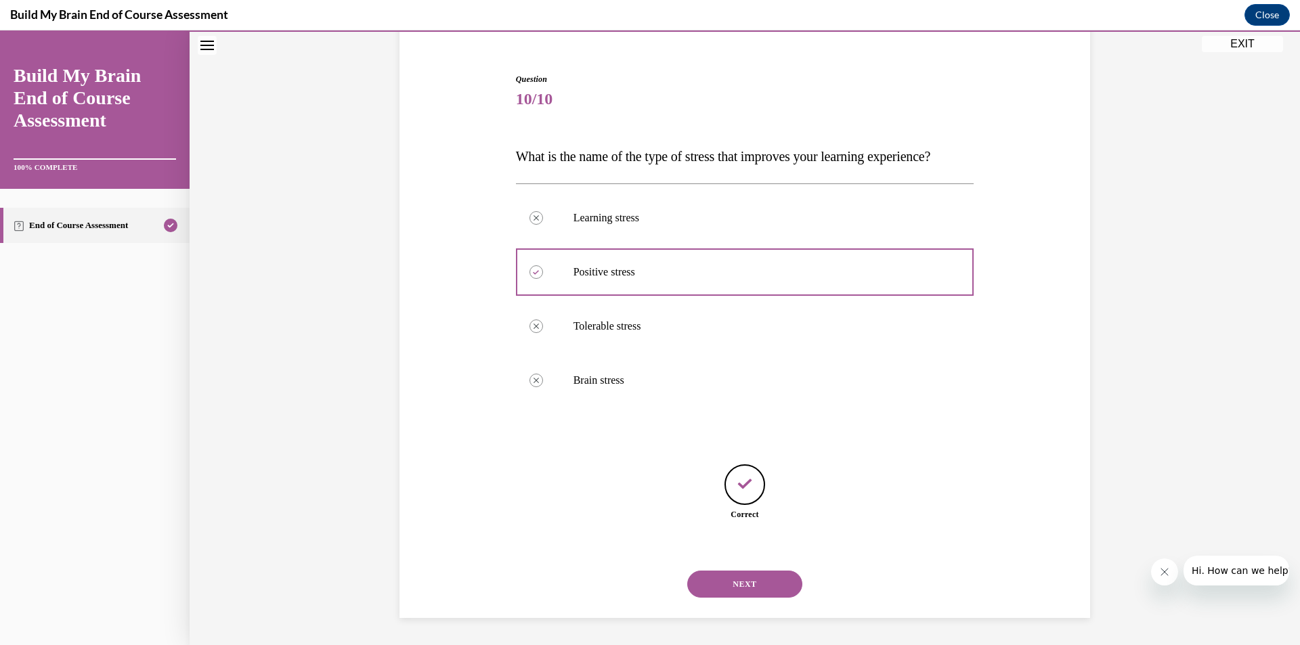
scroll to position [142, 0]
click at [759, 584] on button "NEXT" at bounding box center [744, 584] width 115 height 27
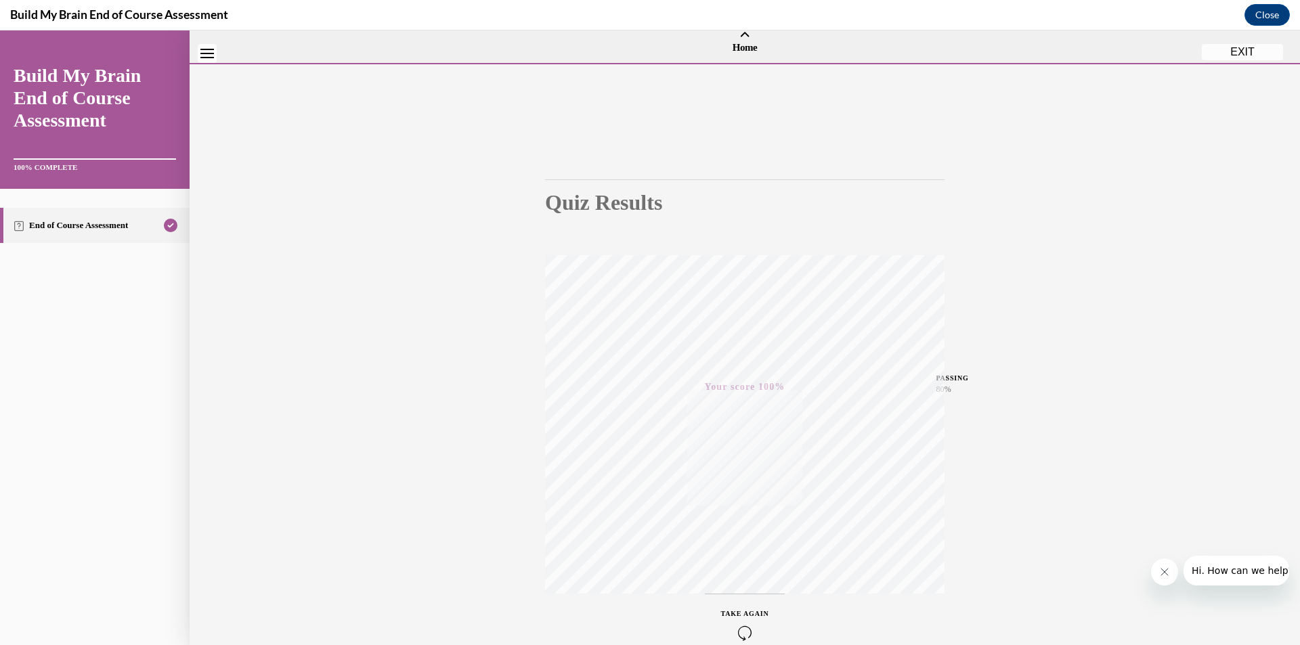
scroll to position [0, 0]
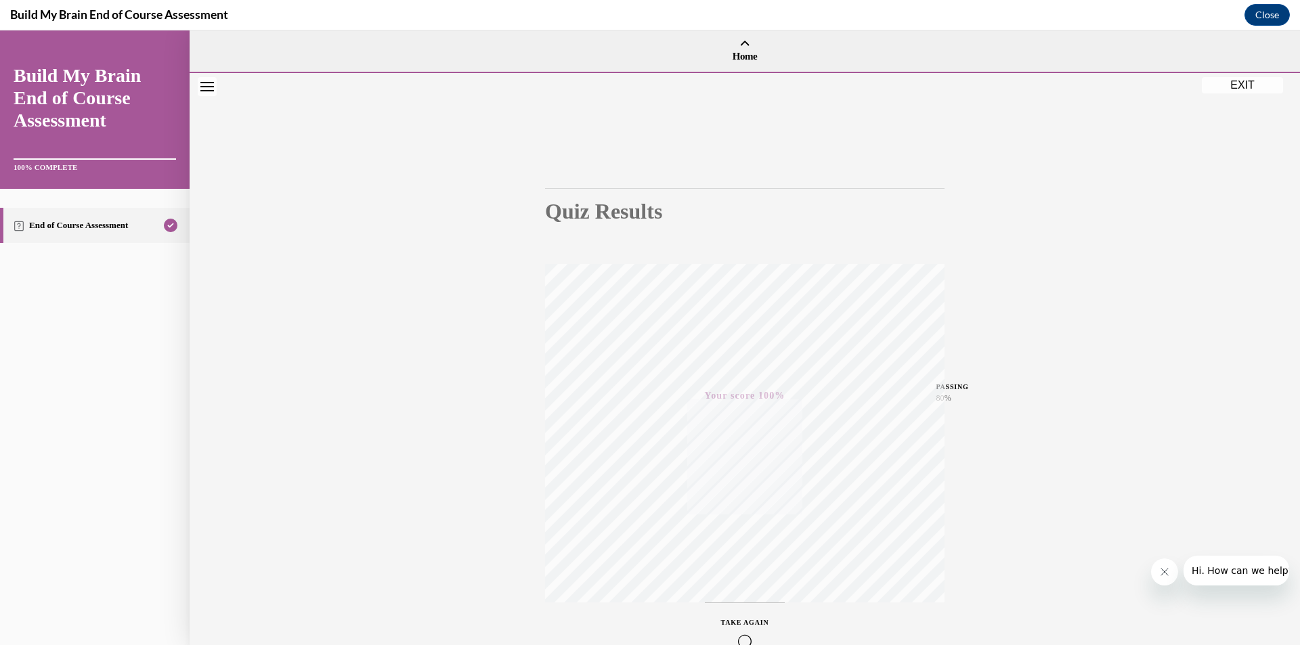
click at [1245, 81] on button "EXIT" at bounding box center [1241, 85] width 81 height 16
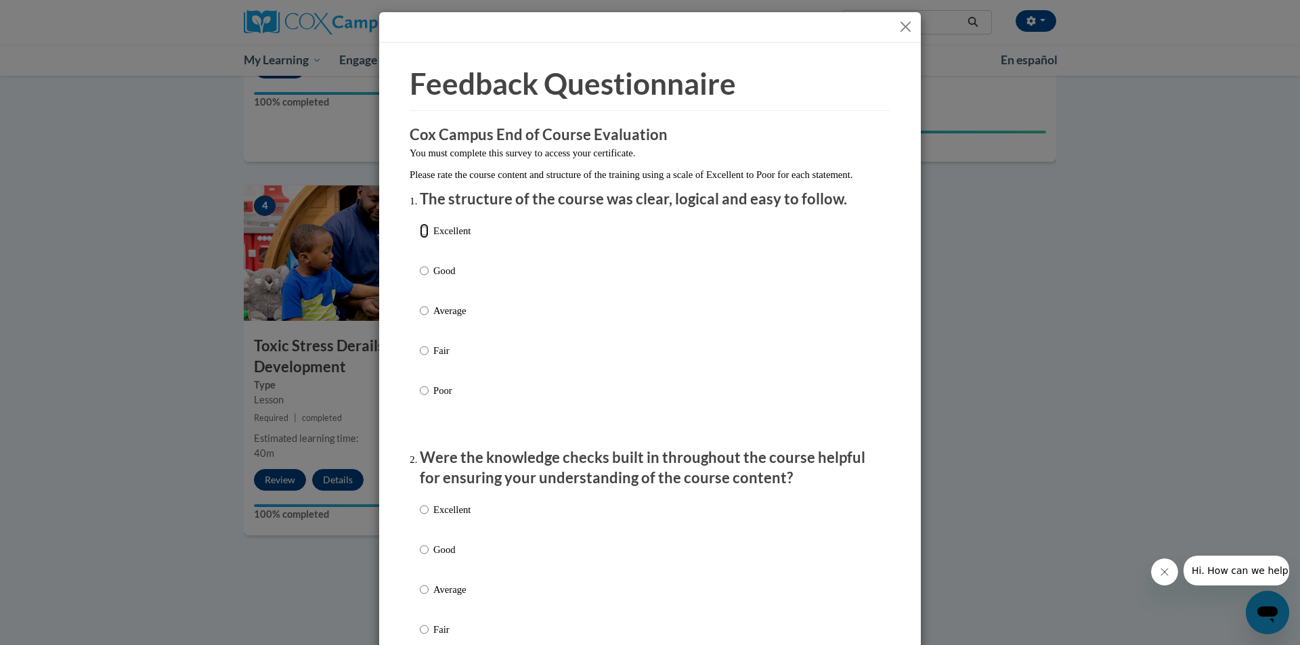
click at [420, 238] on input "Excellent" at bounding box center [424, 230] width 9 height 15
radio input "true"
click at [420, 517] on input "Excellent" at bounding box center [424, 509] width 9 height 15
radio input "true"
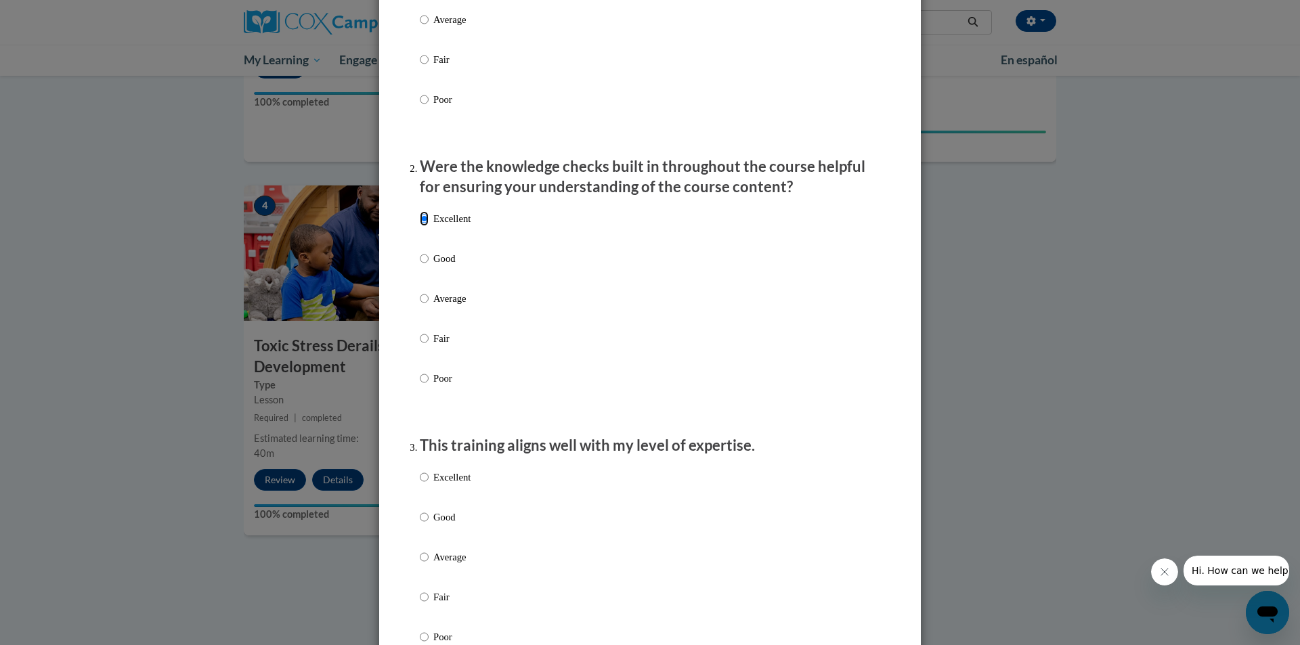
scroll to position [338, 0]
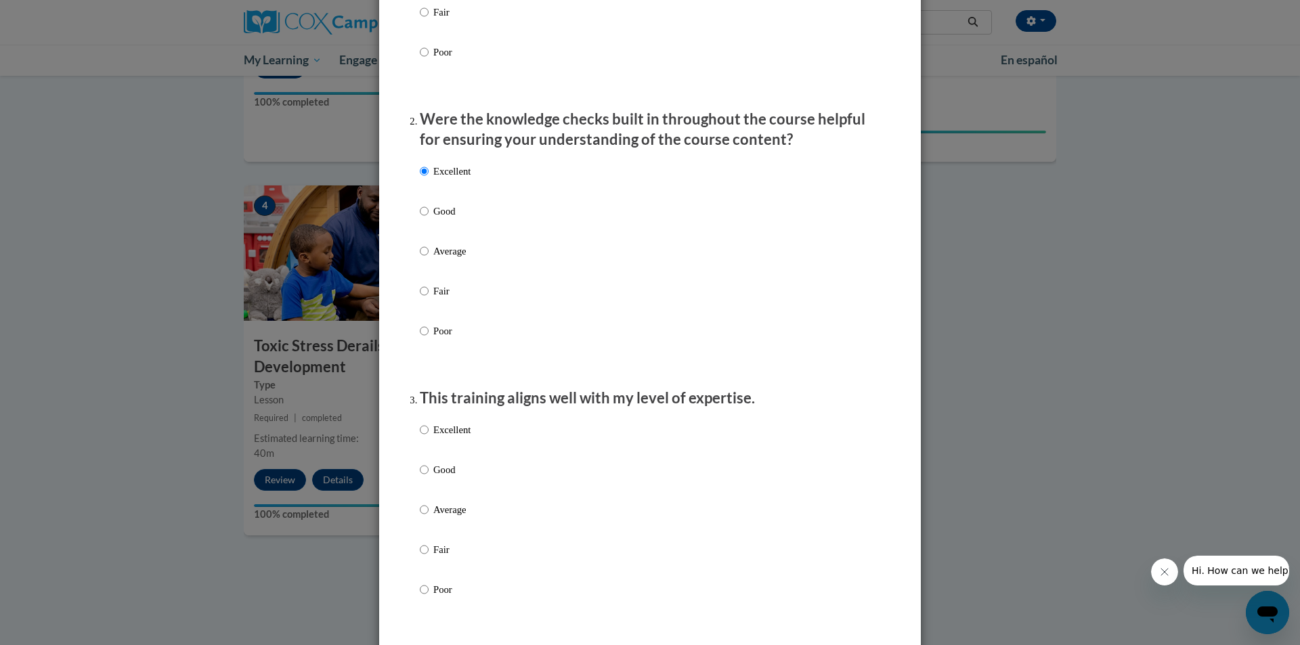
click at [438, 437] on p "Excellent" at bounding box center [451, 429] width 37 height 15
click at [428, 437] on input "Excellent" at bounding box center [424, 429] width 9 height 15
radio input "true"
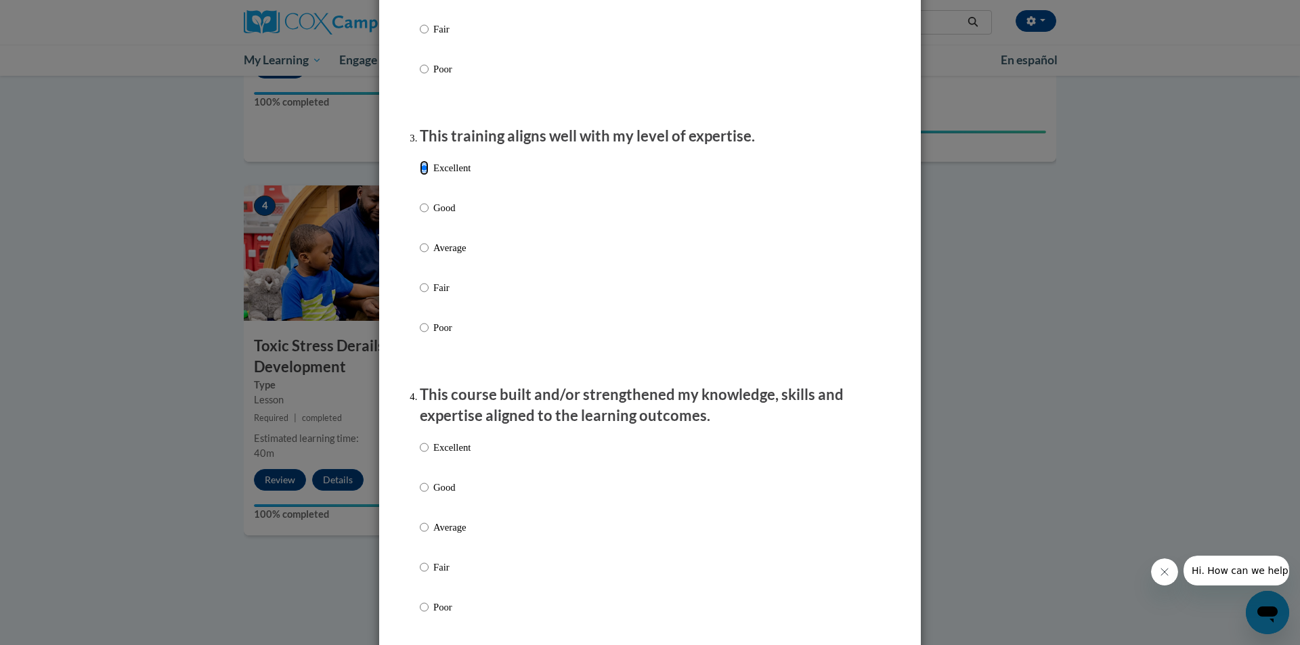
scroll to position [609, 0]
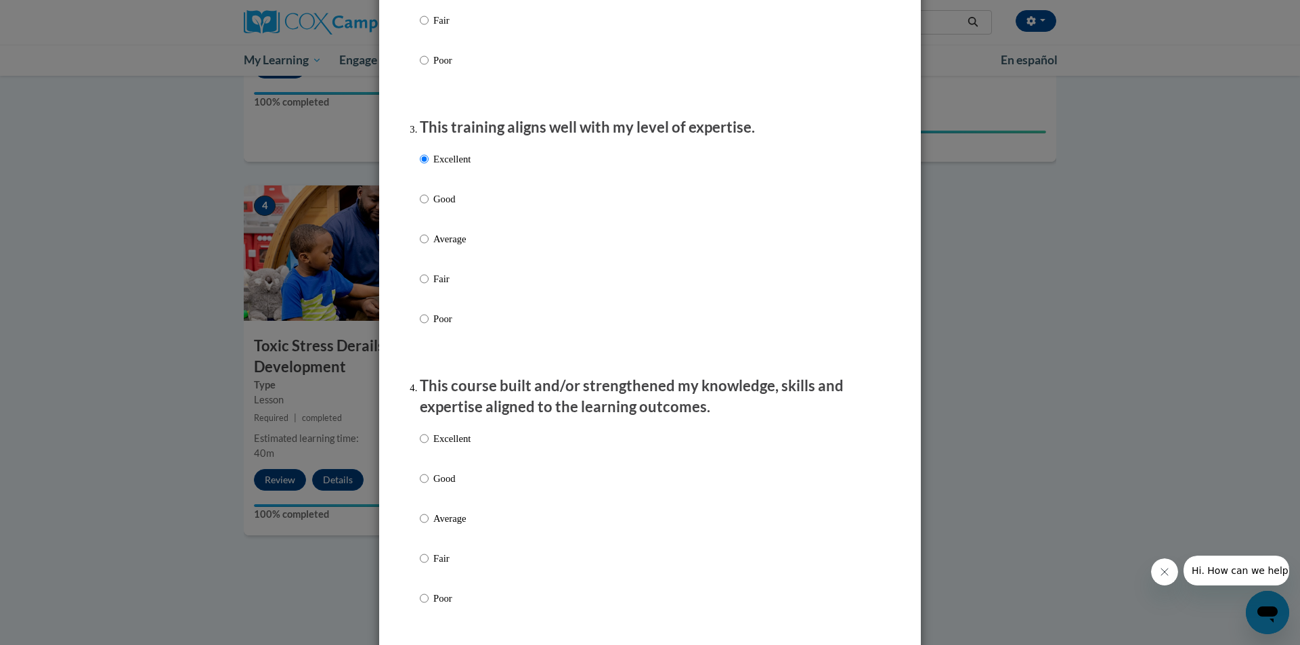
click at [447, 446] on p "Excellent" at bounding box center [451, 438] width 37 height 15
click at [428, 446] on input "Excellent" at bounding box center [424, 438] width 9 height 15
radio input "true"
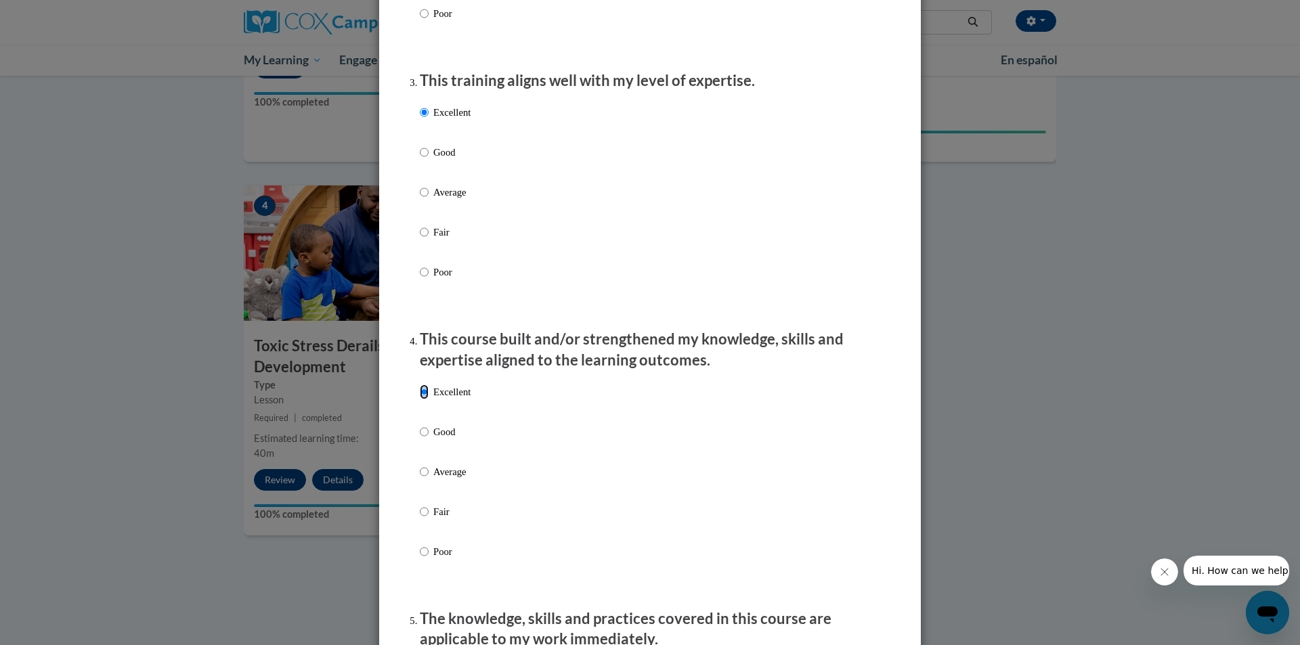
scroll to position [880, 0]
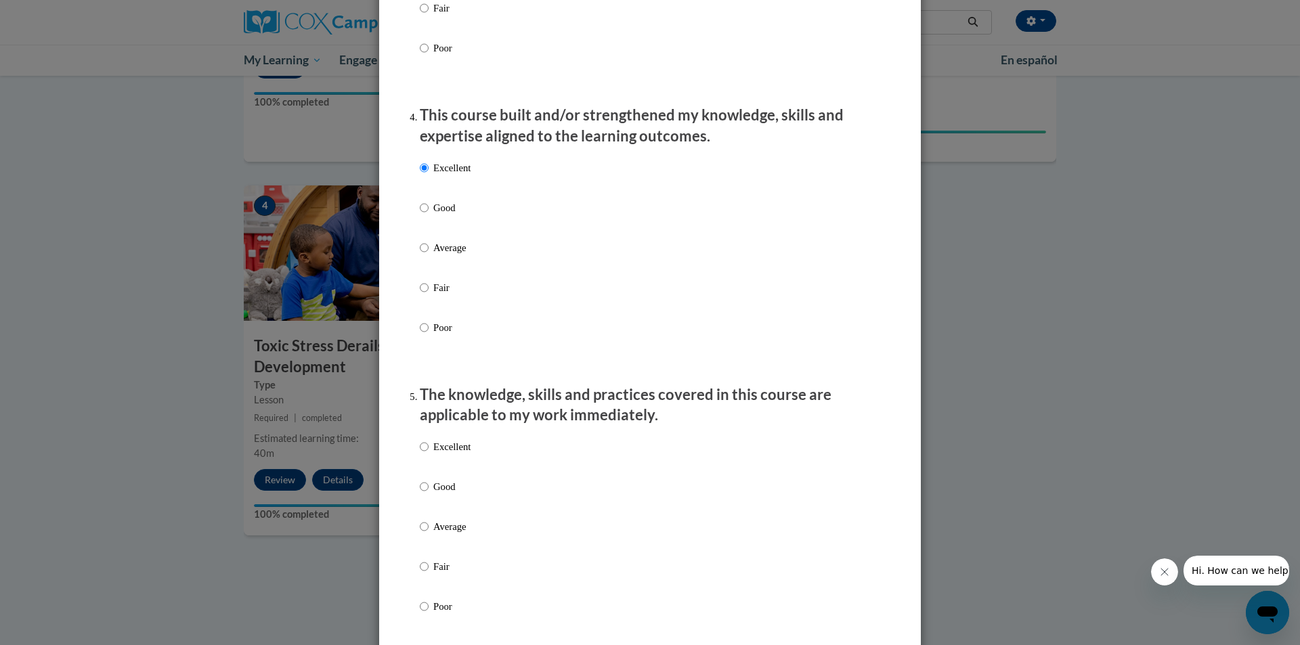
click at [439, 454] on p "Excellent" at bounding box center [451, 446] width 37 height 15
click at [428, 454] on input "Excellent" at bounding box center [424, 446] width 9 height 15
radio input "true"
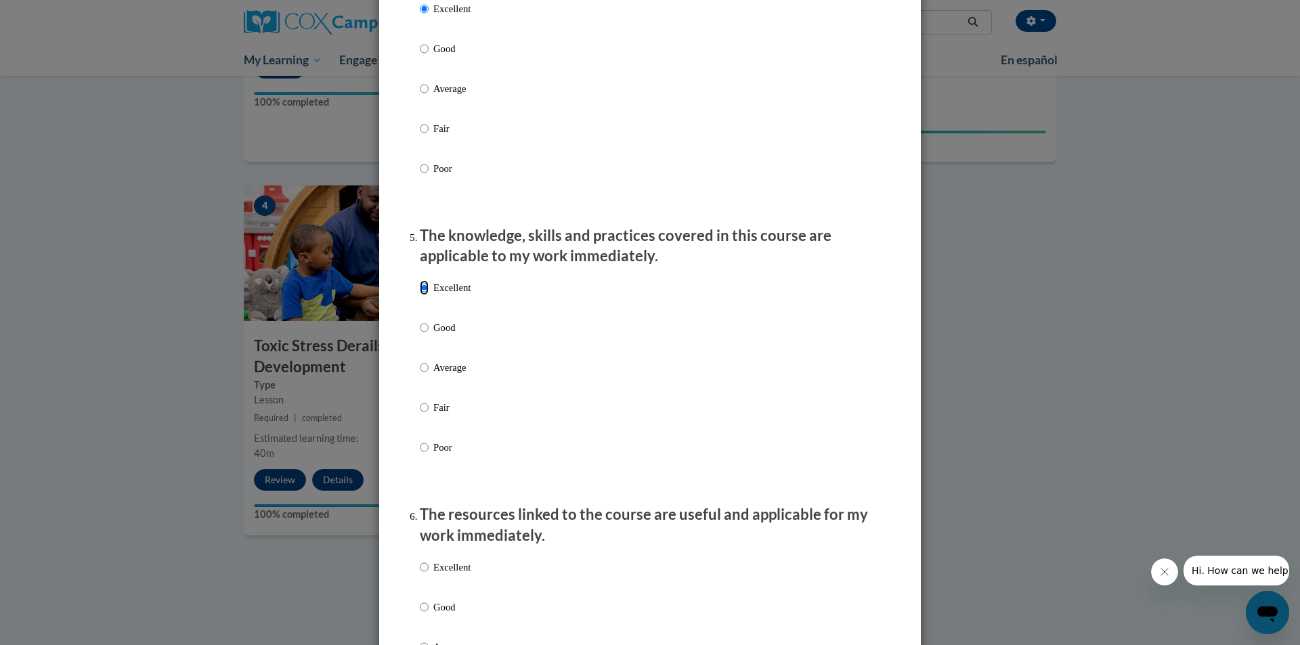
scroll to position [1083, 0]
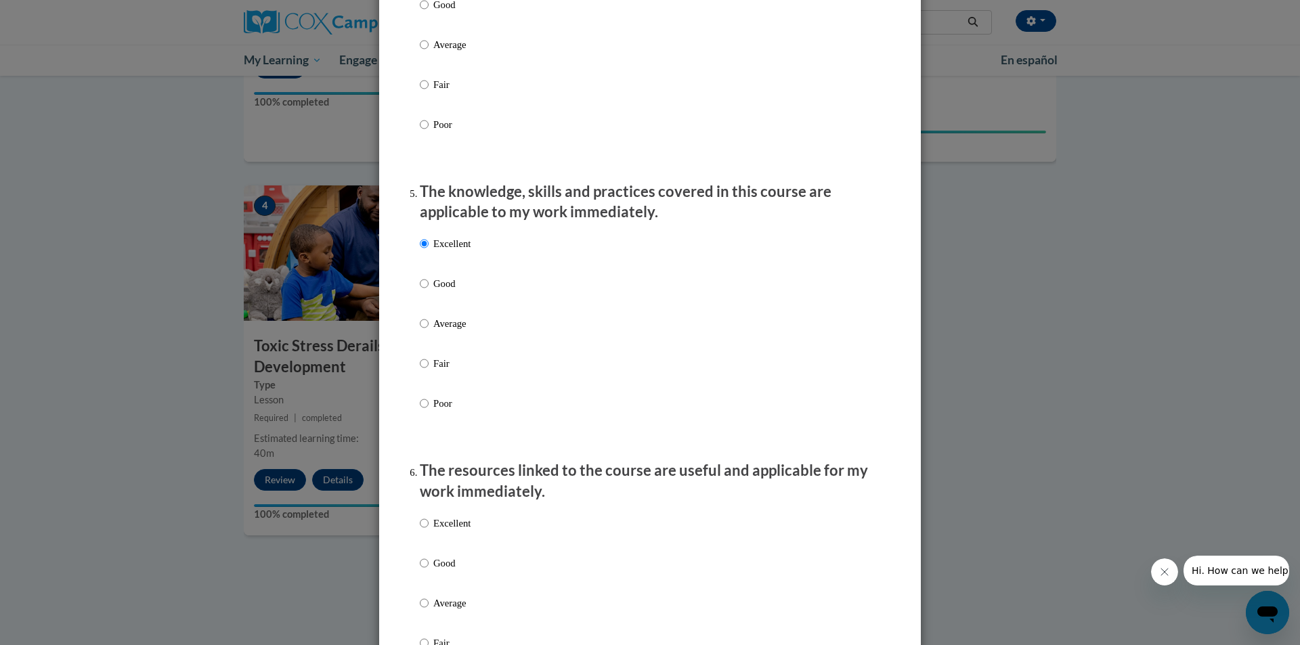
click at [454, 531] on p "Excellent" at bounding box center [451, 523] width 37 height 15
click at [428, 531] on input "Excellent" at bounding box center [424, 523] width 9 height 15
radio input "true"
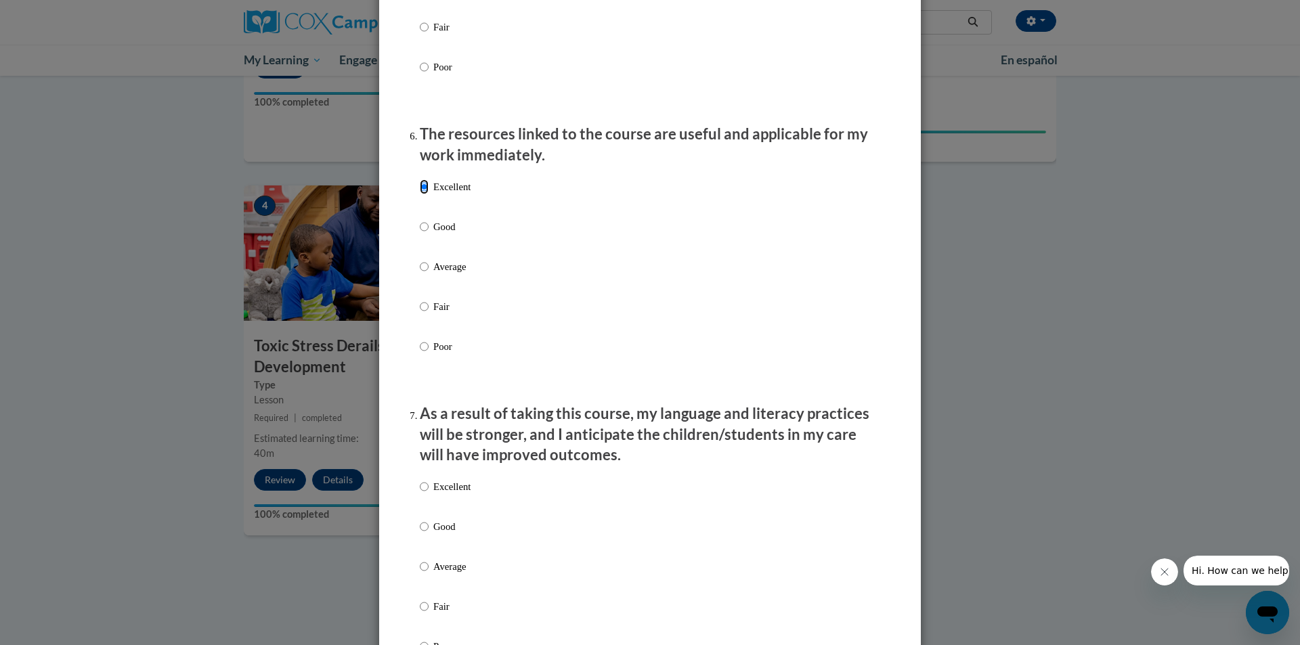
scroll to position [1421, 0]
click at [453, 492] on p "Excellent" at bounding box center [451, 484] width 37 height 15
click at [428, 492] on input "Excellent" at bounding box center [424, 484] width 9 height 15
radio input "true"
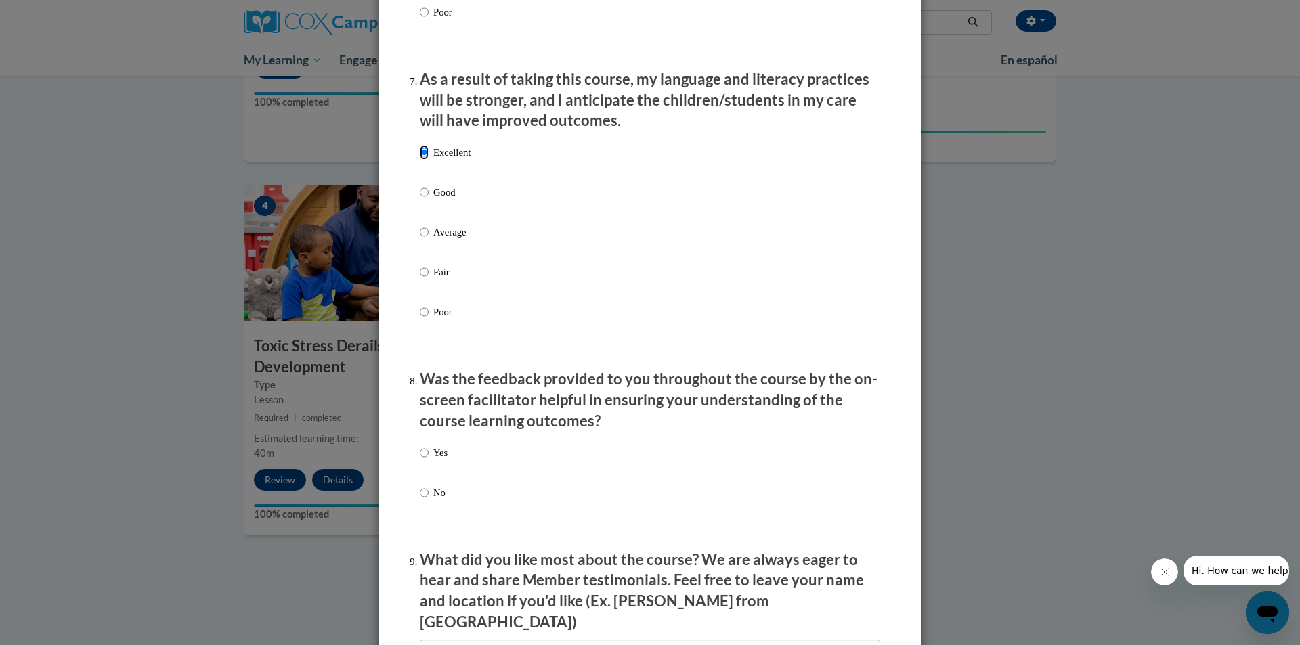
scroll to position [1760, 0]
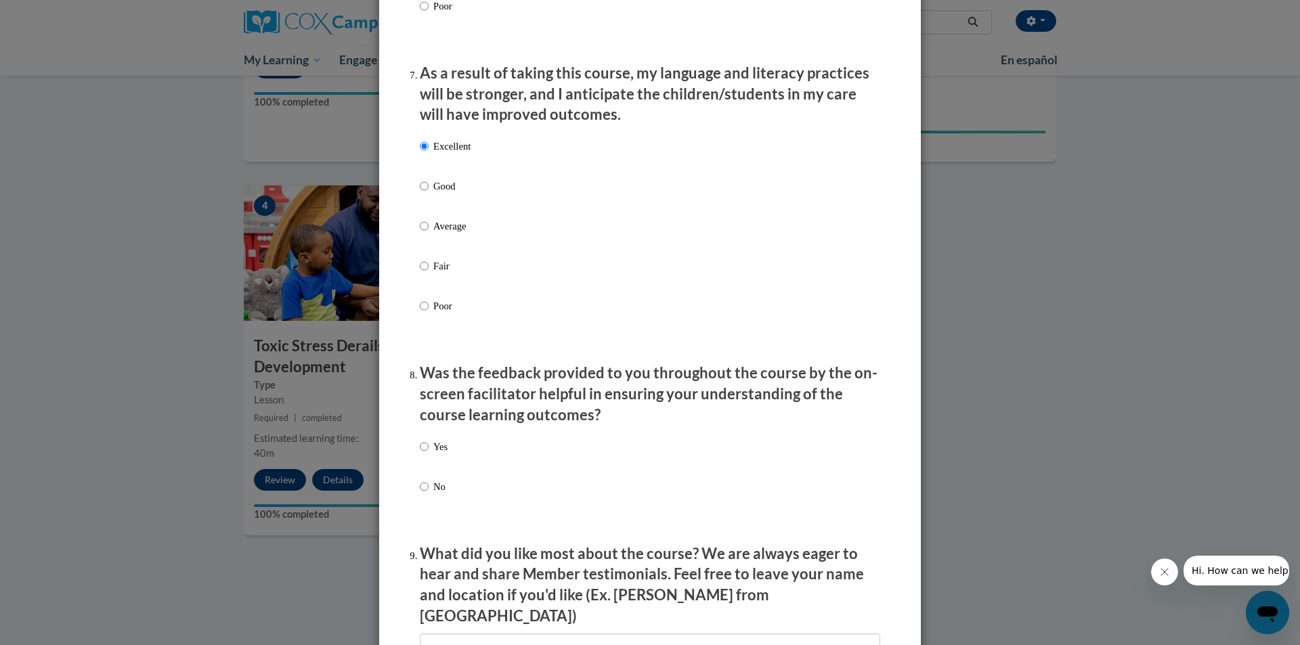
click at [433, 454] on p "Yes" at bounding box center [440, 446] width 14 height 15
click at [428, 454] on input "Yes" at bounding box center [424, 446] width 9 height 15
radio input "true"
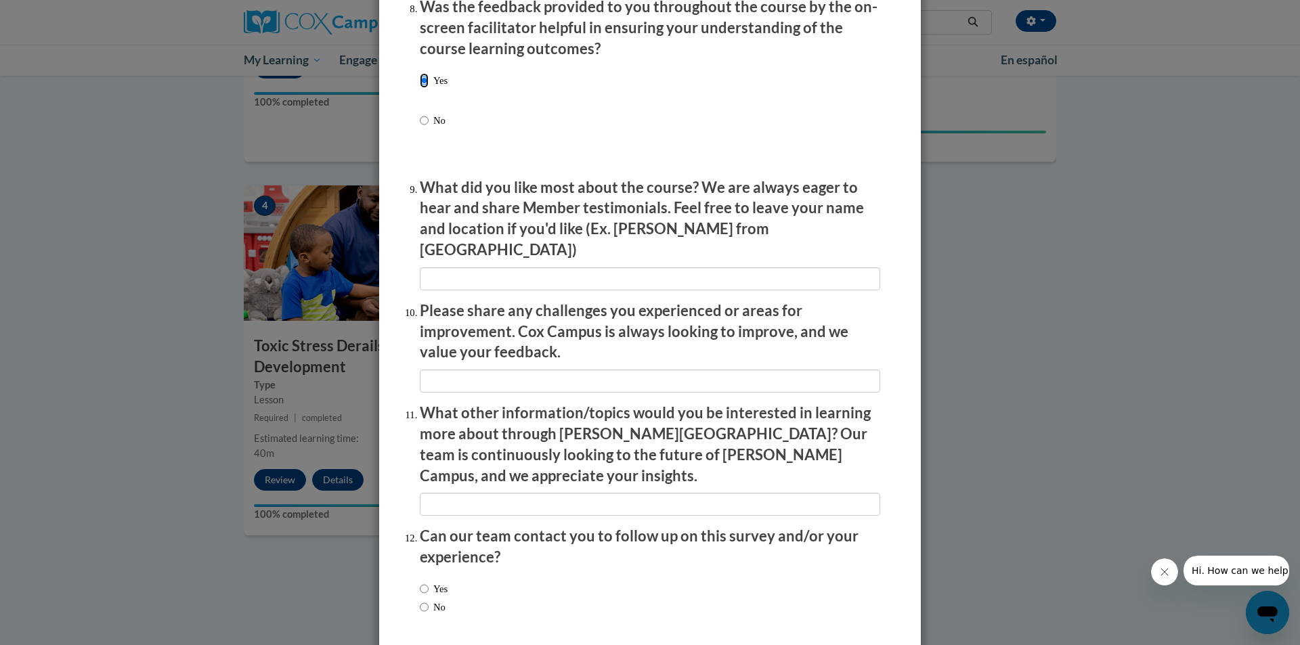
scroll to position [2167, 0]
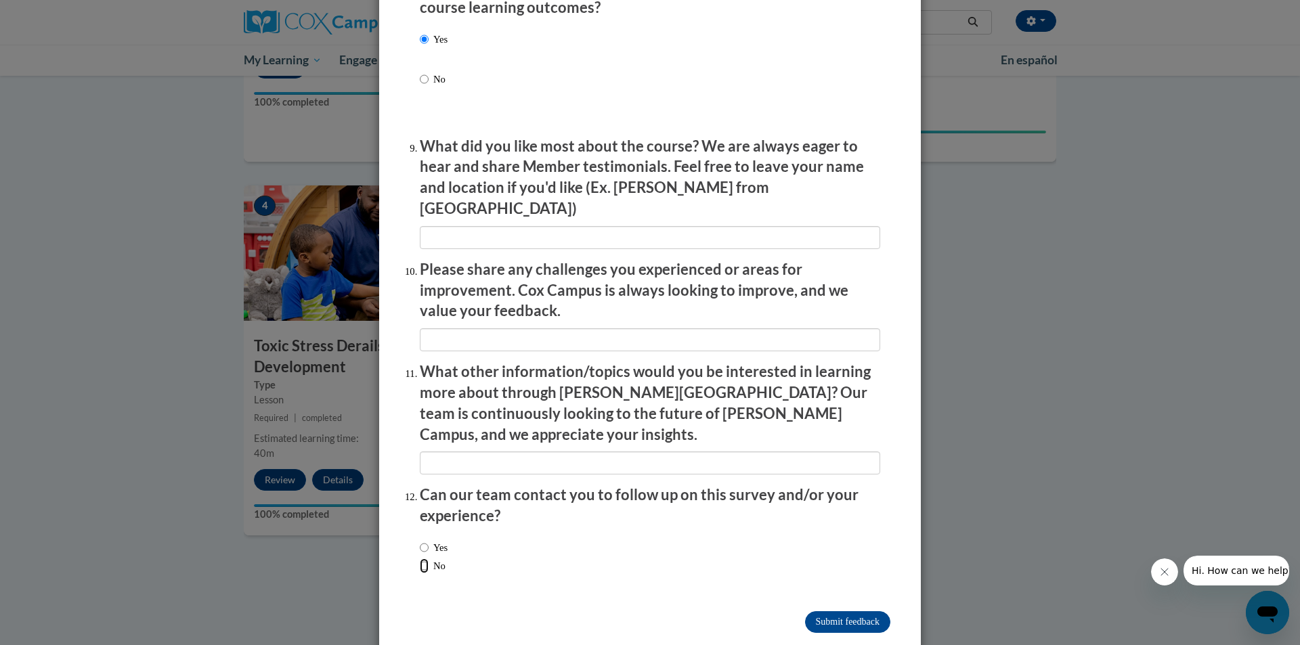
click at [421, 558] on input "No" at bounding box center [424, 565] width 9 height 15
radio input "true"
click at [840, 611] on input "Submit feedback" at bounding box center [847, 622] width 85 height 22
